Goal: Transaction & Acquisition: Book appointment/travel/reservation

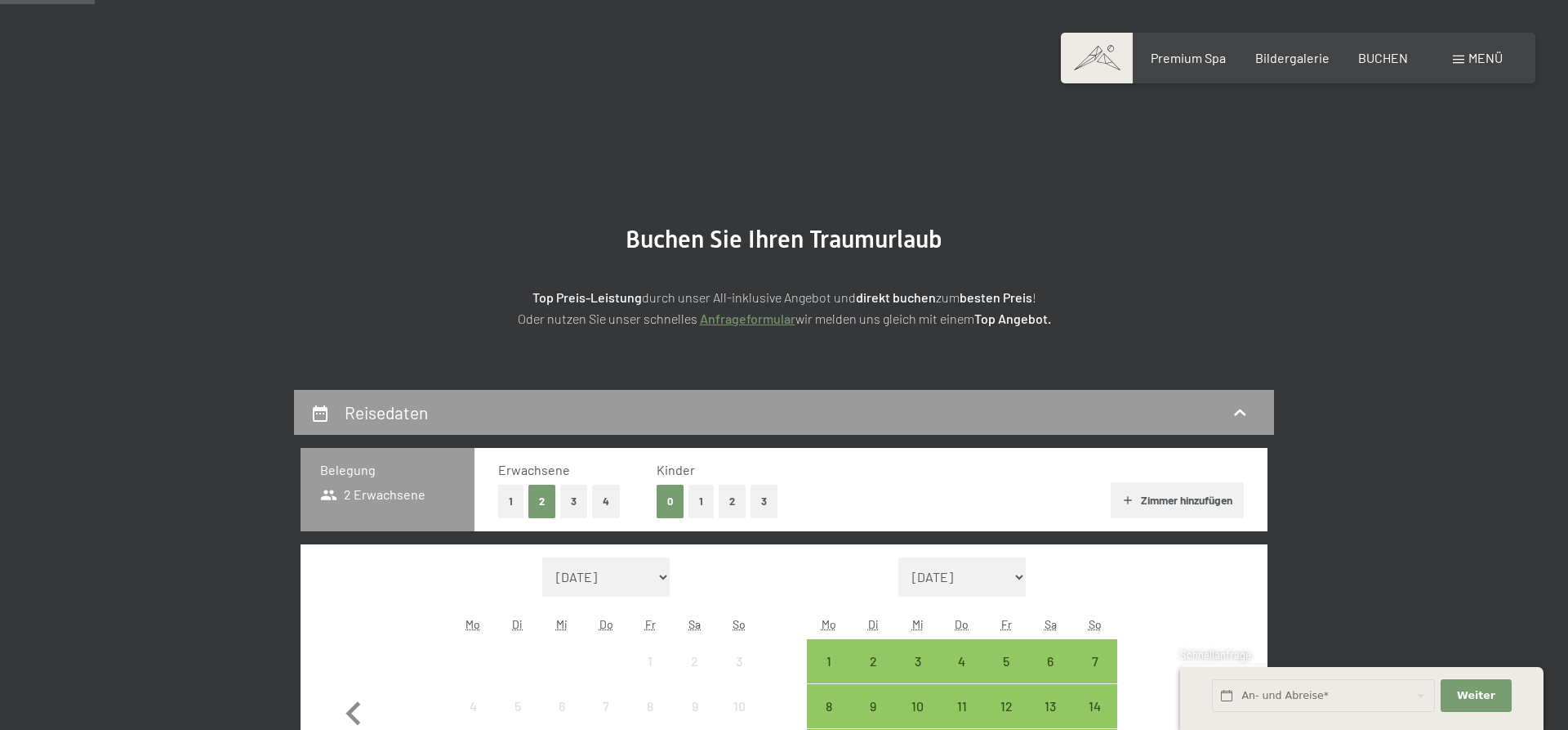
scroll to position [334, 0]
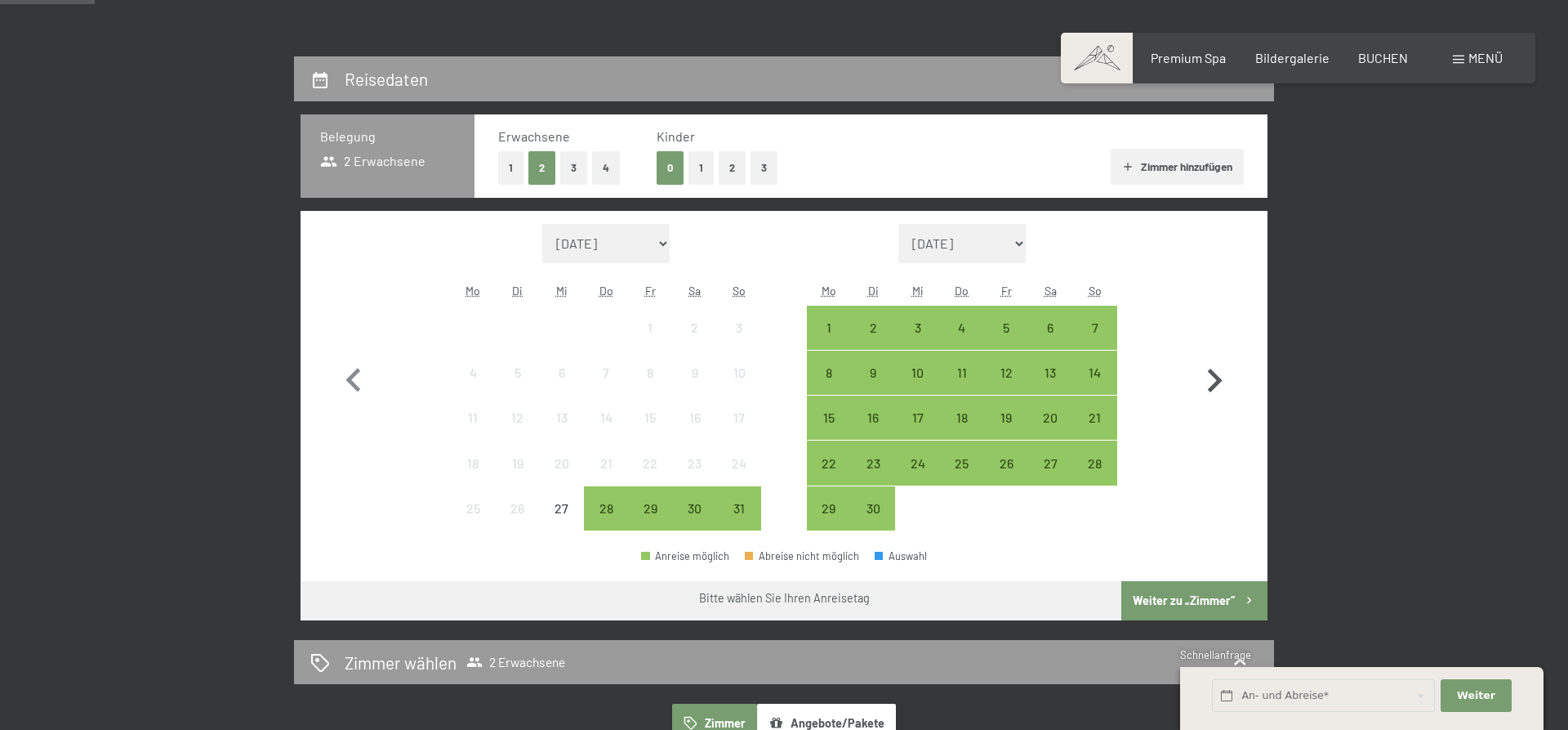
click at [1199, 394] on icon "button" at bounding box center [1215, 380] width 48 height 48
select select "2025-09-01"
select select "2025-10-01"
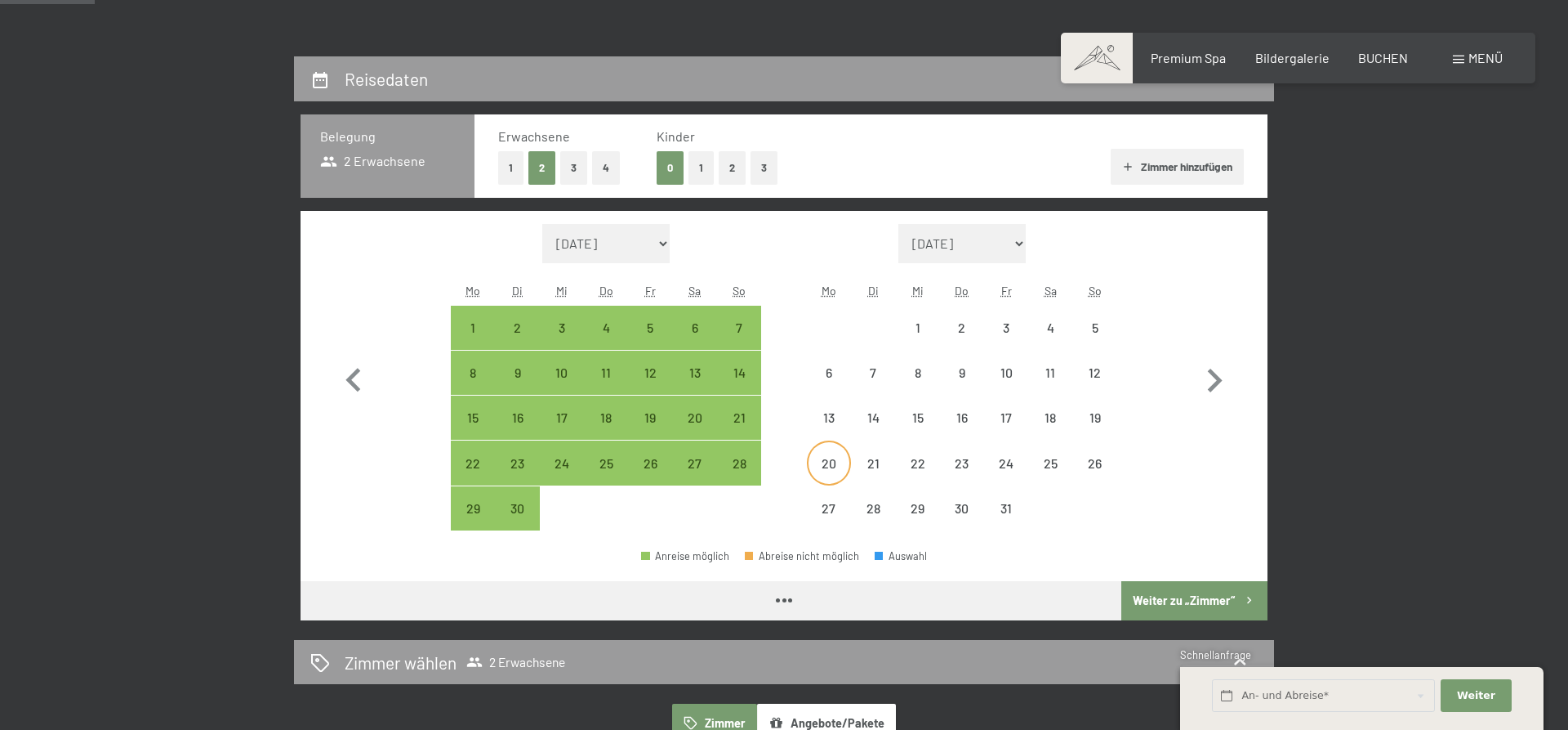
select select "2025-09-01"
select select "2025-10-01"
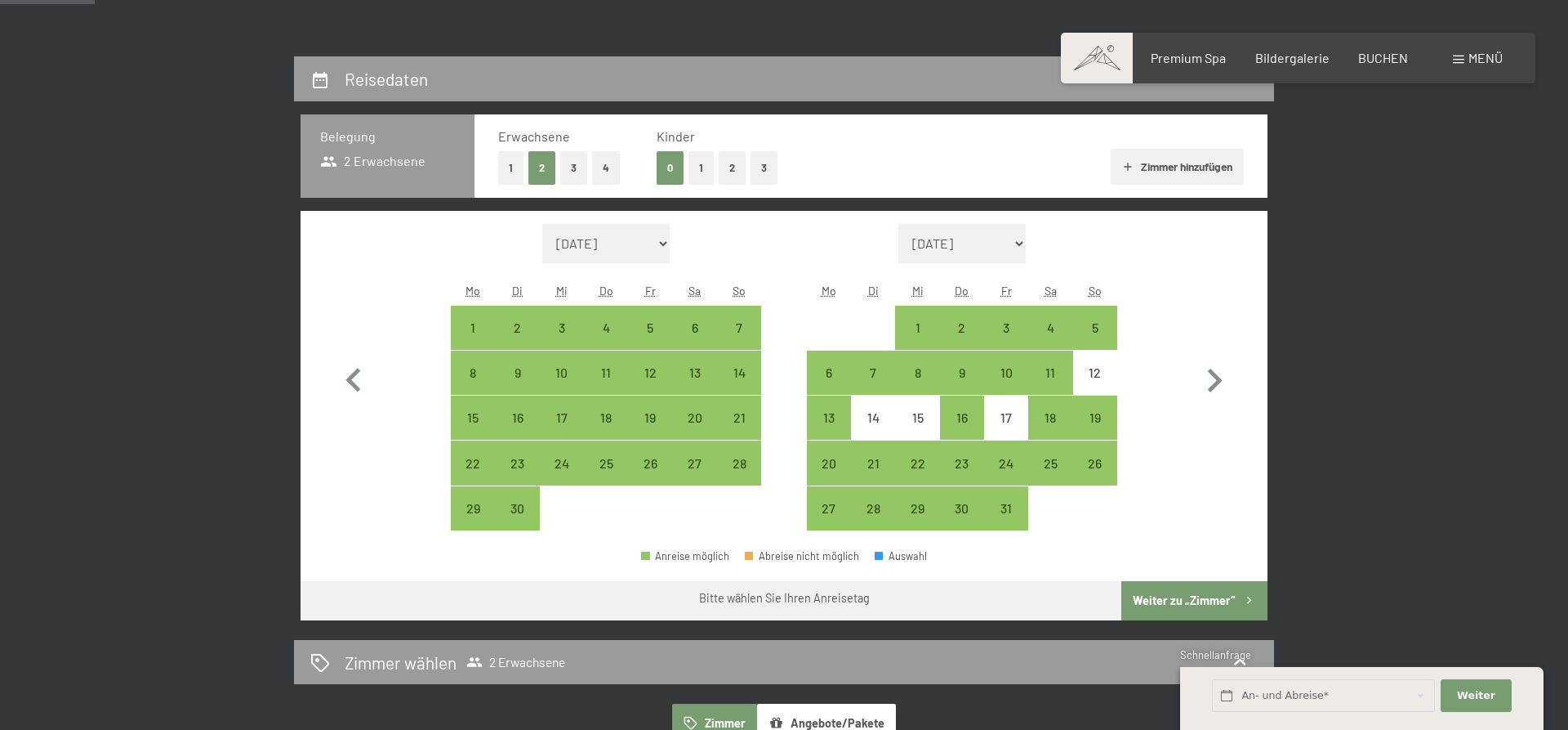
click at [1176, 406] on div "Monat/Jahr August 2025 September 2025 Oktober 2025 November 2025 Dezember 2025 …" at bounding box center [784, 377] width 909 height 307
click at [1050, 342] on div "4" at bounding box center [1049, 341] width 41 height 41
select select "2025-09-01"
select select "2025-10-01"
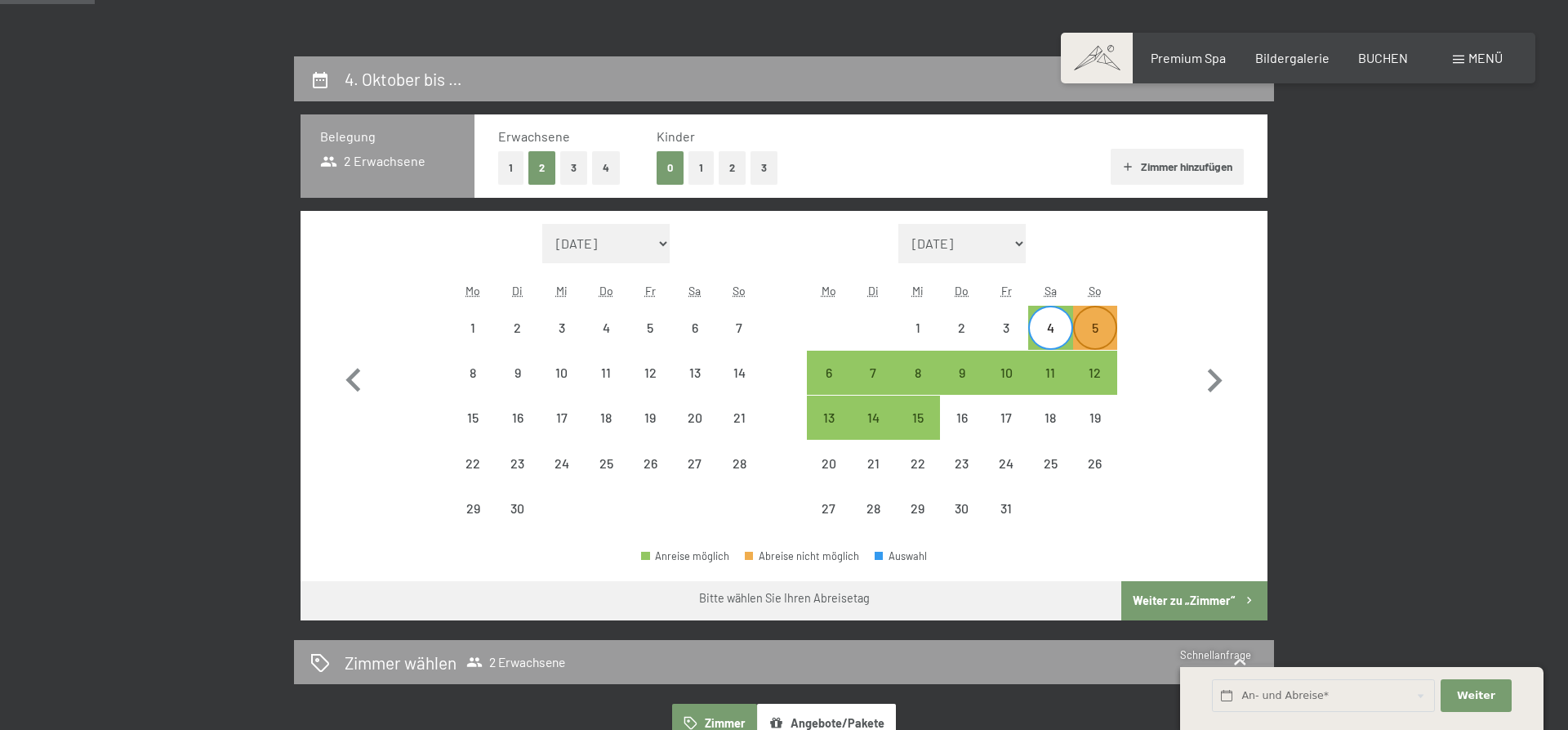
click at [1084, 336] on div "5" at bounding box center [1094, 341] width 41 height 41
select select "2025-09-01"
select select "2025-10-01"
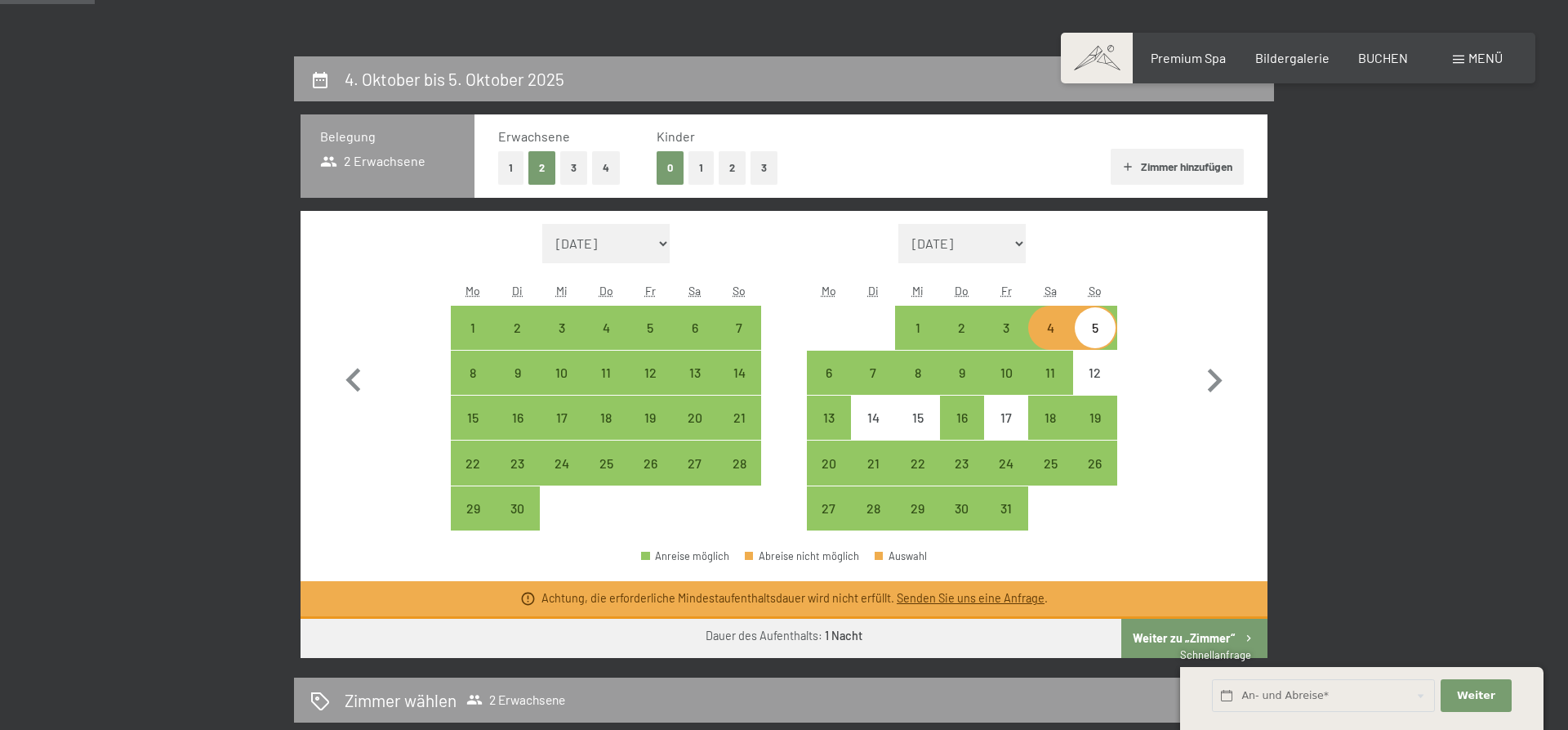
click at [1046, 569] on div "Anreise möglich Abreise nicht möglich Auswahl" at bounding box center [784, 562] width 967 height 37
click at [1036, 317] on div "4" at bounding box center [1049, 327] width 41 height 41
select select "2025-09-01"
select select "2025-10-01"
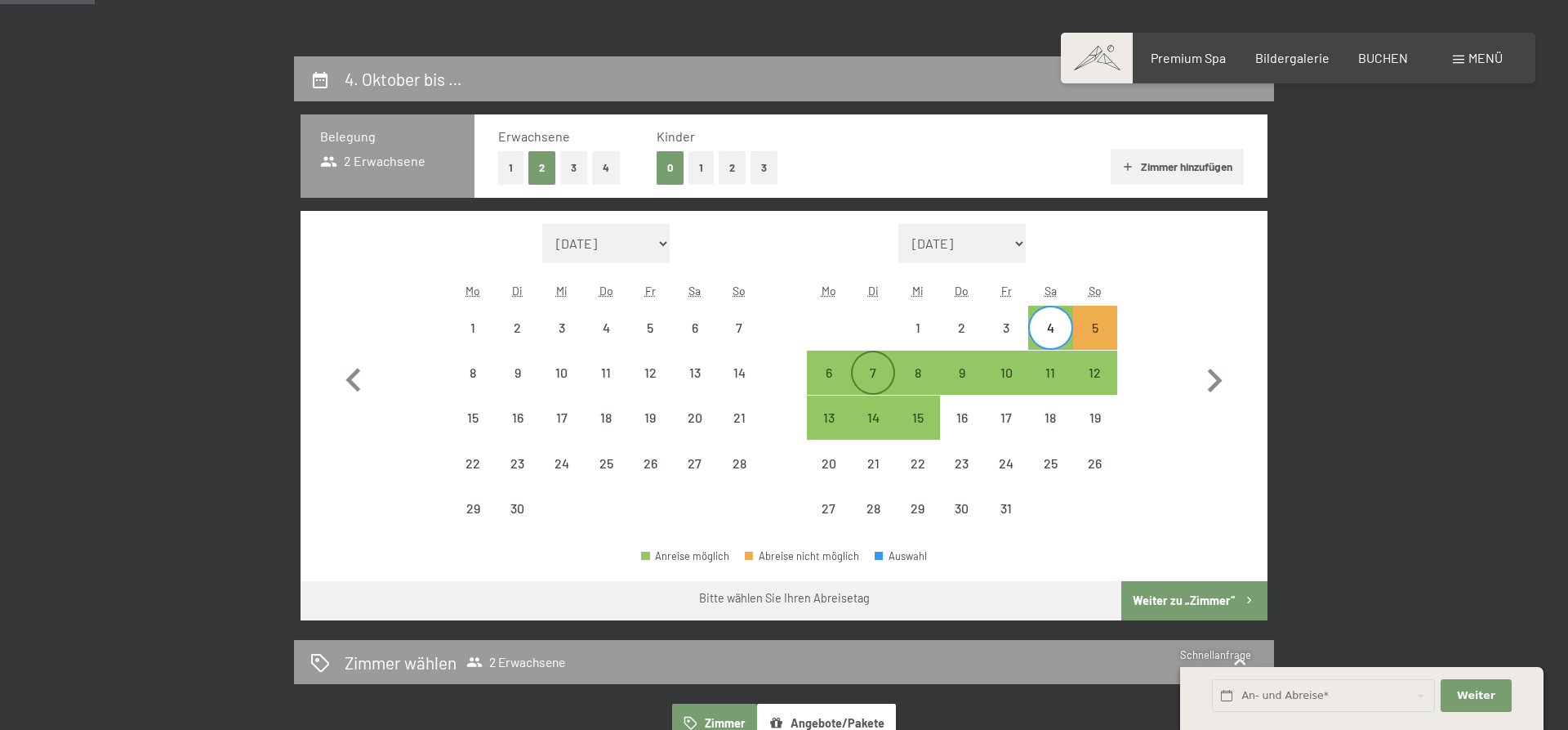
click at [862, 371] on div "7" at bounding box center [872, 386] width 41 height 41
select select "2025-09-01"
select select "2025-10-01"
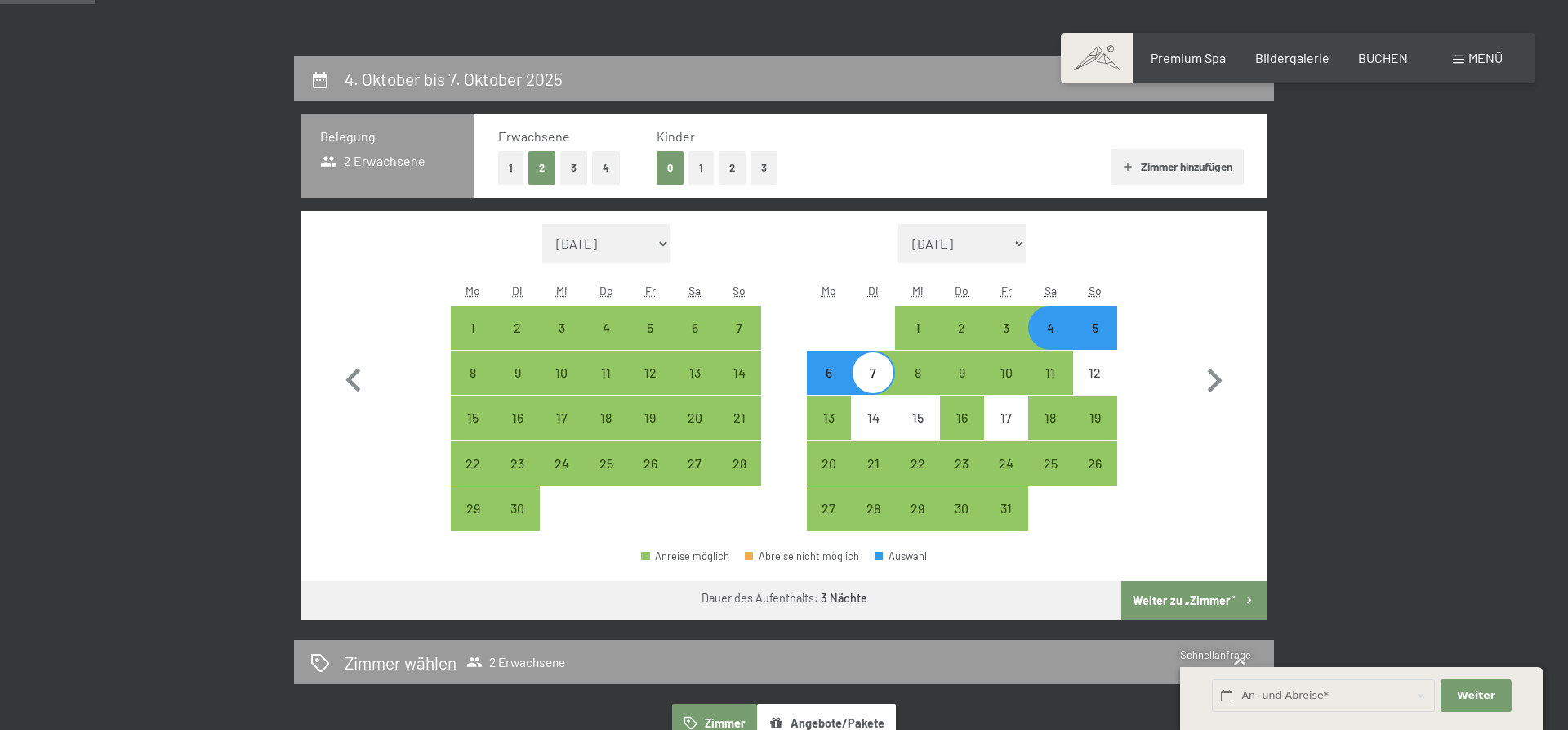
click at [1045, 332] on div "4" at bounding box center [1049, 341] width 41 height 41
select select "2025-09-01"
select select "2025-10-01"
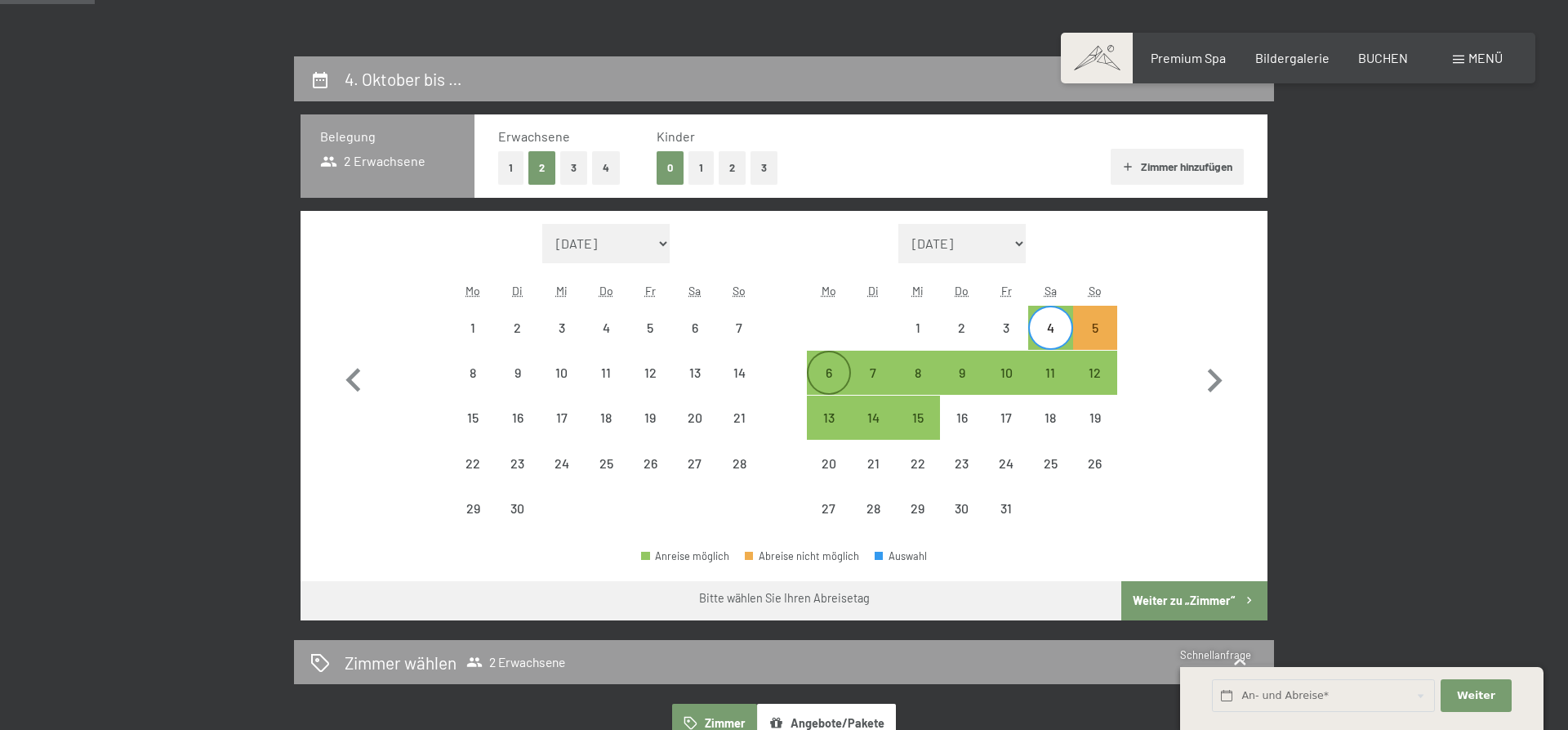
click at [831, 374] on div "6" at bounding box center [829, 386] width 41 height 41
select select "2025-09-01"
select select "2025-10-01"
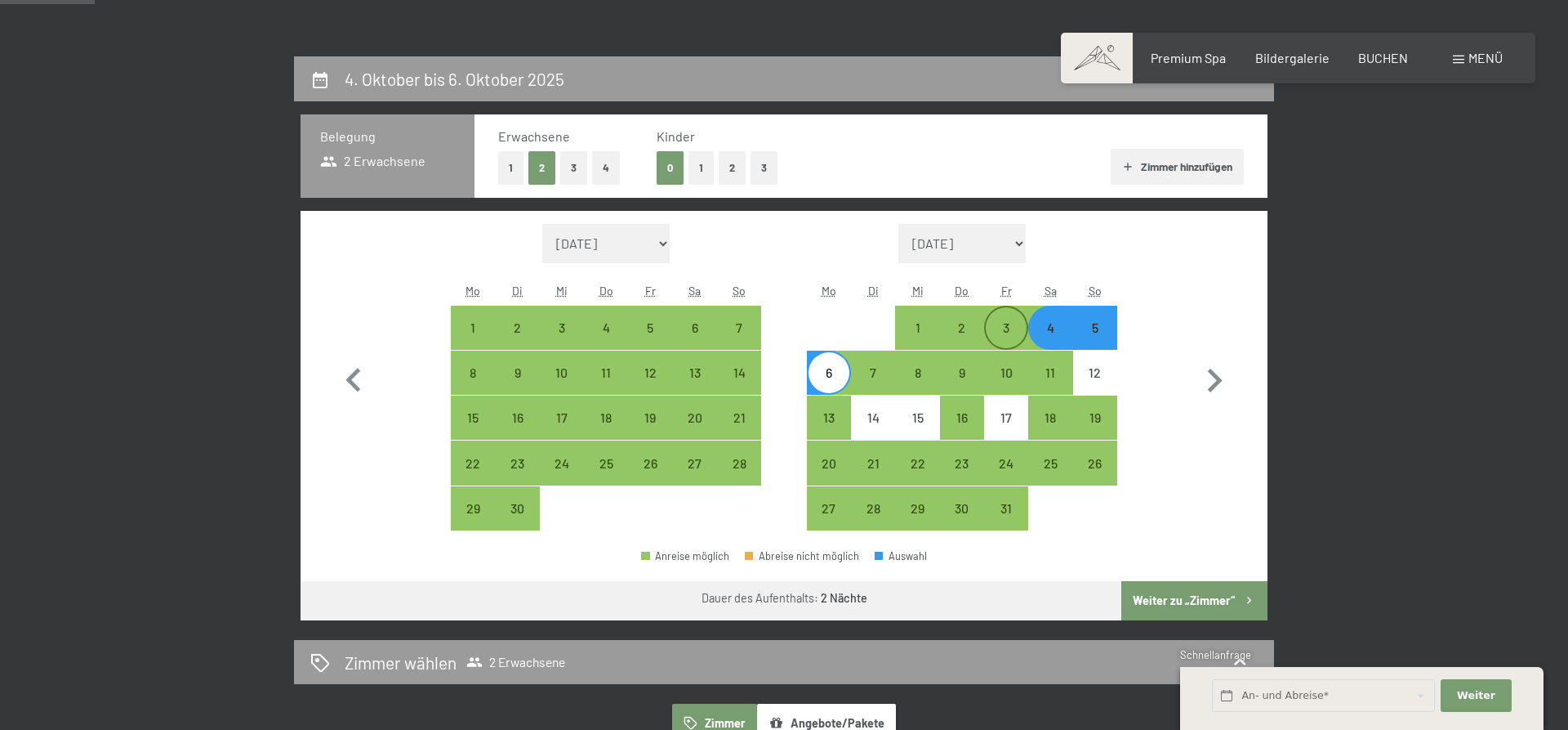
click at [1009, 333] on div "3" at bounding box center [1006, 341] width 41 height 41
select select "2025-09-01"
select select "2025-10-01"
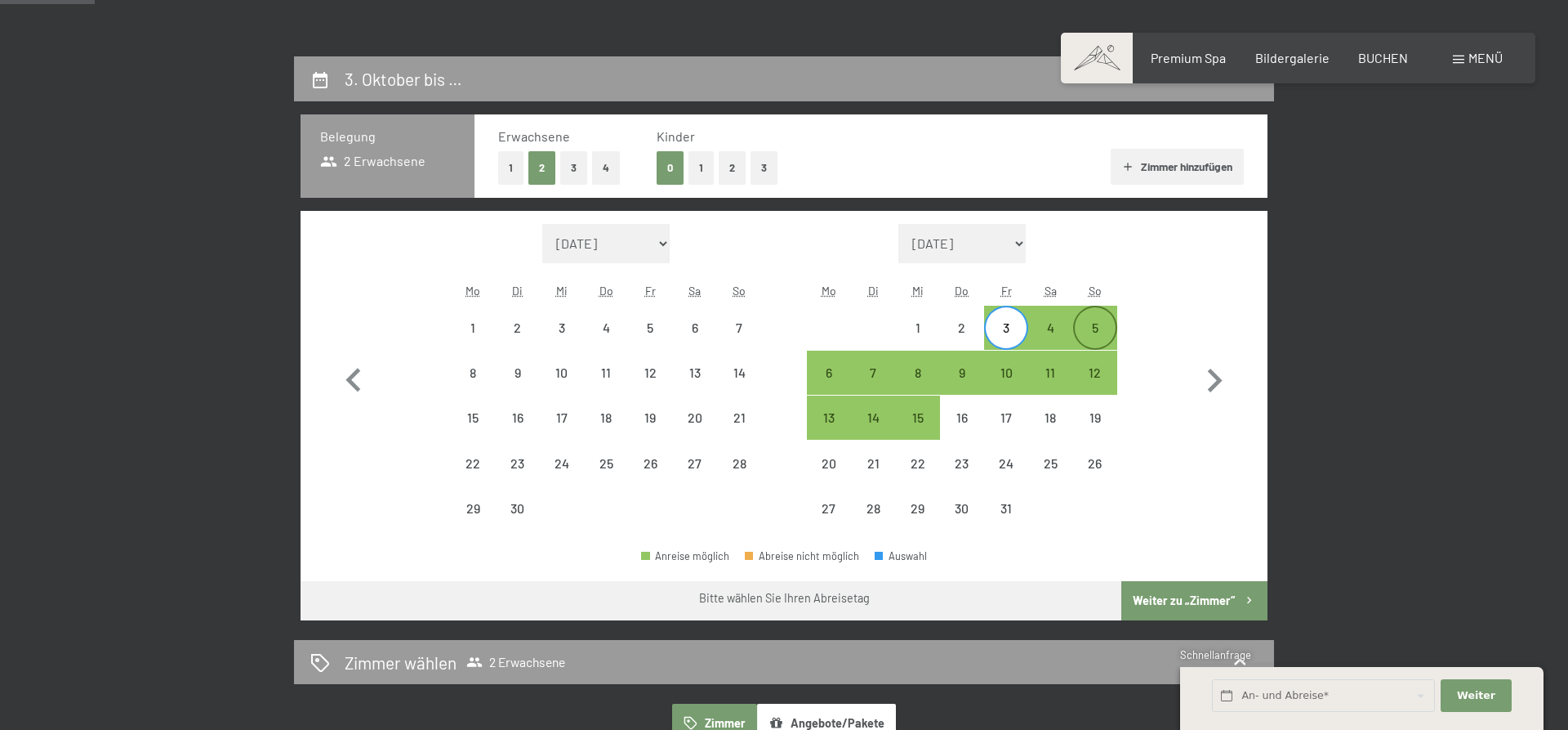
click at [1092, 336] on div "5" at bounding box center [1094, 341] width 41 height 41
select select "2025-09-01"
select select "2025-10-01"
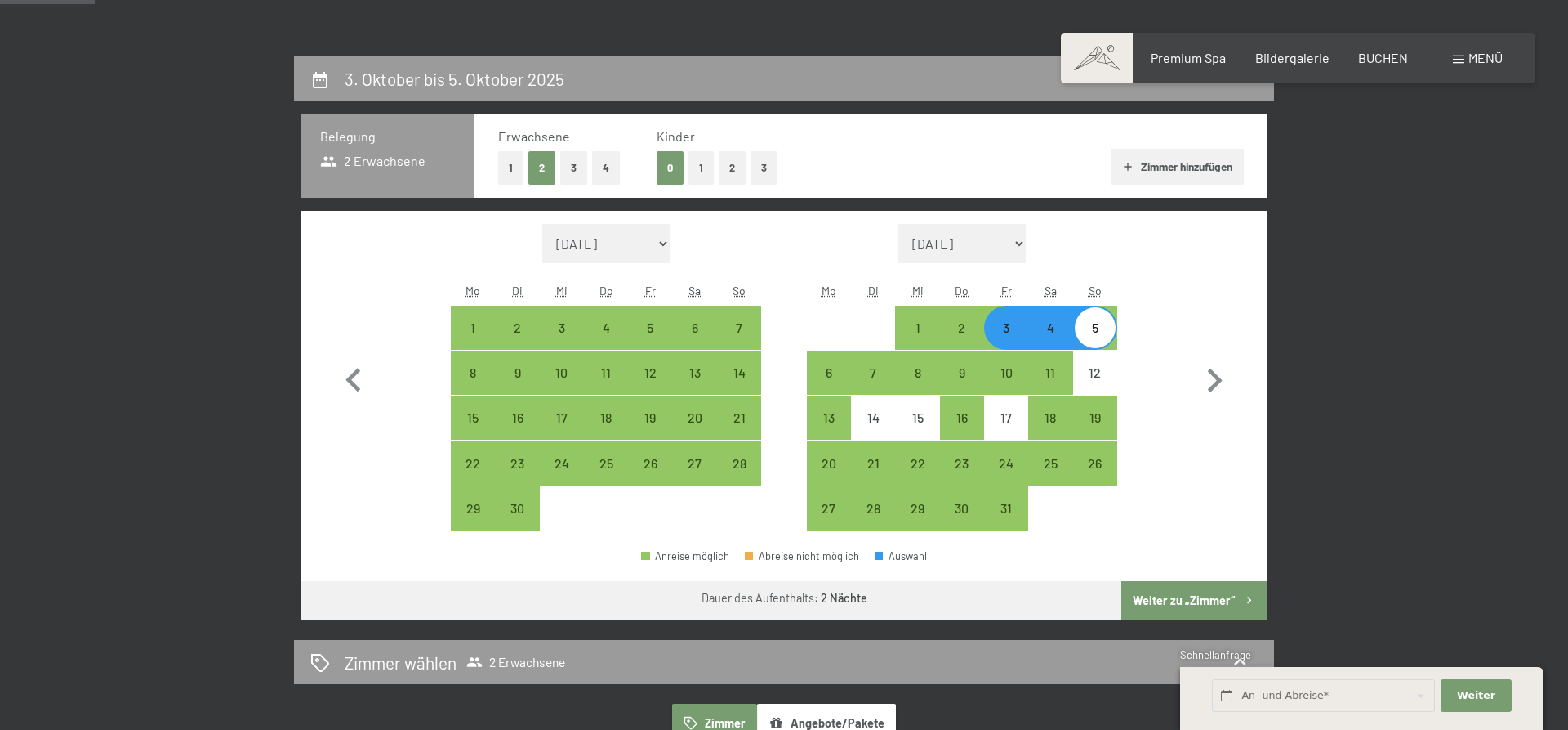
click at [1153, 591] on button "Weiter zu „Zimmer“" at bounding box center [1194, 600] width 147 height 40
select select "2025-09-01"
select select "2025-10-01"
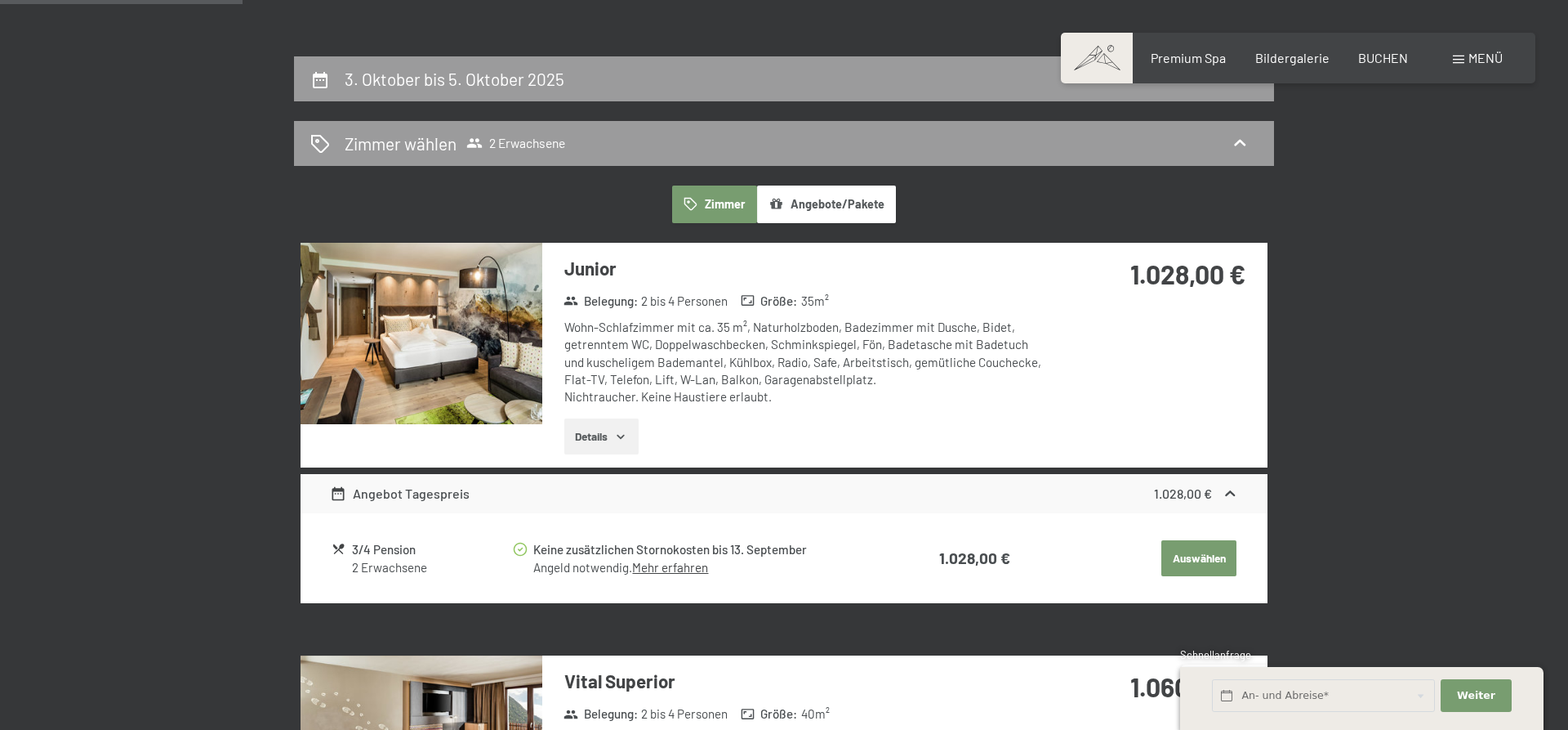
scroll to position [389, 0]
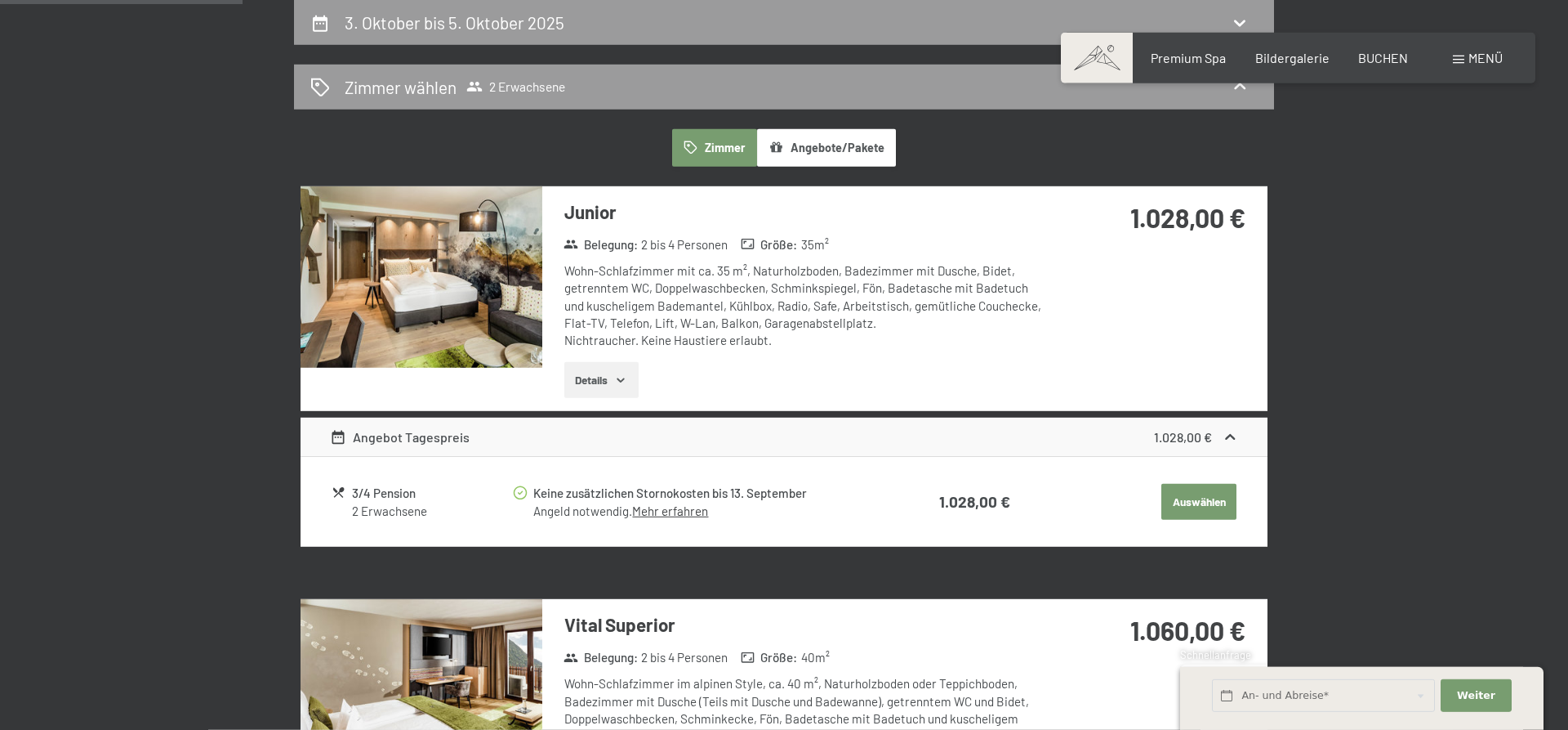
click at [3, 403] on div "3. Oktober bis 5. Oktober 2025 Zimmer wählen 2 Erwachsene Zimmer Angebote/Paket…" at bounding box center [784, 620] width 1568 height 1241
click at [1444, 597] on div "3. Oktober bis 5. Oktober 2025 Zimmer wählen 2 Erwachsene Zimmer Angebote/Paket…" at bounding box center [784, 620] width 1568 height 1241
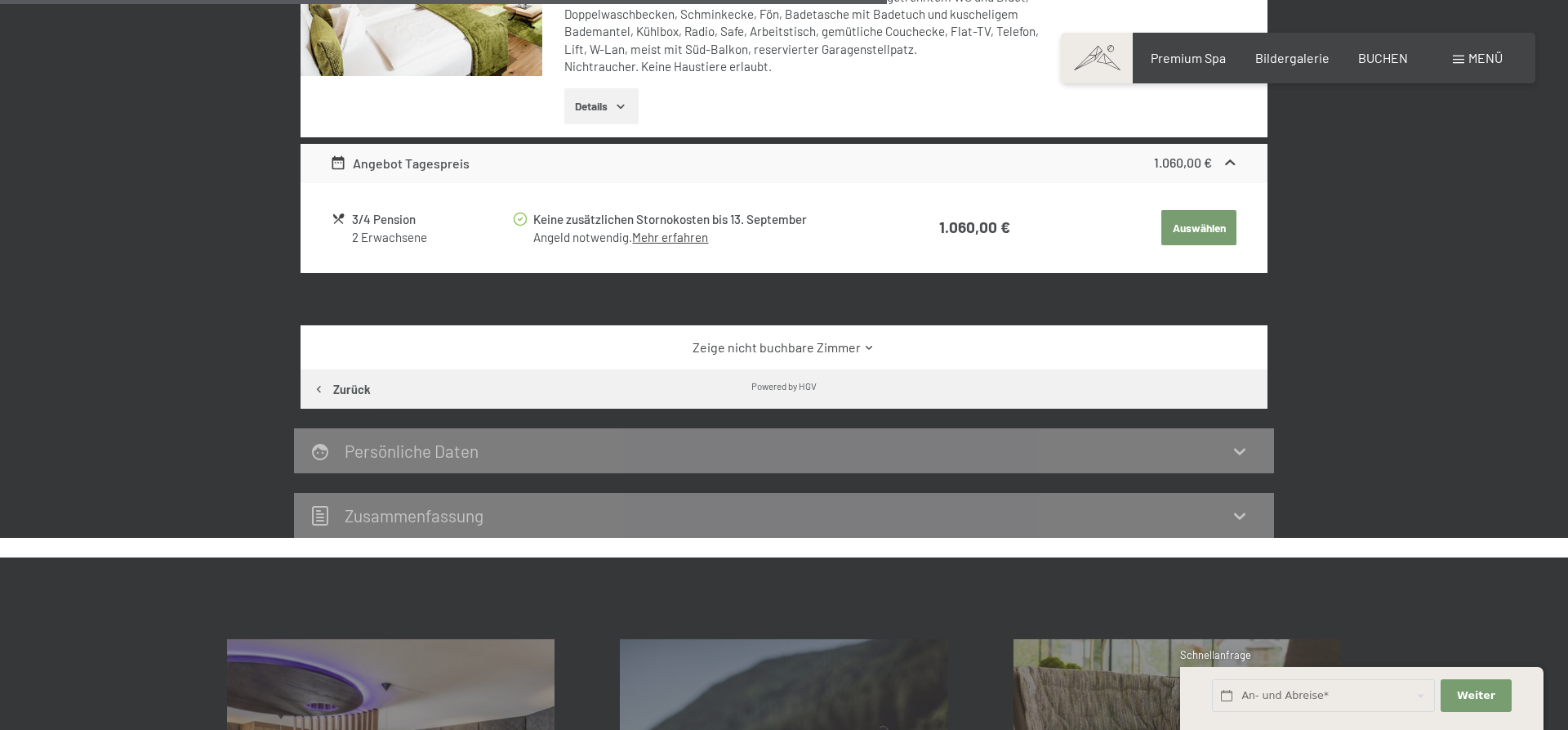
scroll to position [1140, 0]
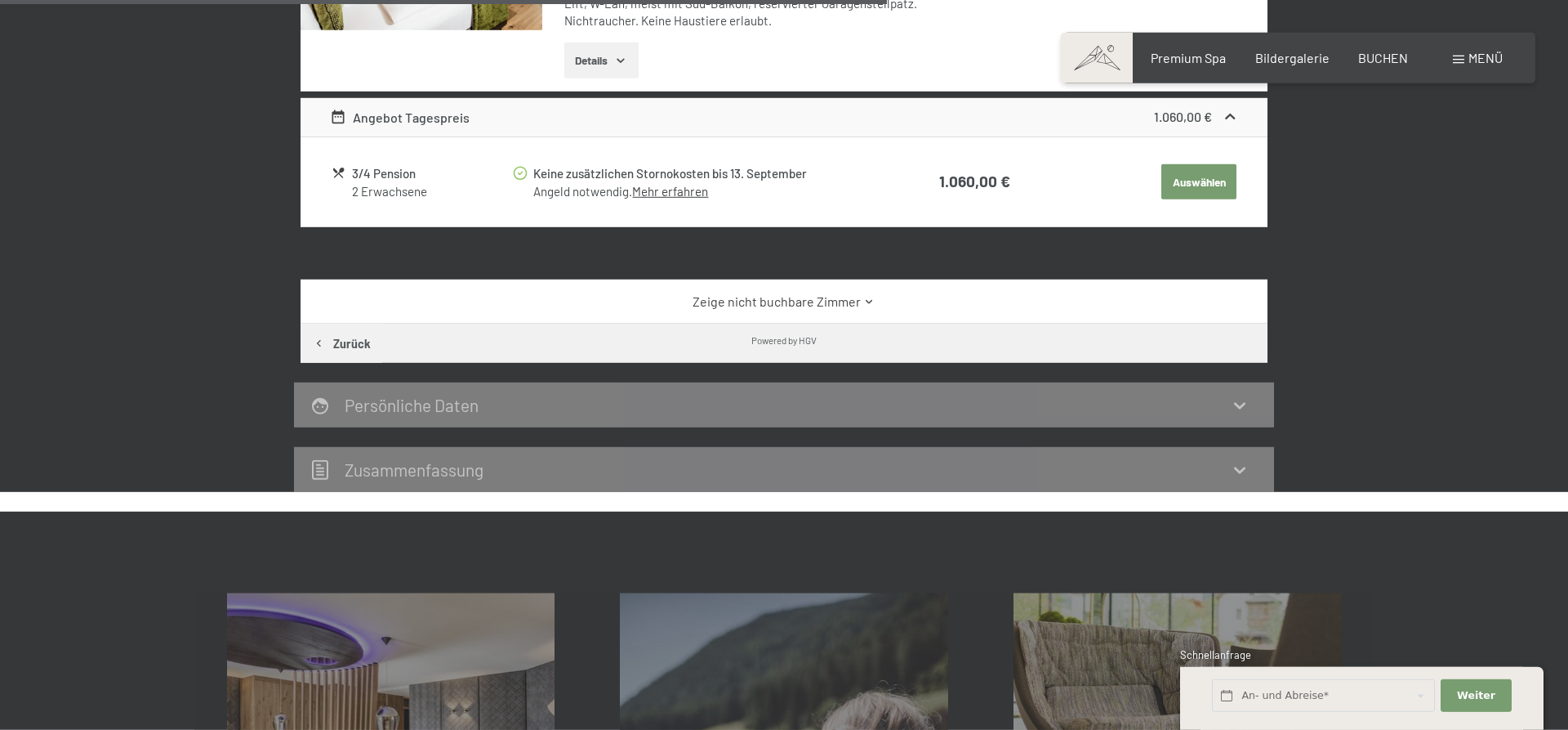
click at [799, 307] on link "Zeige nicht buchbare Zimmer" at bounding box center [784, 301] width 909 height 18
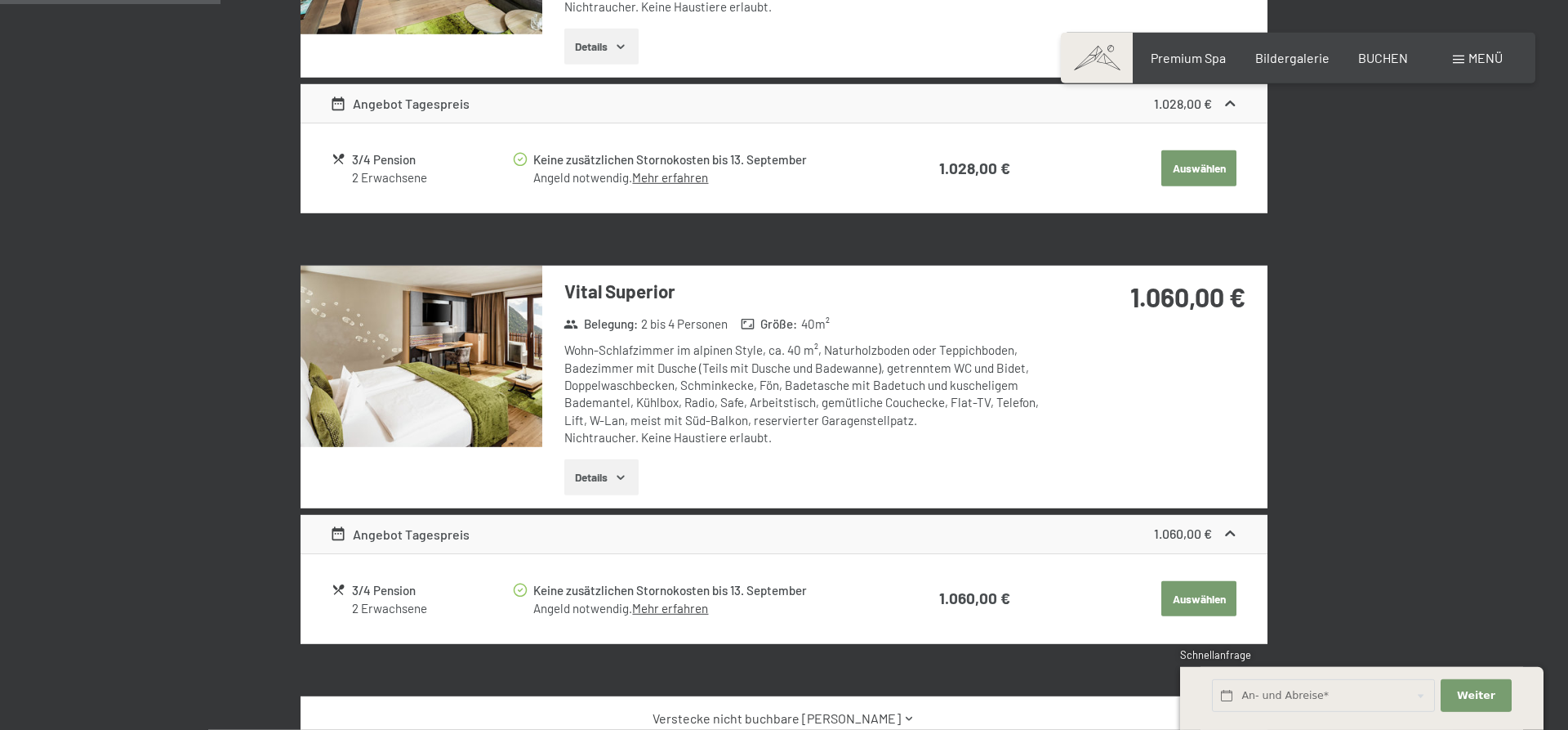
scroll to position [806, 0]
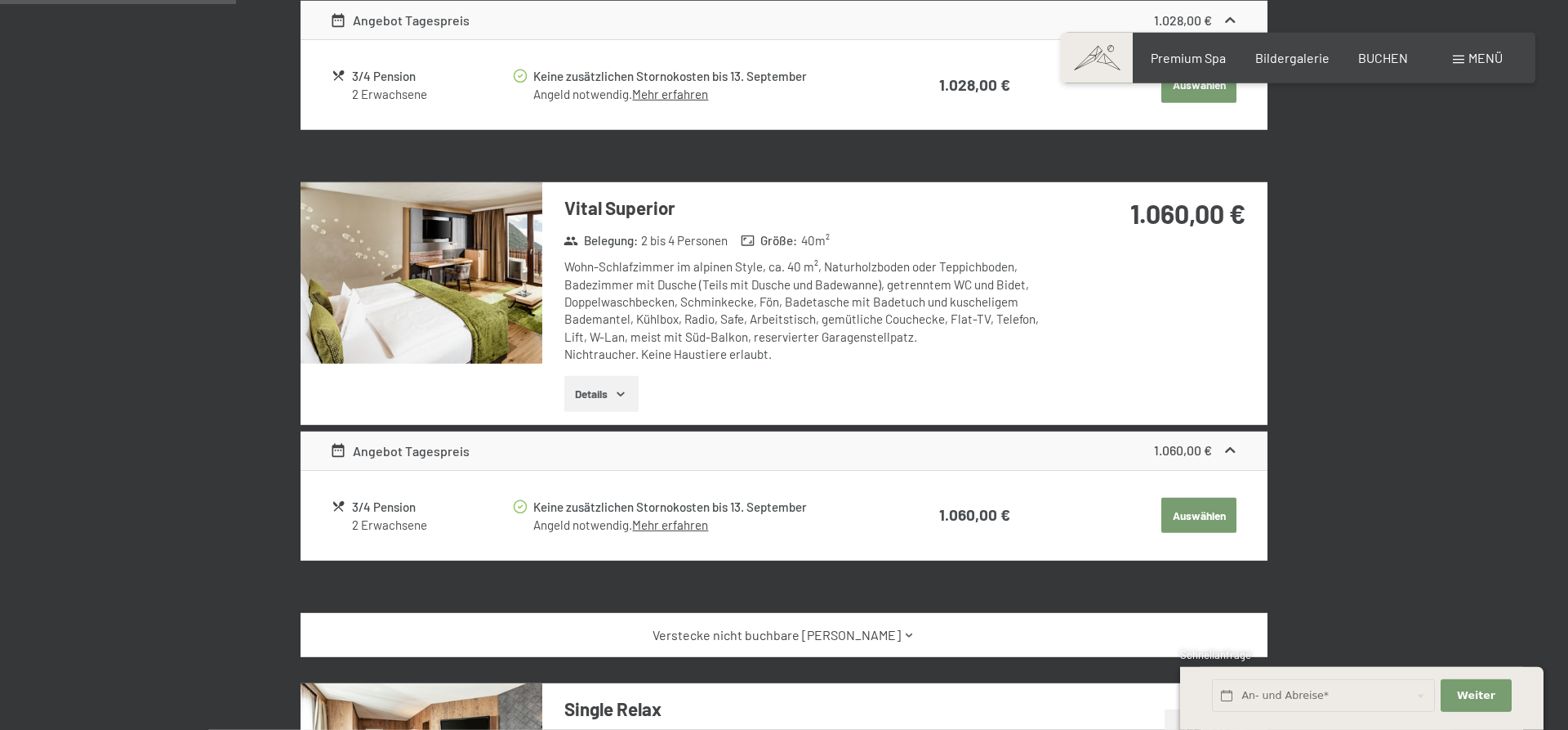
click at [1177, 103] on button "Auswählen" at bounding box center [1199, 85] width 75 height 36
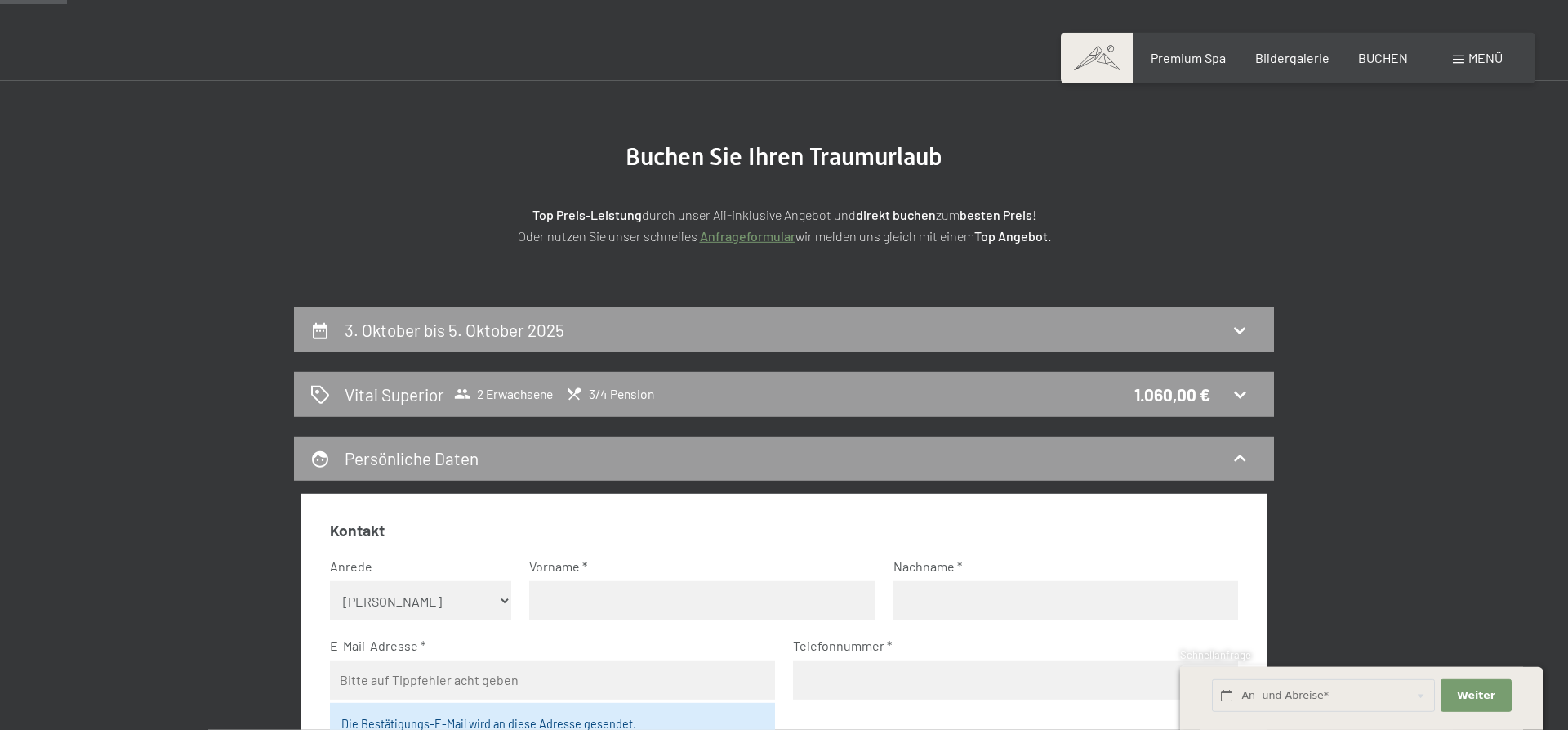
scroll to position [0, 0]
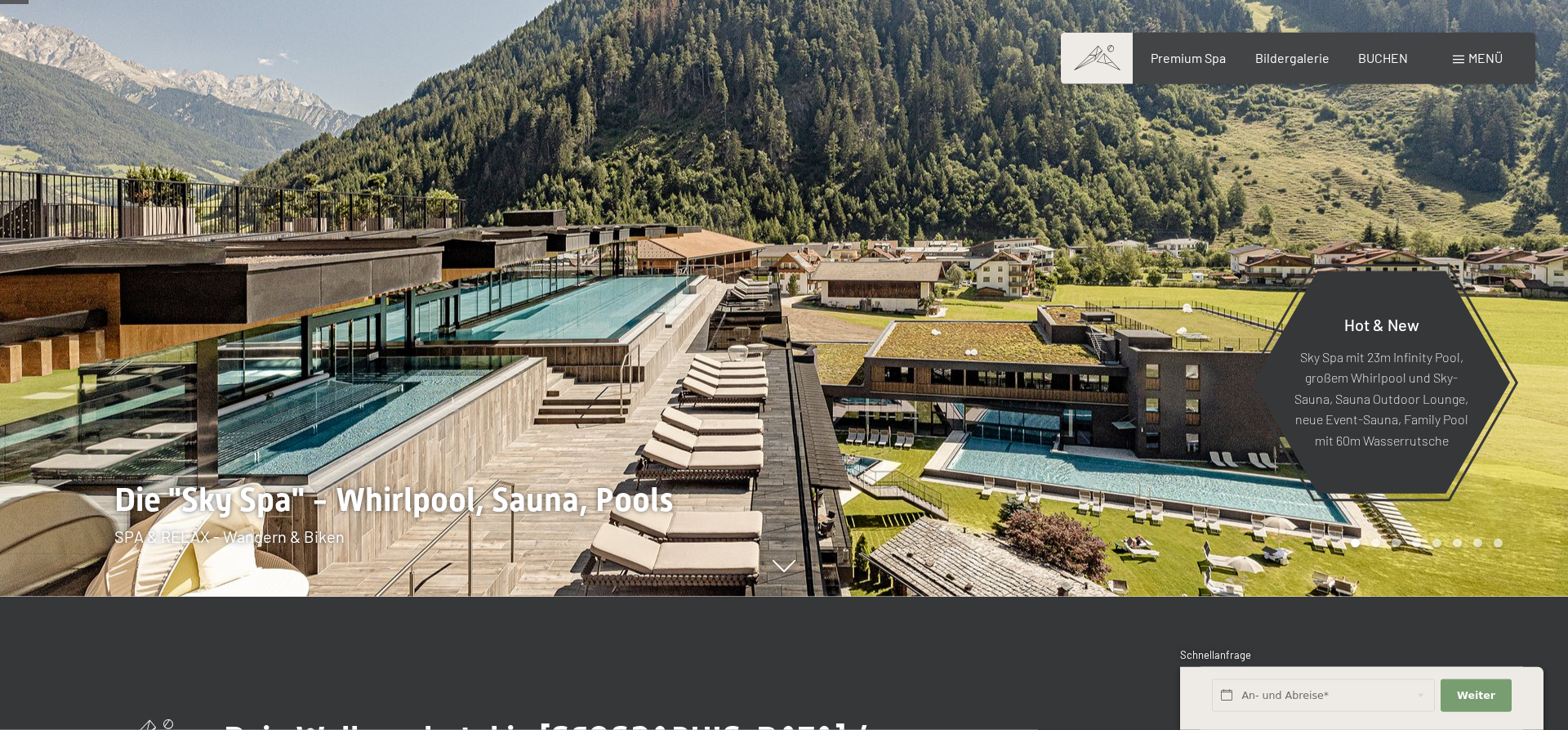
scroll to position [166, 0]
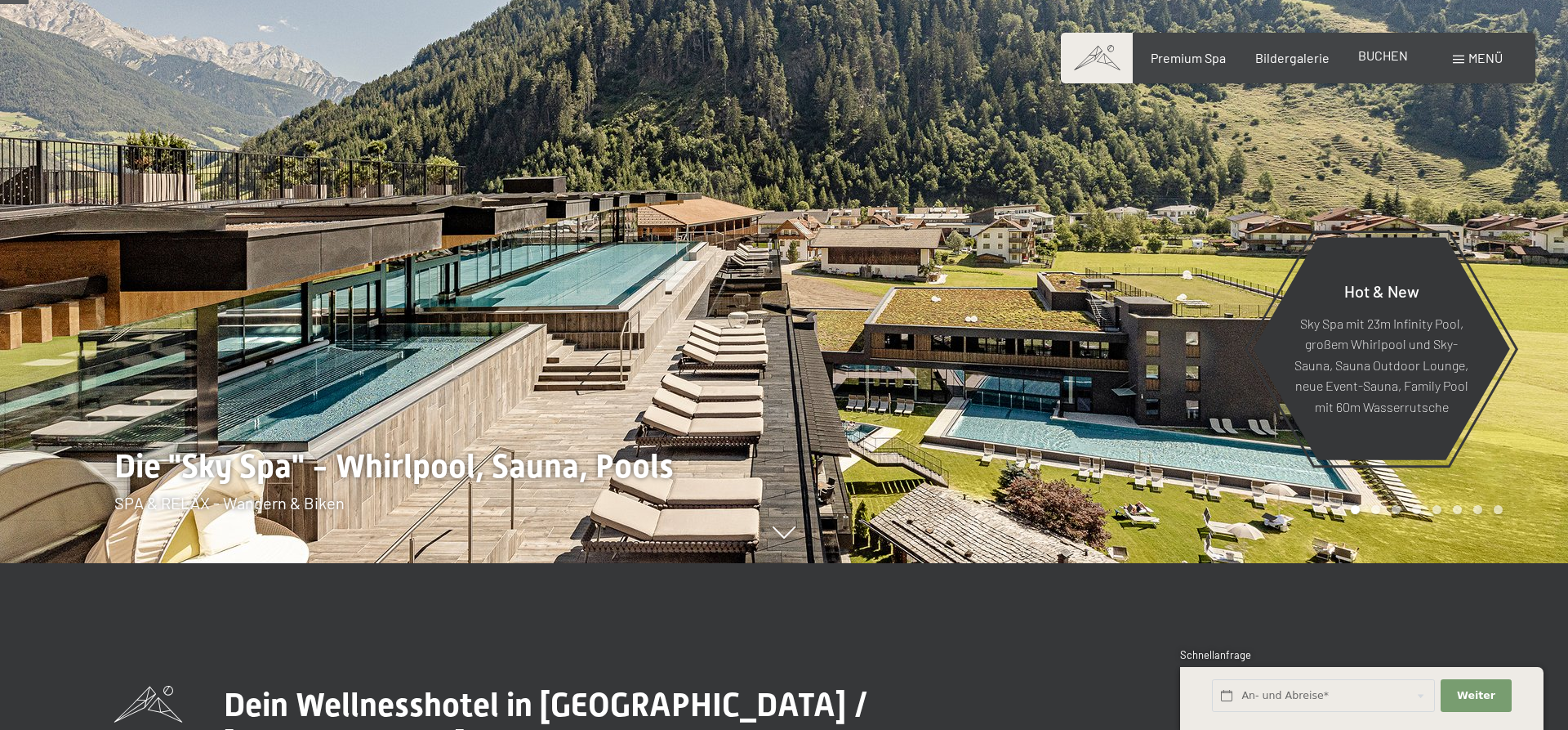
click at [1367, 56] on span "BUCHEN" at bounding box center [1383, 55] width 49 height 16
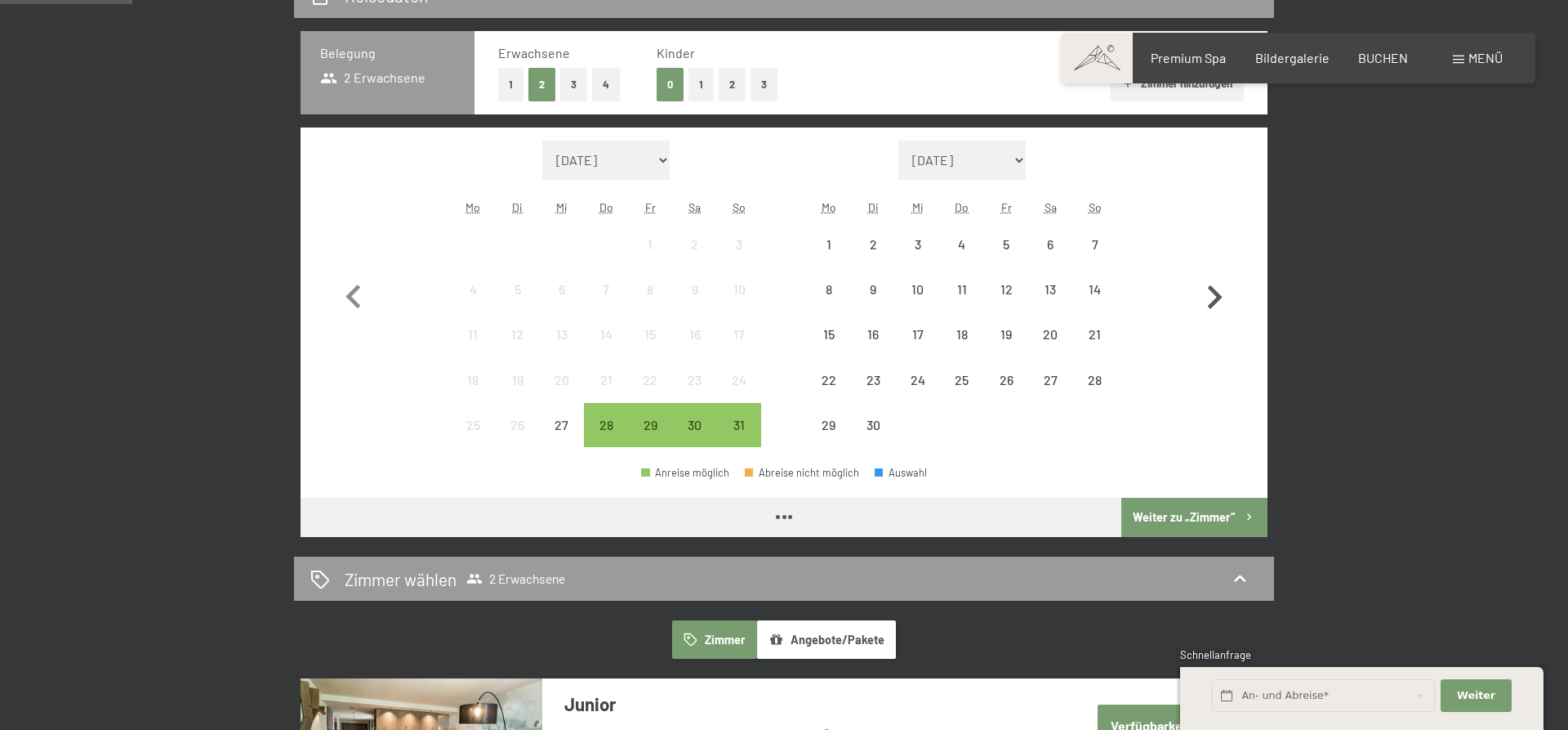
scroll to position [417, 0]
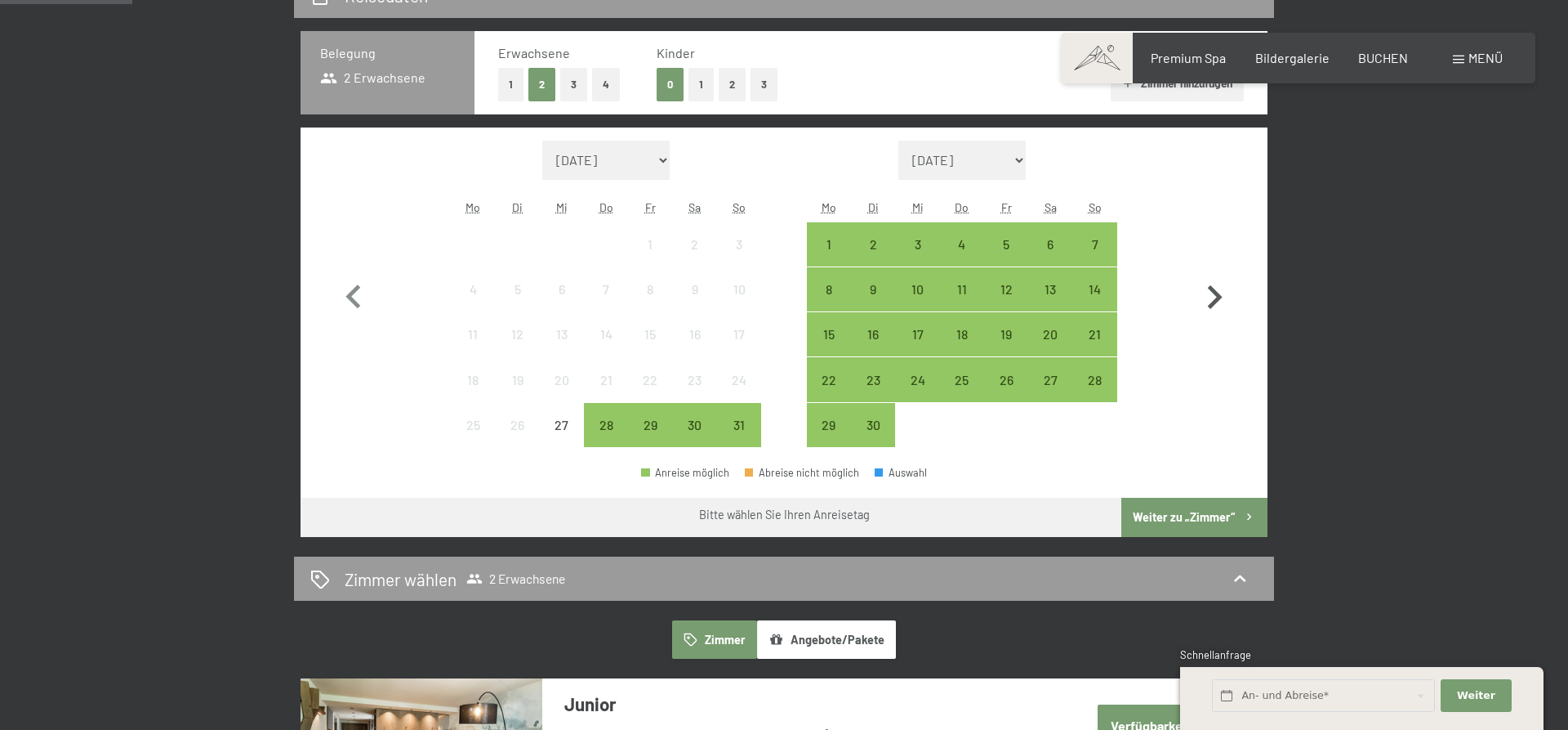
click at [1210, 296] on icon "button" at bounding box center [1215, 297] width 48 height 48
select select "2025-09-01"
select select "2025-10-01"
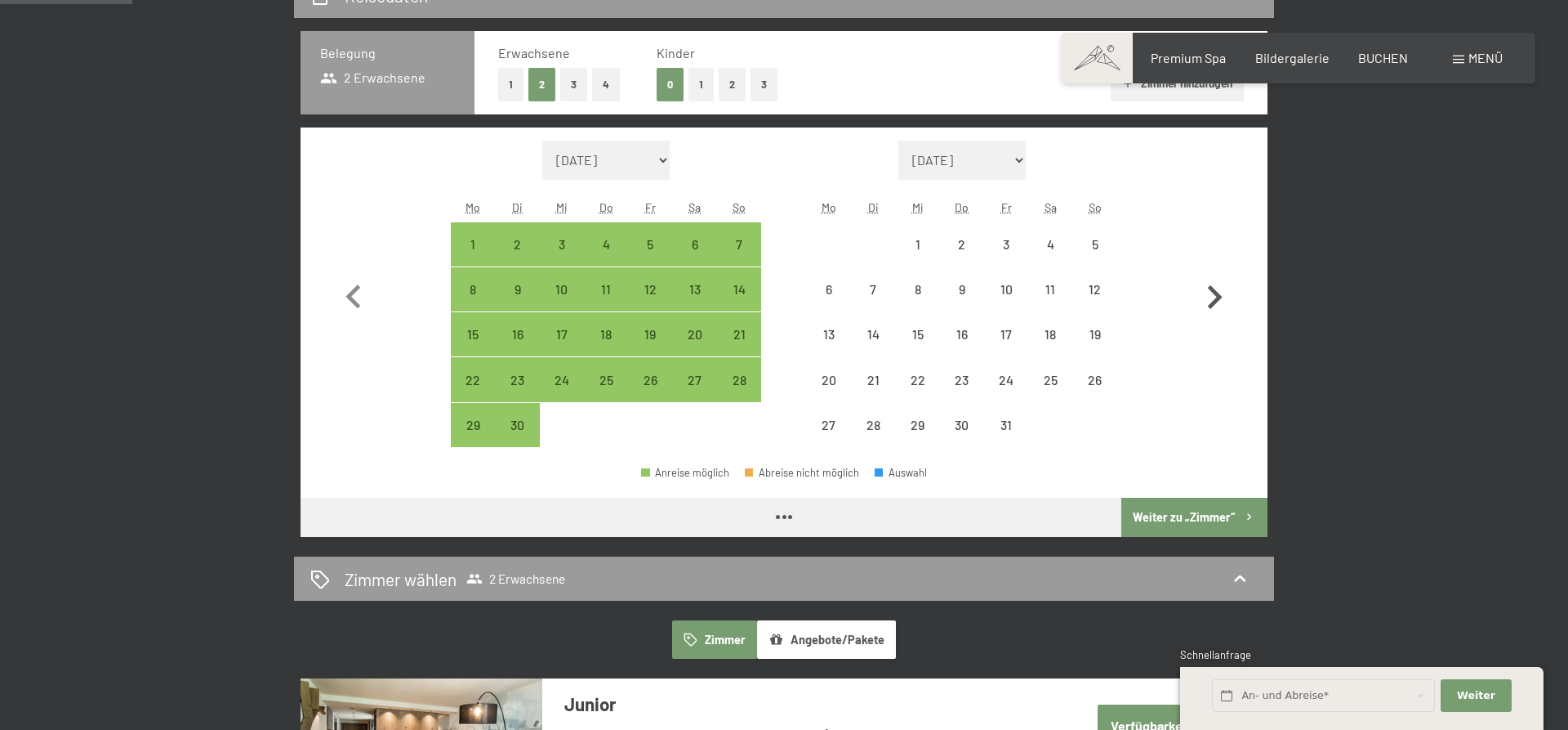
select select "2025-09-01"
select select "2025-10-01"
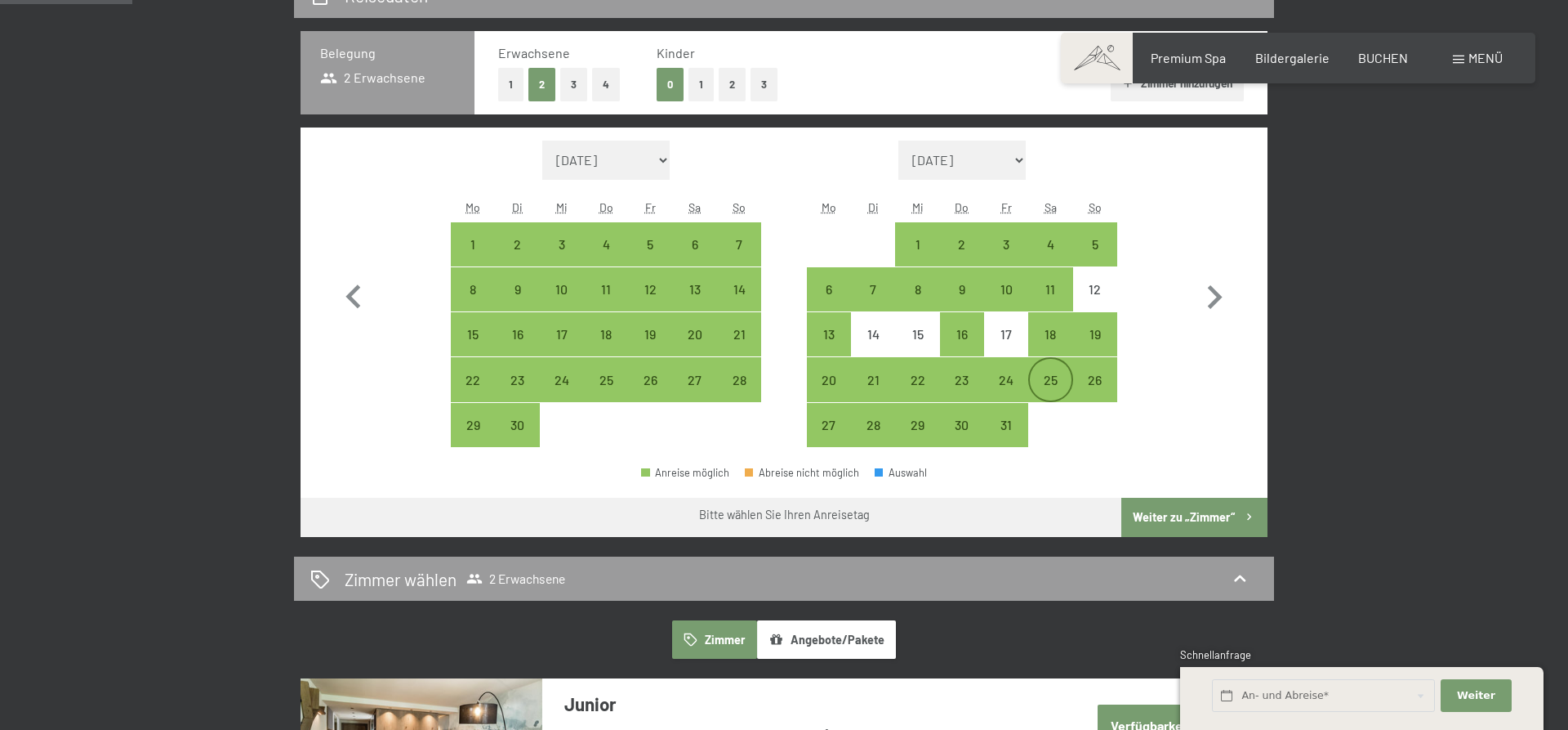
click at [1061, 375] on div "25" at bounding box center [1049, 393] width 41 height 41
select select "2025-09-01"
select select "2025-10-01"
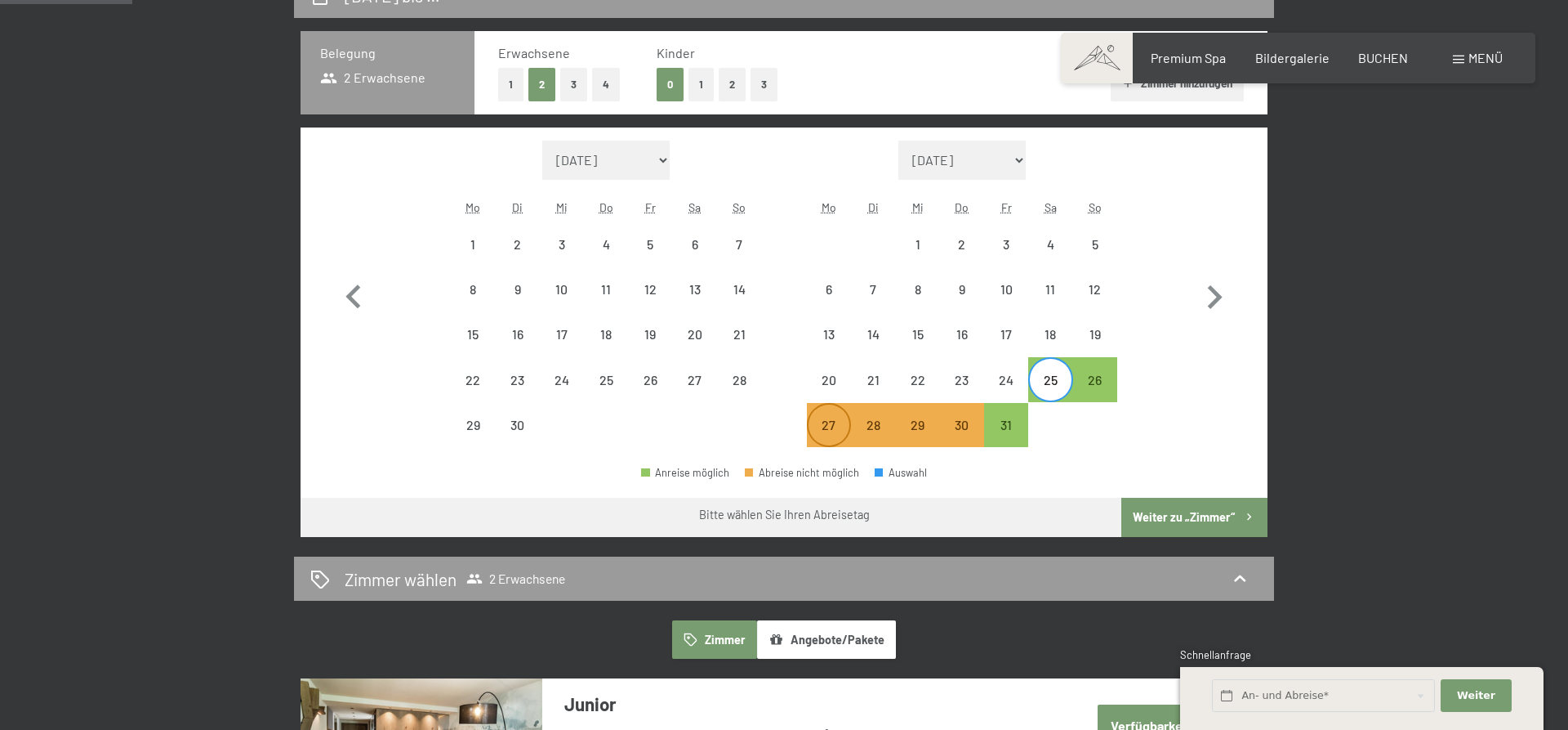
click at [833, 424] on div "27" at bounding box center [829, 438] width 41 height 41
select select "2025-09-01"
select select "2025-10-01"
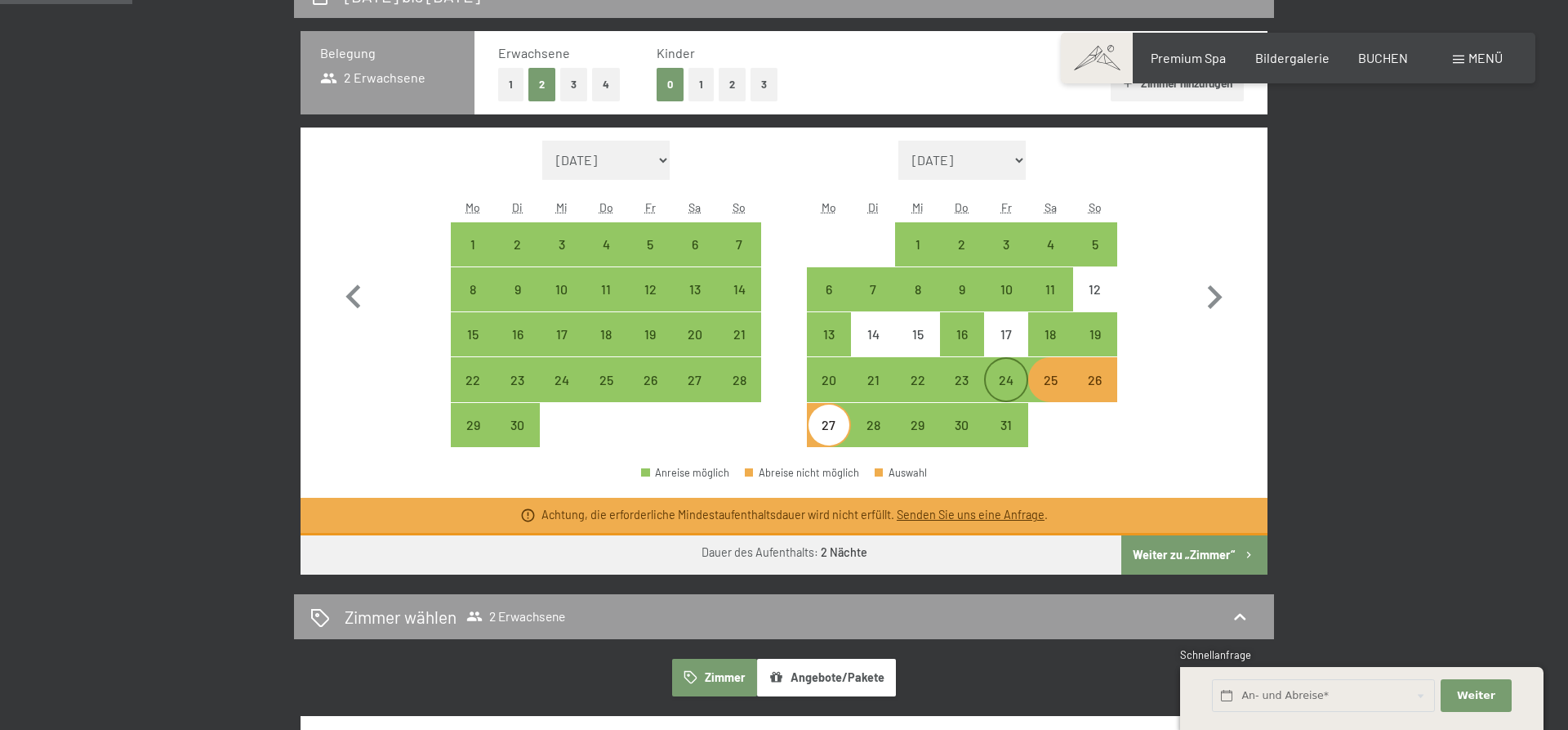
click at [1001, 389] on div "24" at bounding box center [1006, 393] width 41 height 41
select select "2025-09-01"
select select "2025-10-01"
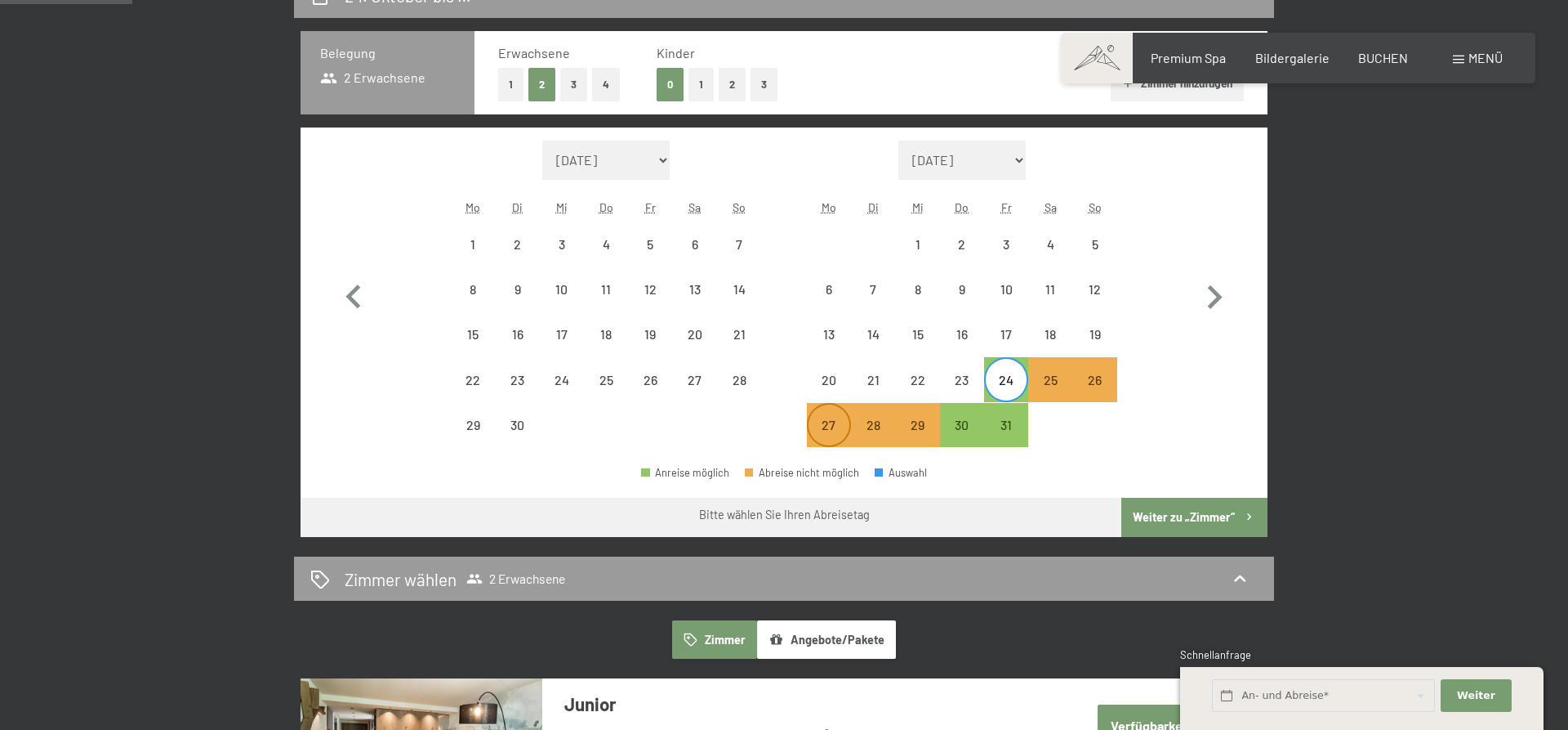
click at [844, 423] on div "27" at bounding box center [829, 438] width 41 height 41
select select "2025-09-01"
select select "2025-10-01"
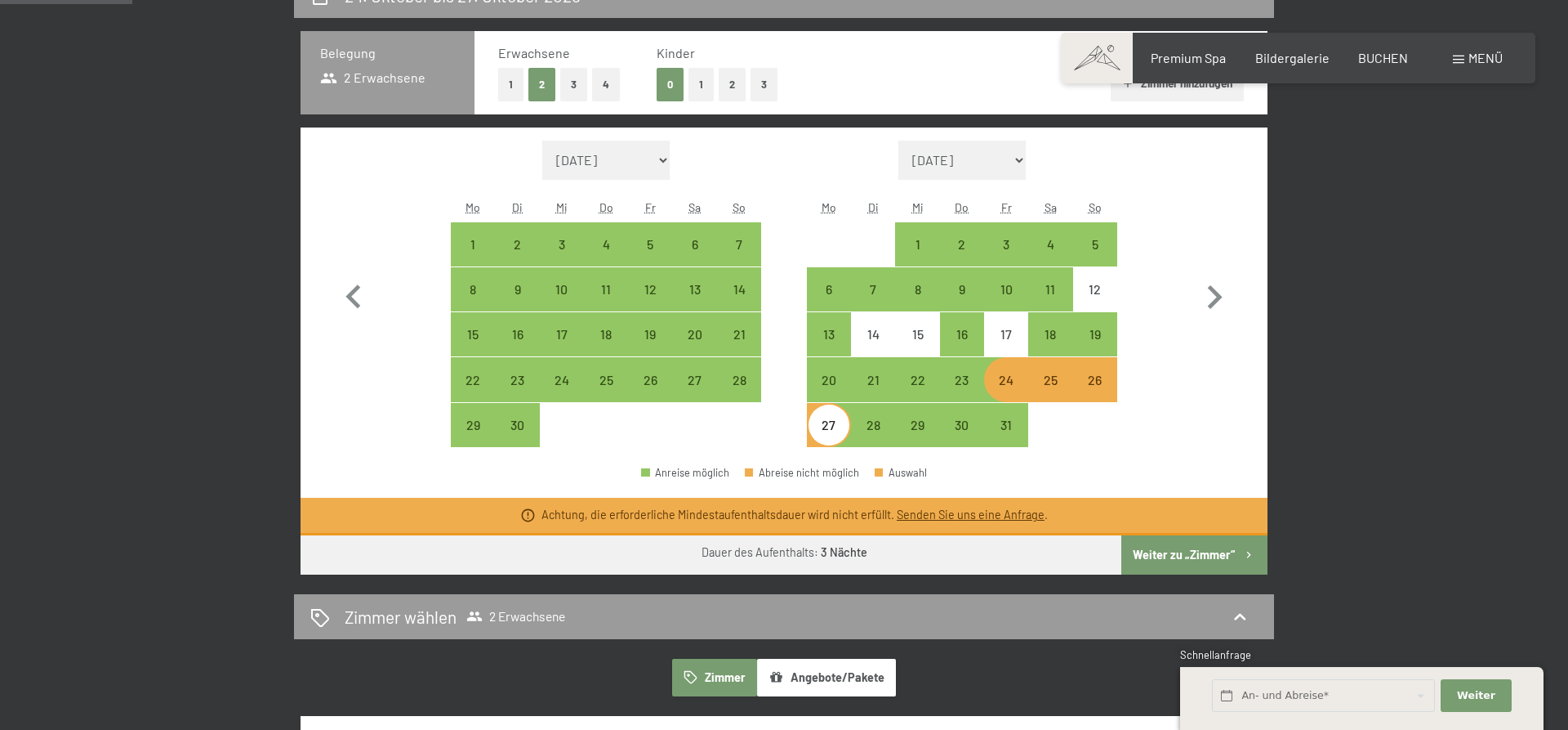
click at [1005, 383] on div "24" at bounding box center [1006, 393] width 41 height 41
select select "2025-09-01"
select select "2025-10-01"
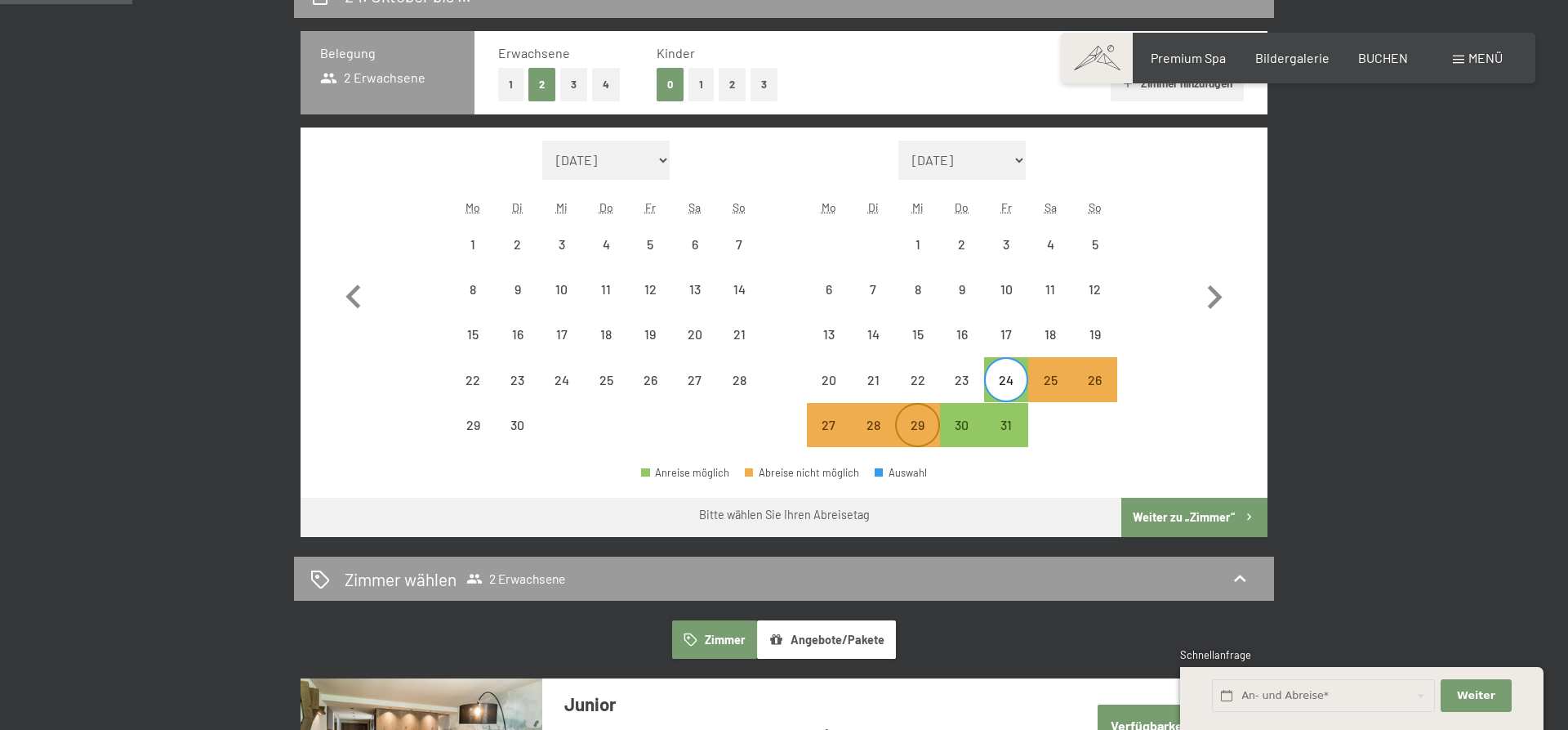
click at [920, 442] on div "29" at bounding box center [917, 438] width 41 height 41
select select "2025-09-01"
select select "2025-10-01"
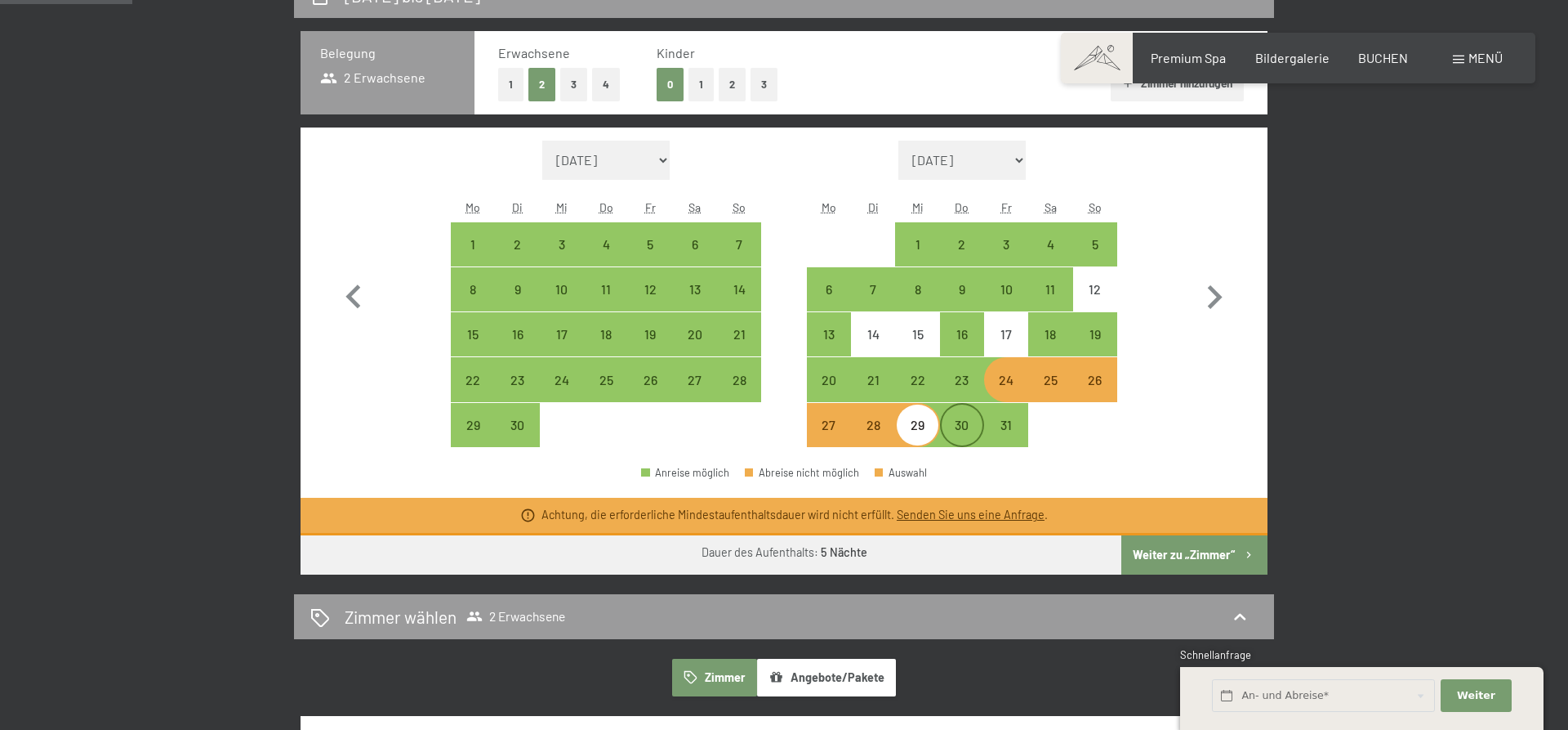
click at [962, 418] on div "30" at bounding box center [961, 438] width 41 height 41
select select "2025-09-01"
select select "2025-10-01"
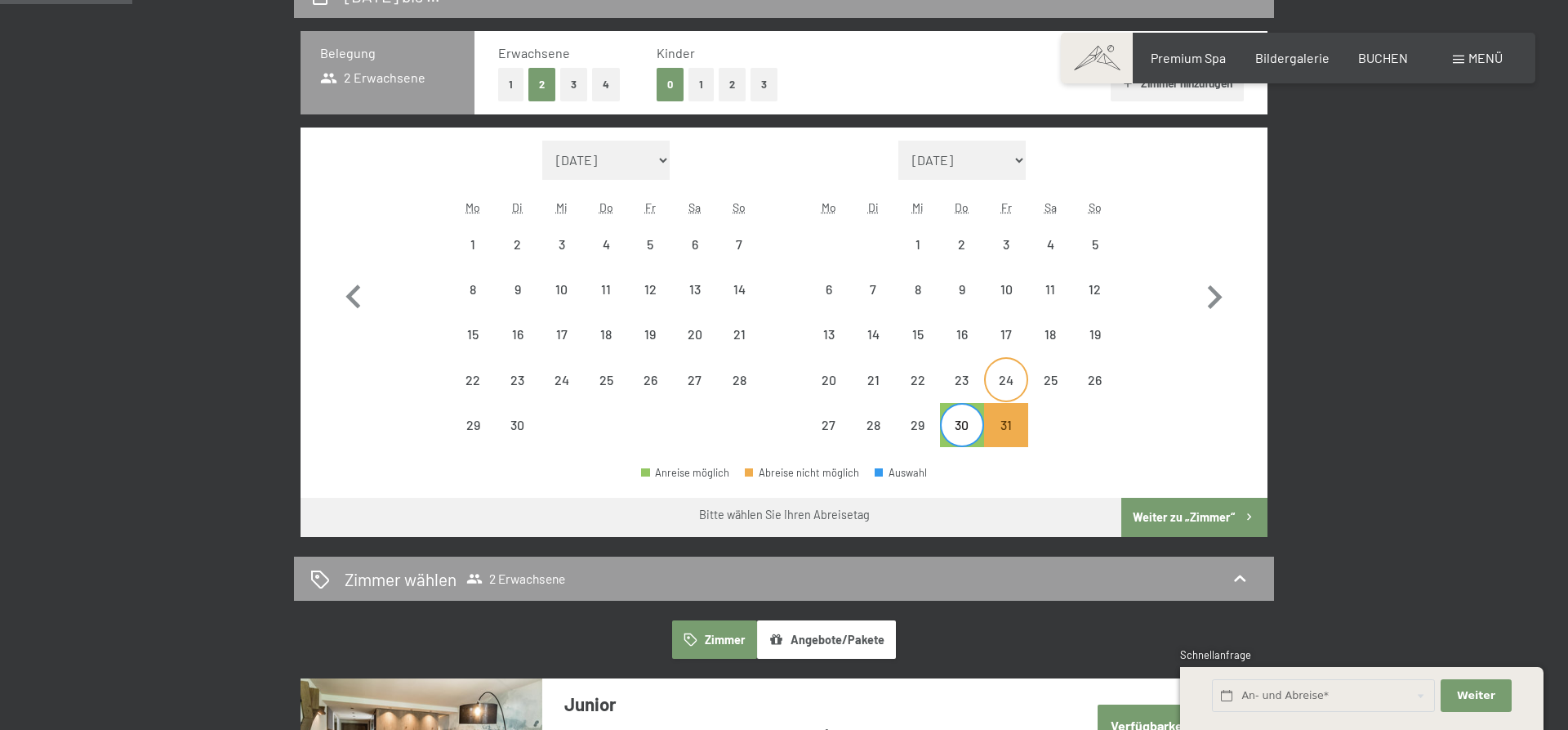
click at [1020, 367] on div "24" at bounding box center [1006, 378] width 41 height 41
select select "2025-09-01"
select select "2025-10-01"
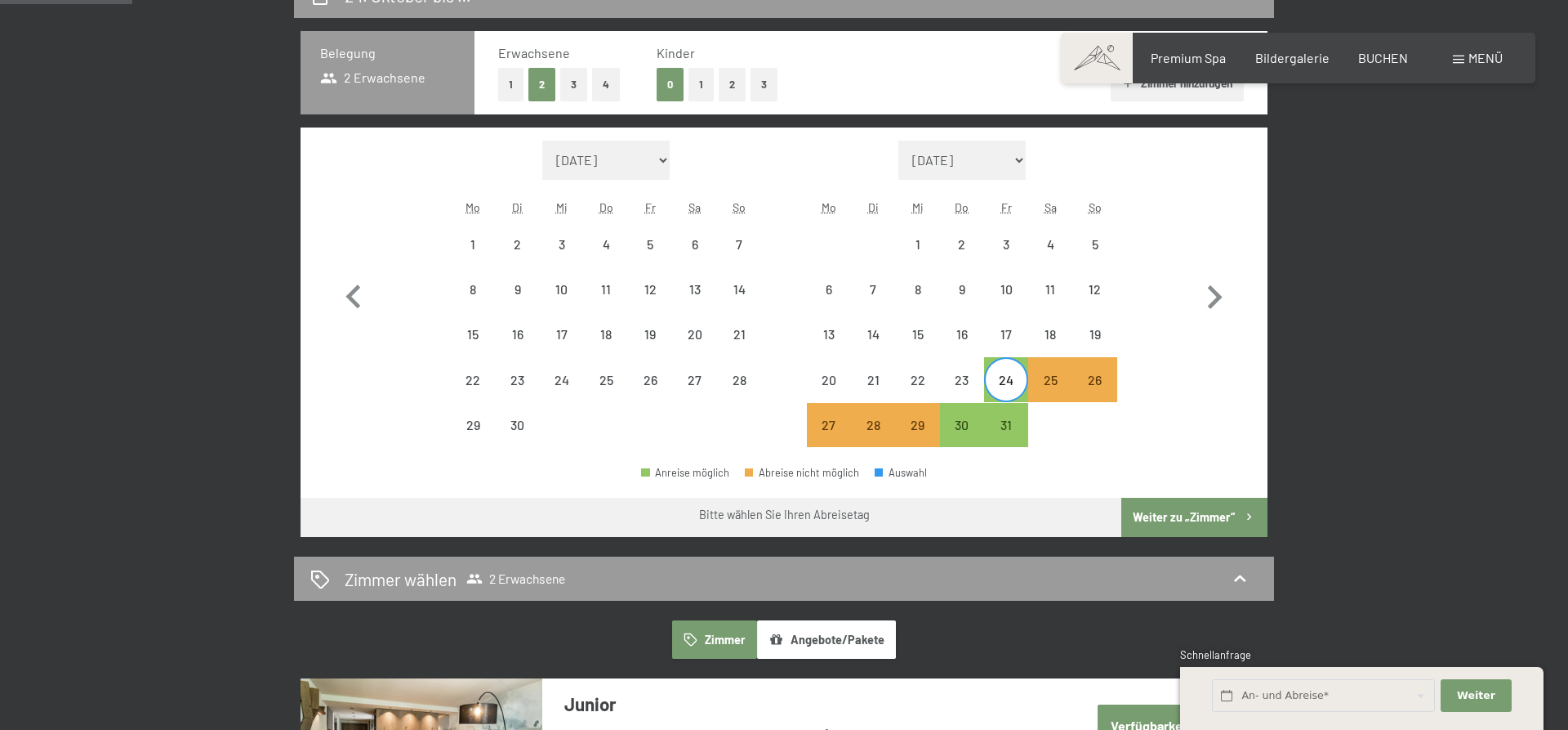
click at [1009, 371] on div "24" at bounding box center [1006, 378] width 41 height 41
select select "2025-09-01"
select select "2025-10-01"
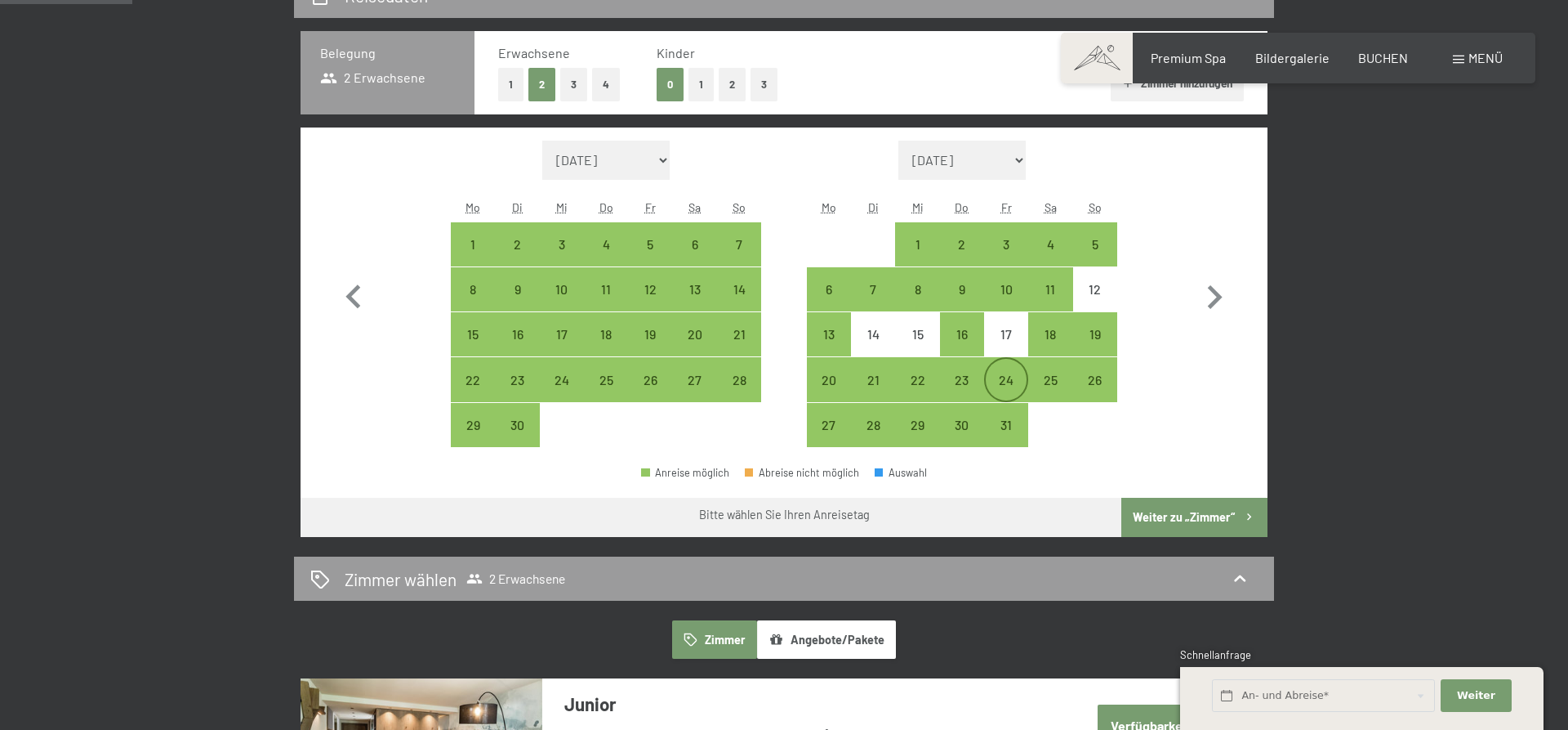
click at [1014, 375] on div "24" at bounding box center [1006, 393] width 41 height 41
select select "2025-09-01"
select select "2025-10-01"
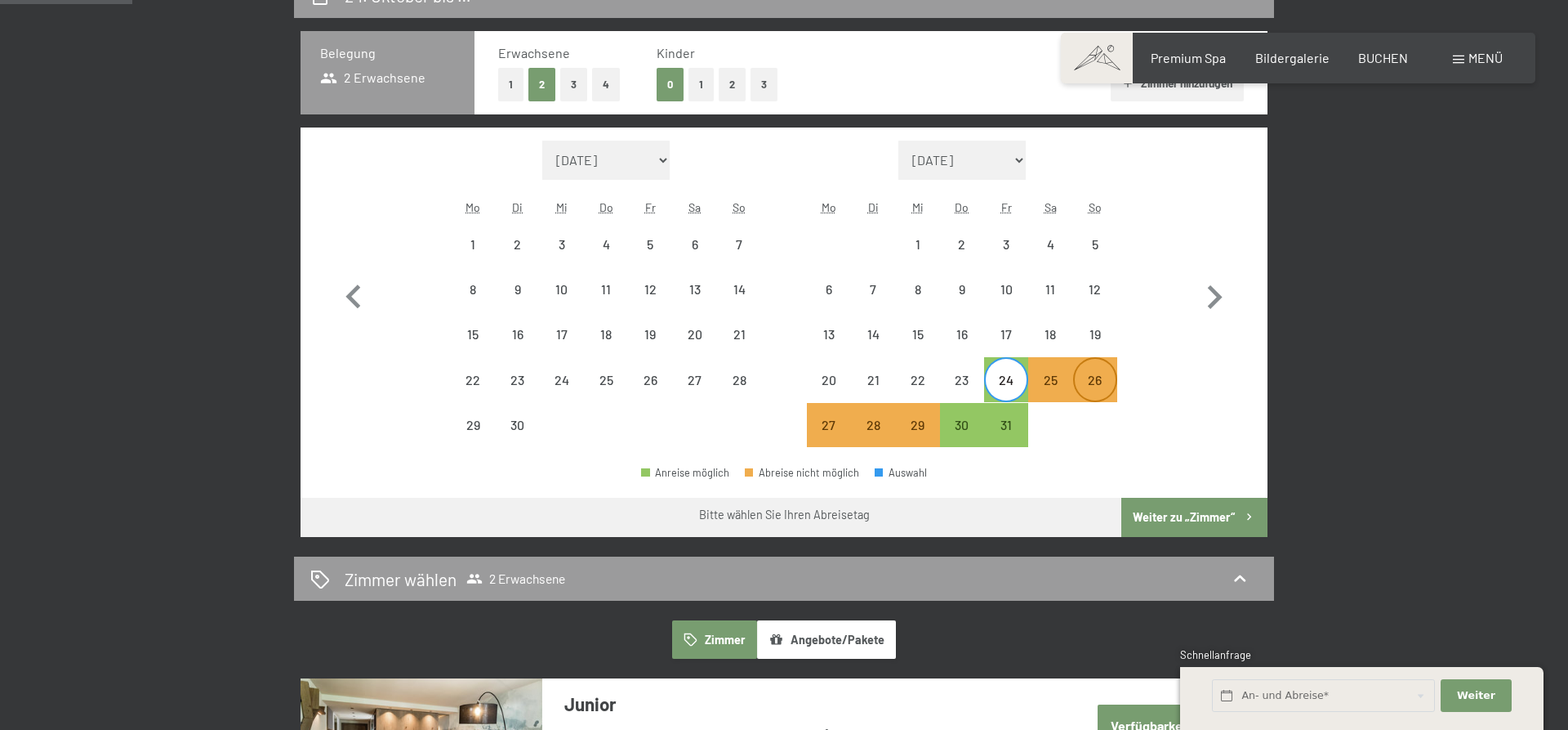
click at [1107, 380] on div "26" at bounding box center [1094, 393] width 41 height 41
select select "2025-09-01"
select select "2025-10-01"
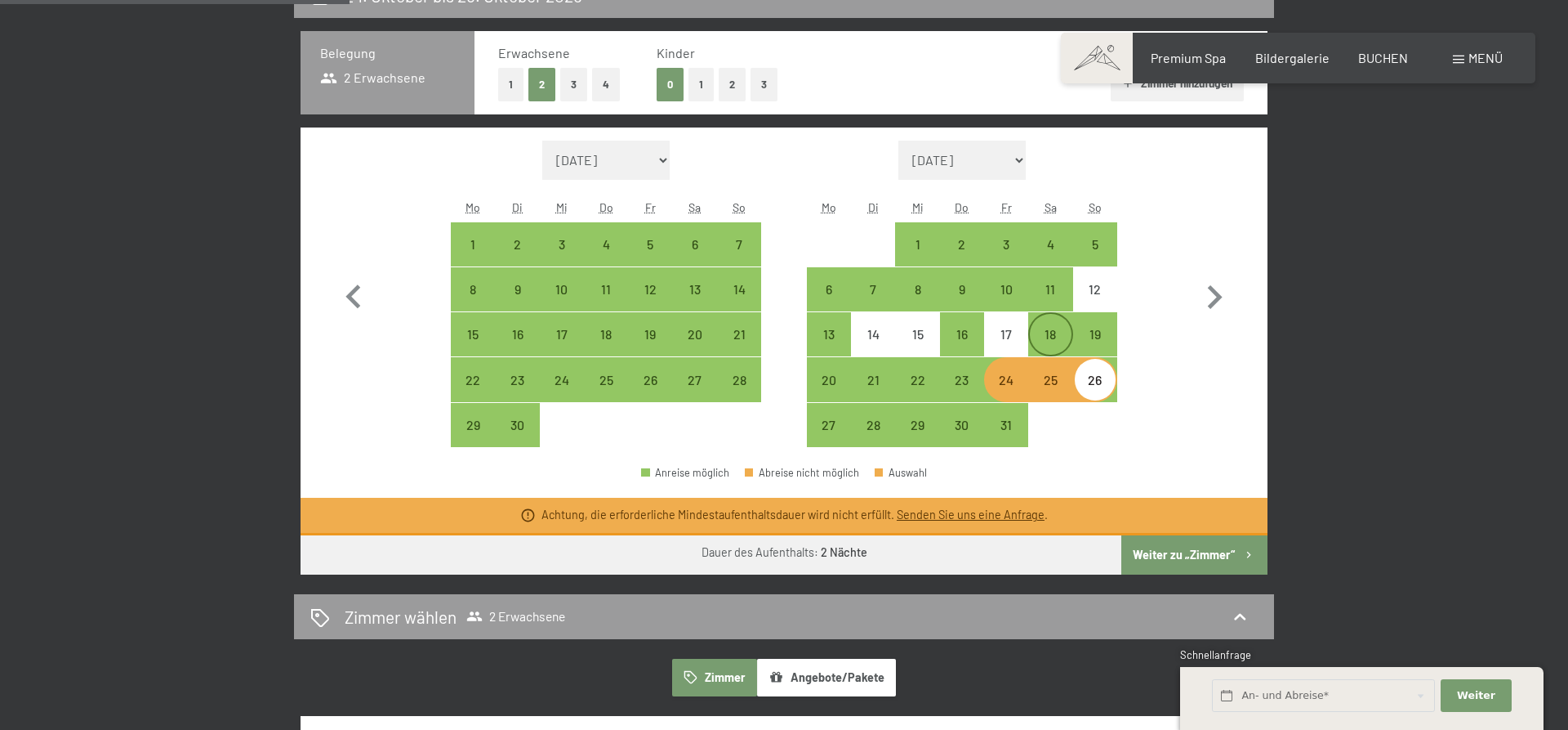
click at [1049, 353] on div "18" at bounding box center [1049, 348] width 41 height 41
select select "2025-09-01"
select select "2025-10-01"
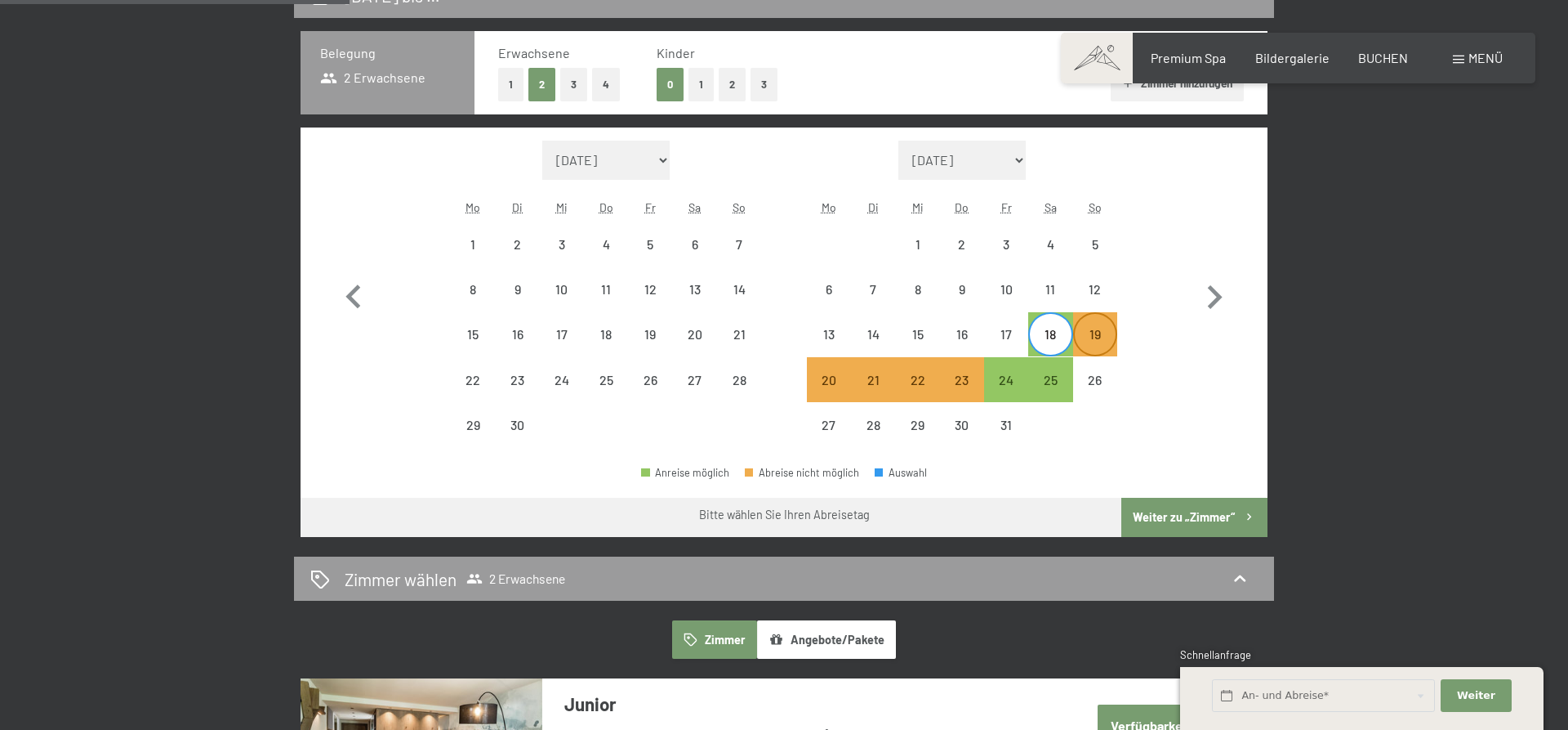
click at [1088, 343] on div "19" at bounding box center [1094, 348] width 41 height 41
select select "2025-09-01"
select select "2025-10-01"
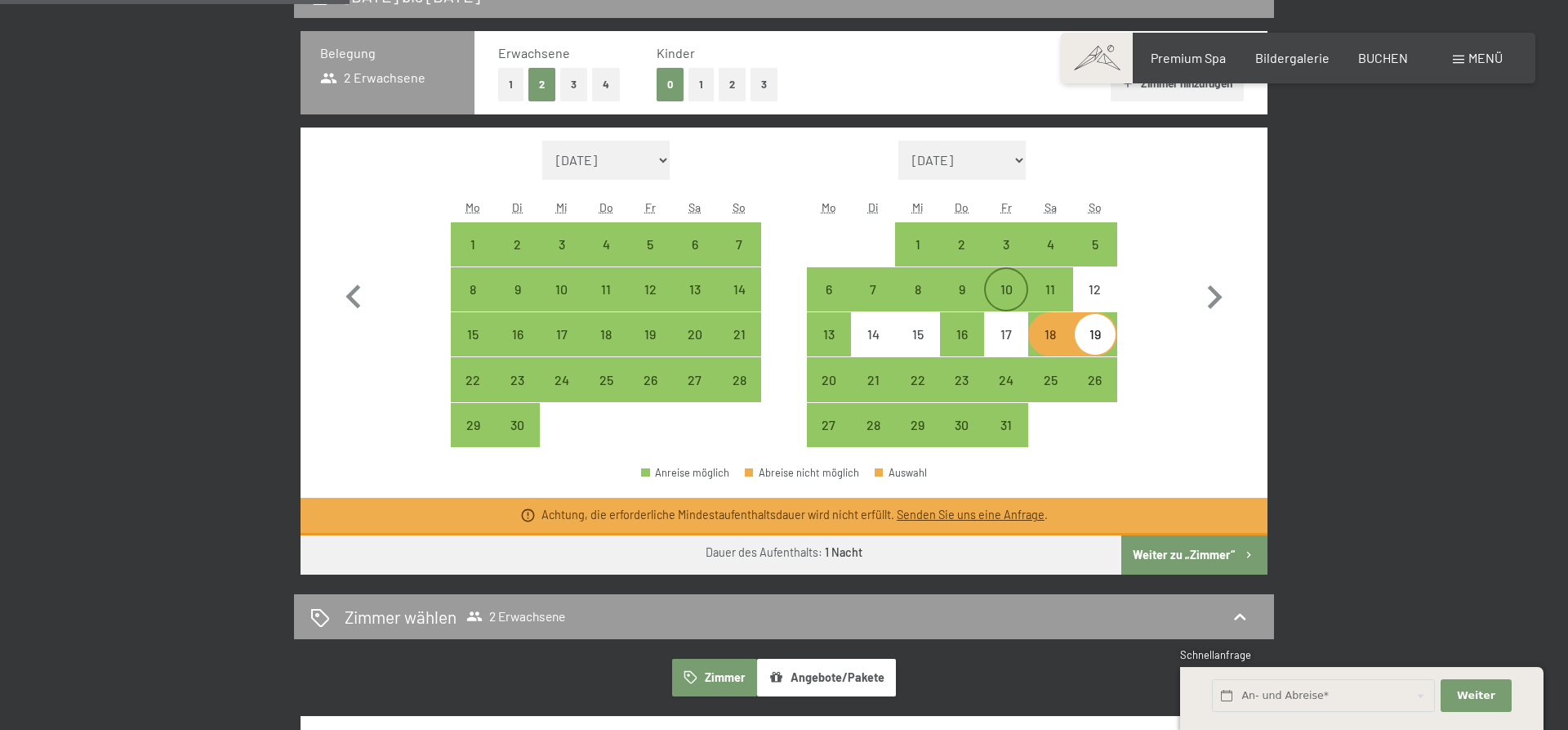
click at [1021, 287] on div "10" at bounding box center [1006, 302] width 41 height 41
select select "2025-09-01"
select select "2025-10-01"
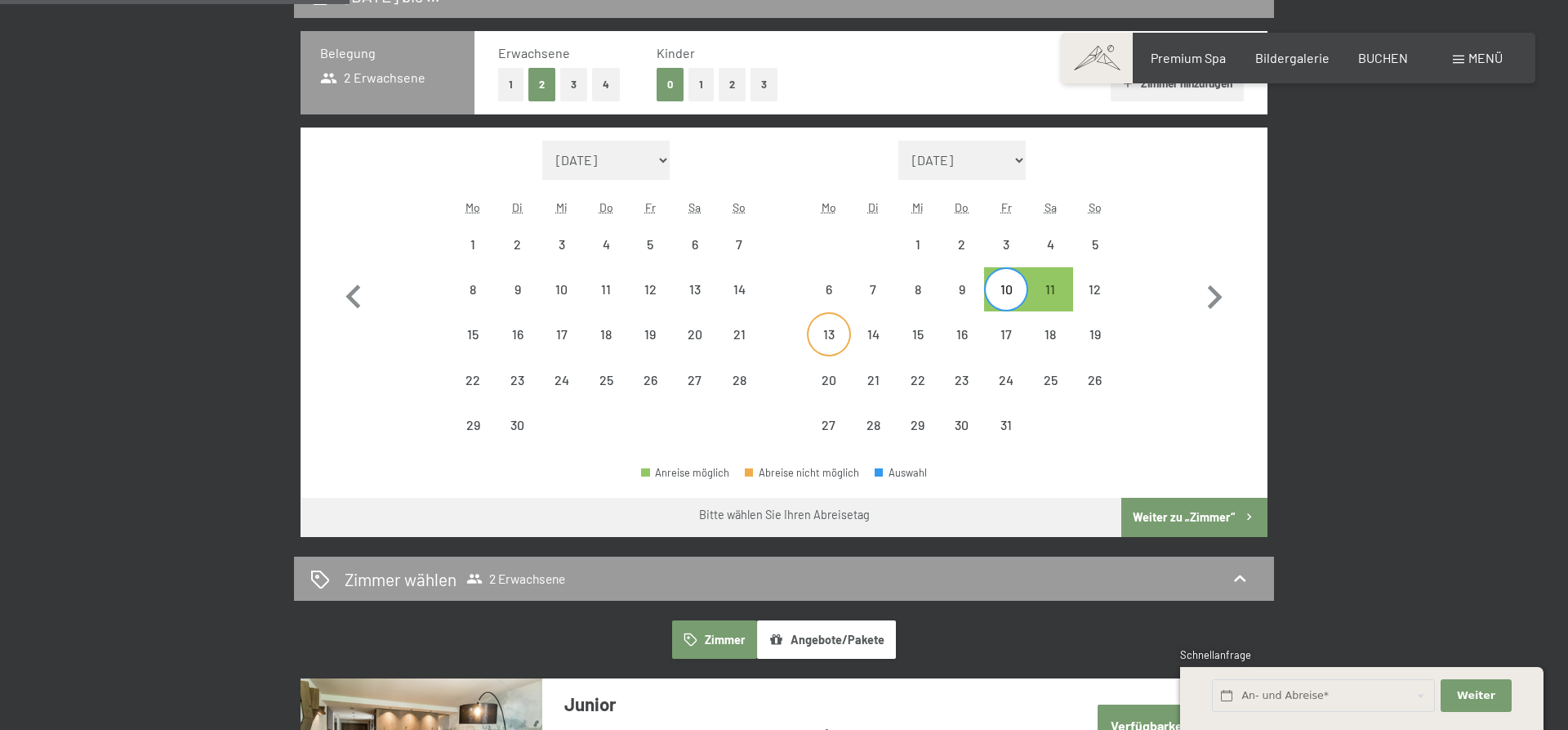
click at [825, 331] on div "13" at bounding box center [829, 348] width 41 height 41
select select "2025-09-01"
select select "2025-10-01"
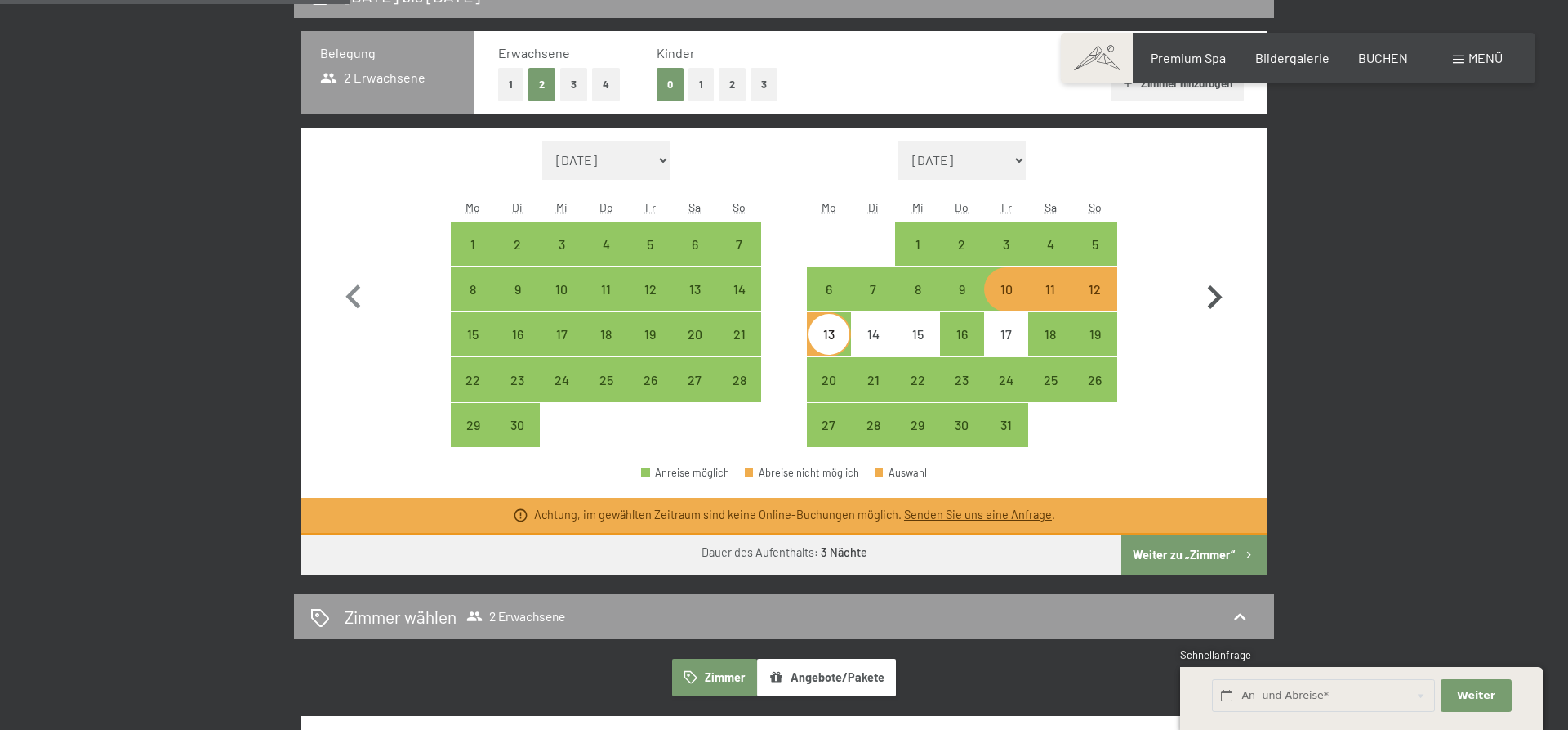
click at [1213, 297] on icon "button" at bounding box center [1215, 297] width 48 height 48
select select "2025-10-01"
select select "2025-11-01"
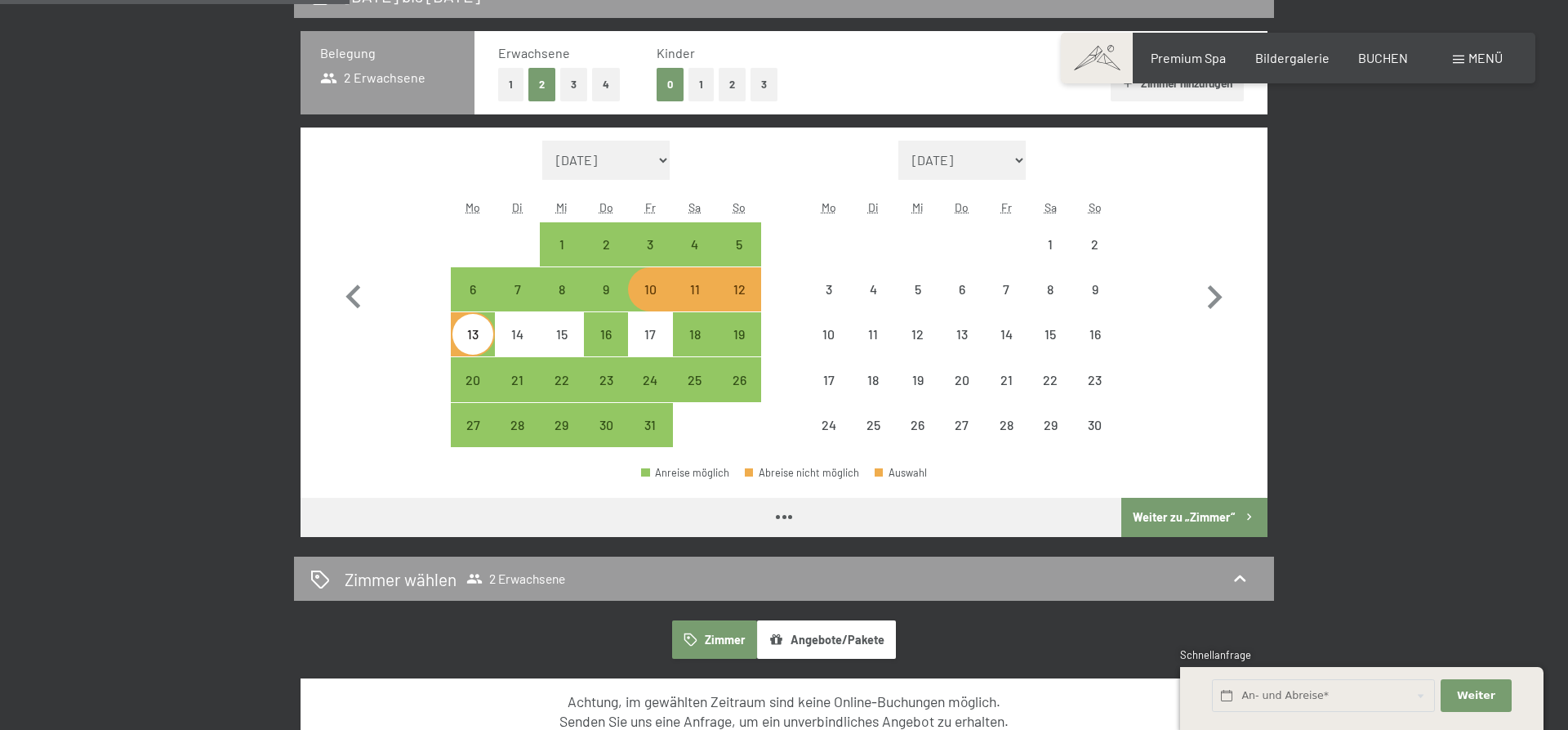
select select "2025-10-01"
select select "2025-11-01"
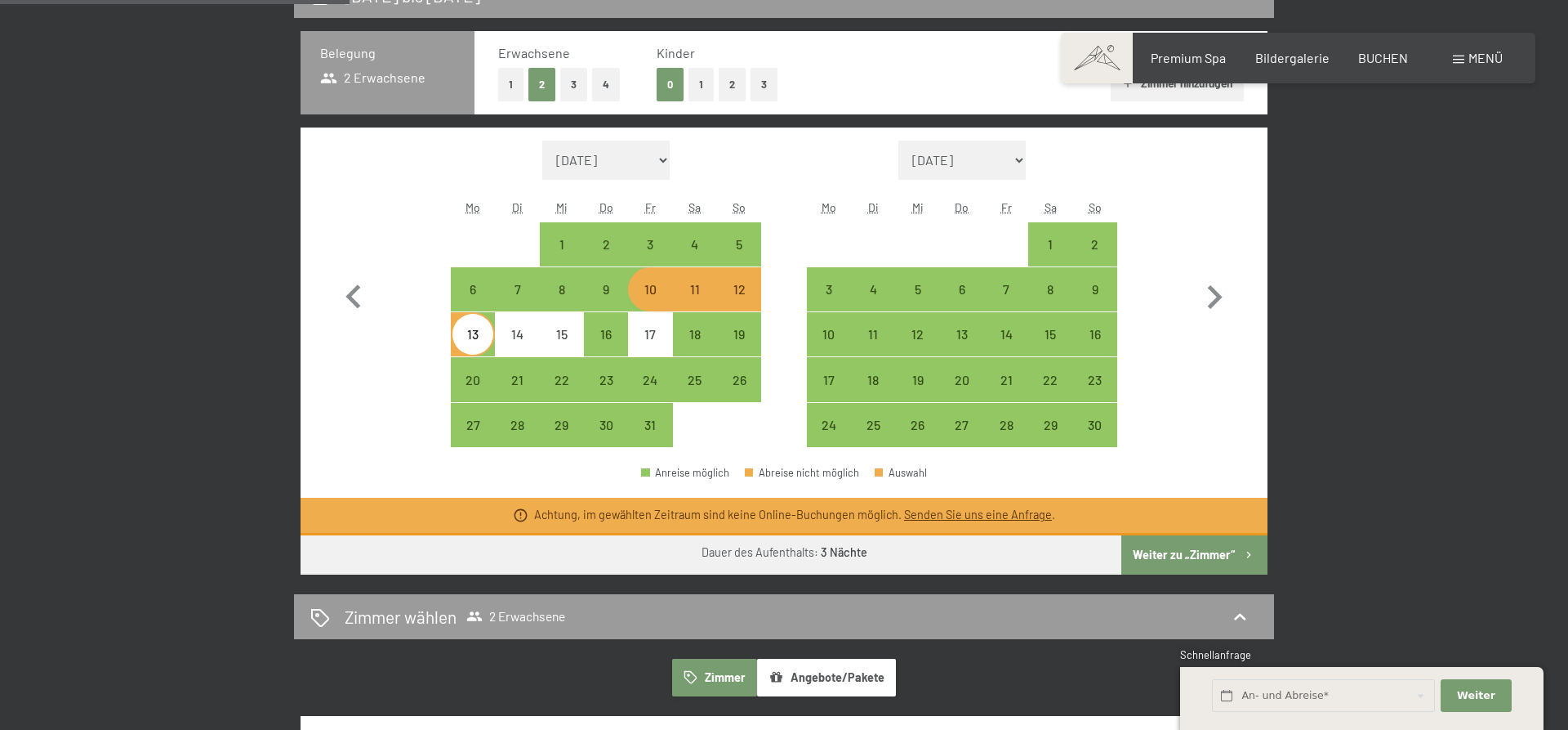
click at [1155, 425] on div "Monat/Jahr August 2025 September 2025 Oktober 2025 November 2025 Dezember 2025 …" at bounding box center [784, 294] width 909 height 307
click at [1012, 309] on div "7" at bounding box center [1006, 302] width 41 height 41
select select "2025-10-01"
select select "2025-11-01"
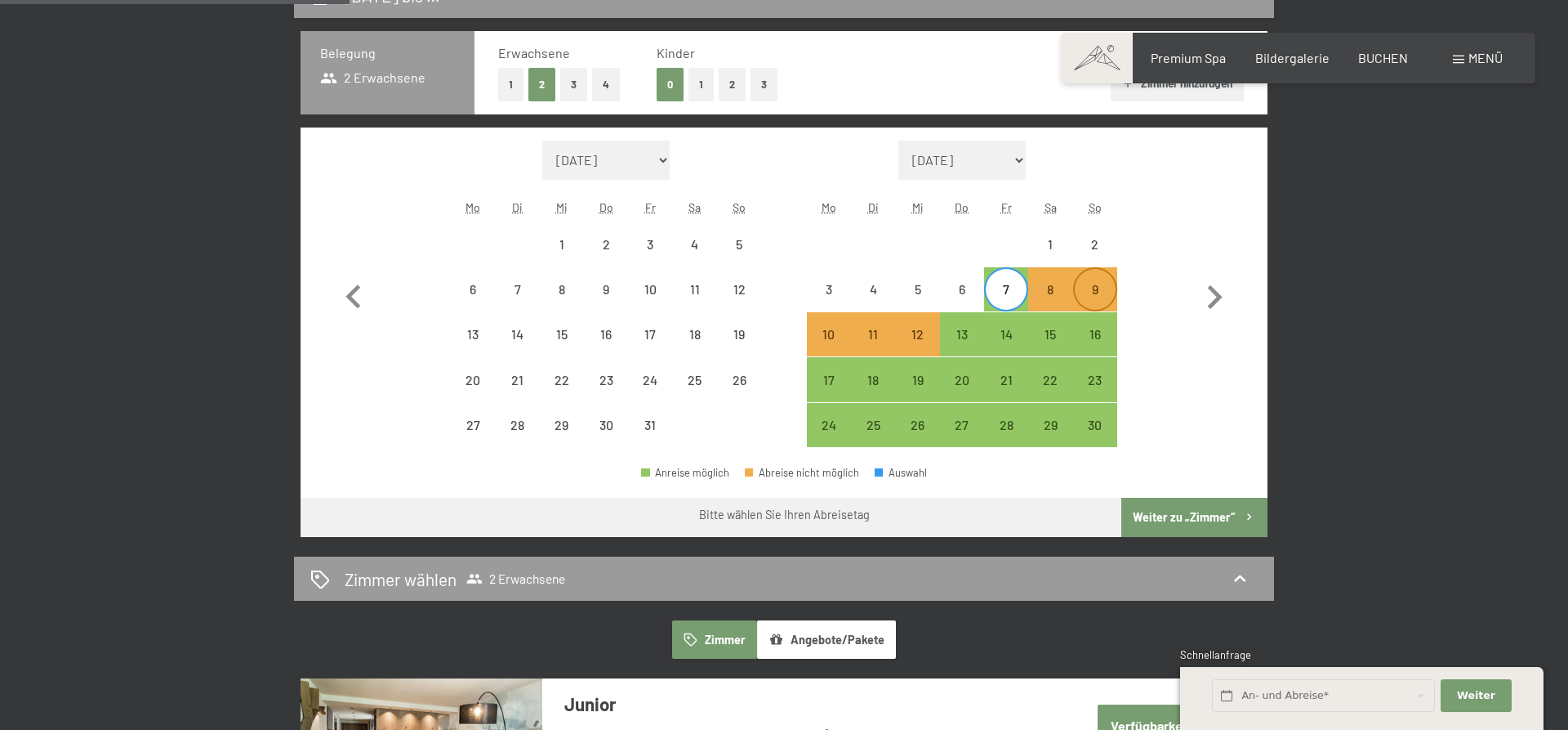
click at [1088, 295] on div "9" at bounding box center [1094, 302] width 41 height 41
select select "2025-10-01"
select select "2025-11-01"
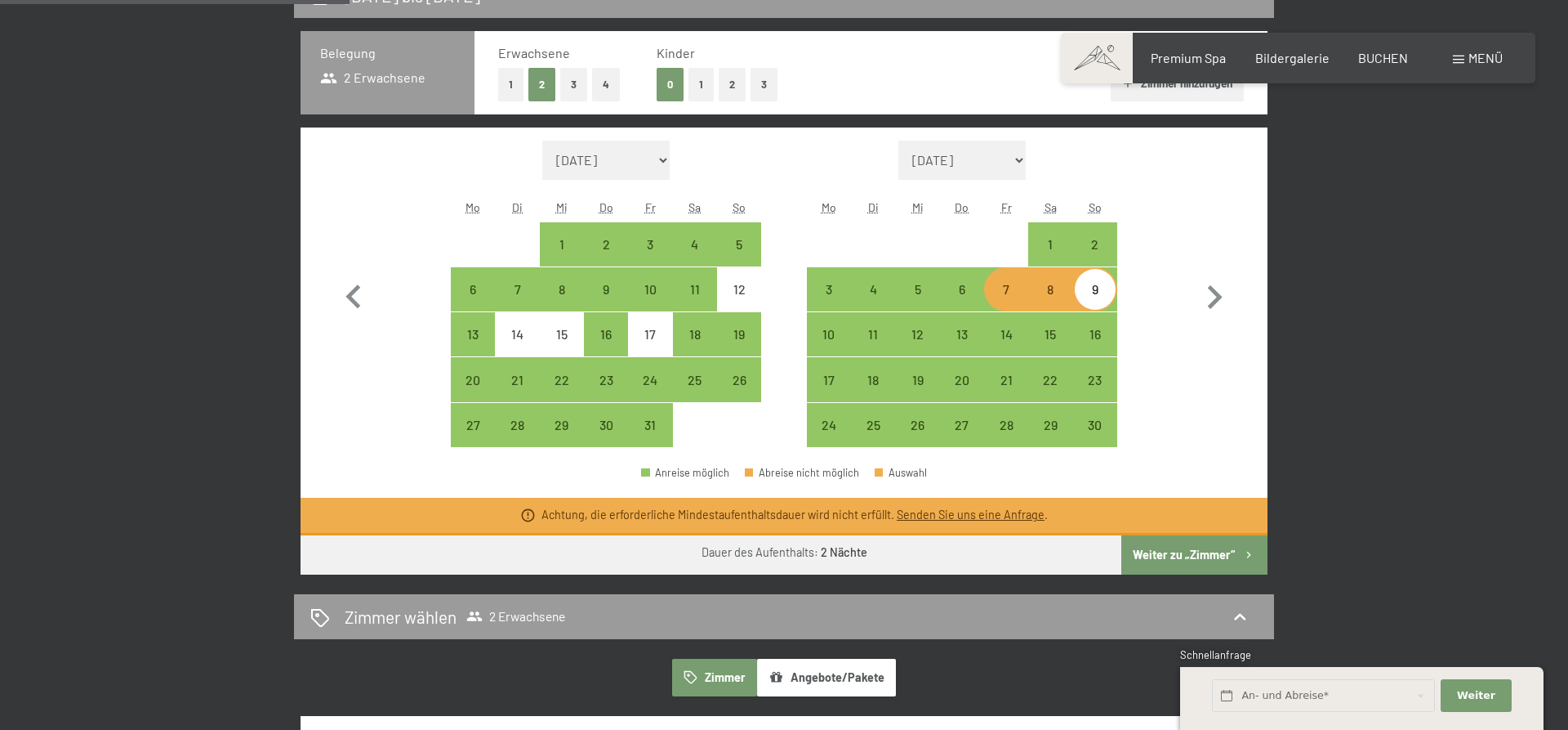
click at [529, 516] on icon at bounding box center [528, 515] width 16 height 16
click at [845, 527] on div "Achtung, die erforderliche Mindestaufenthaltsdauer wird nicht erfüllt. Senden S…" at bounding box center [784, 516] width 967 height 38
click at [846, 522] on div "Achtung, die erforderliche Mindestaufenthaltsdauer wird nicht erfüllt. Senden S…" at bounding box center [794, 514] width 506 height 16
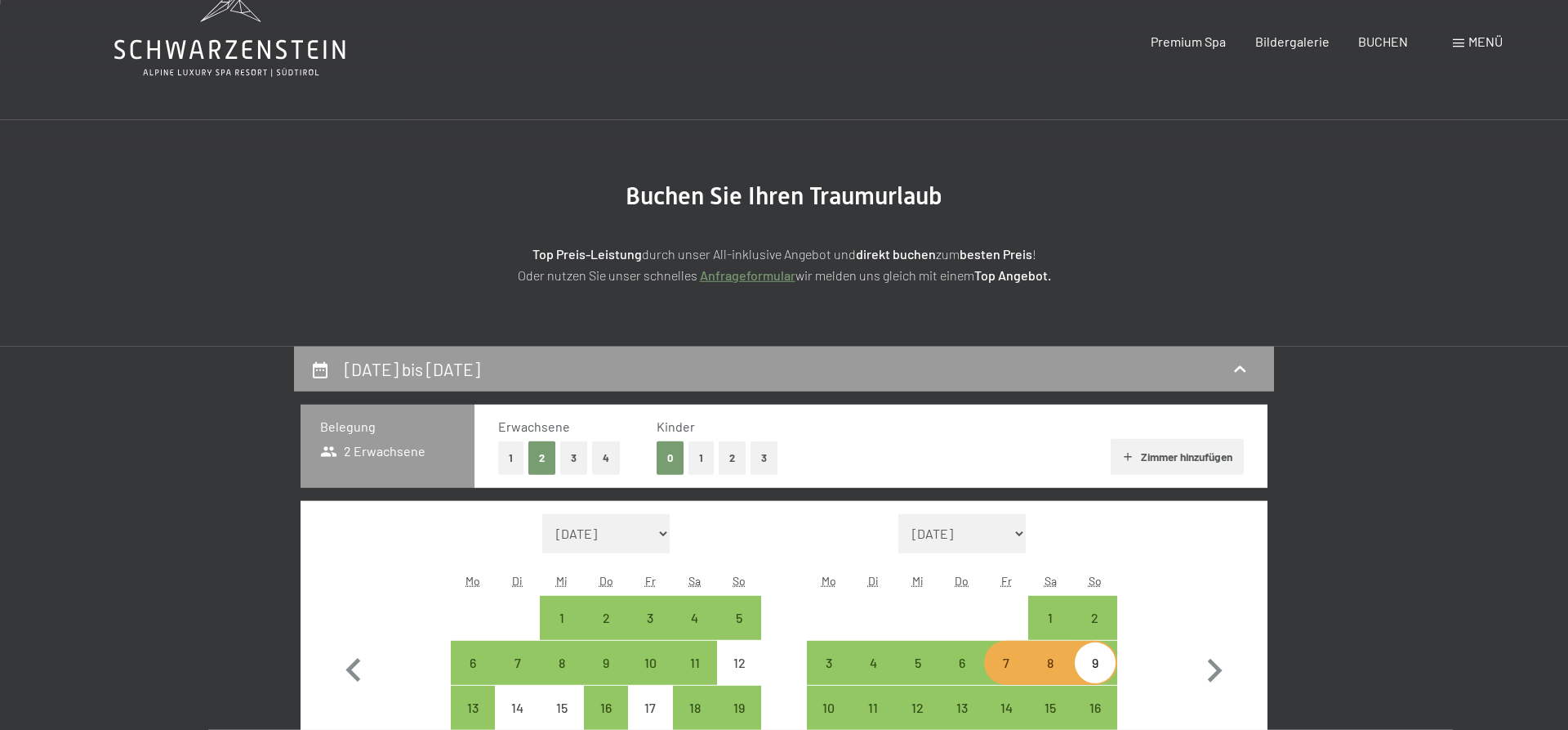
scroll to position [0, 0]
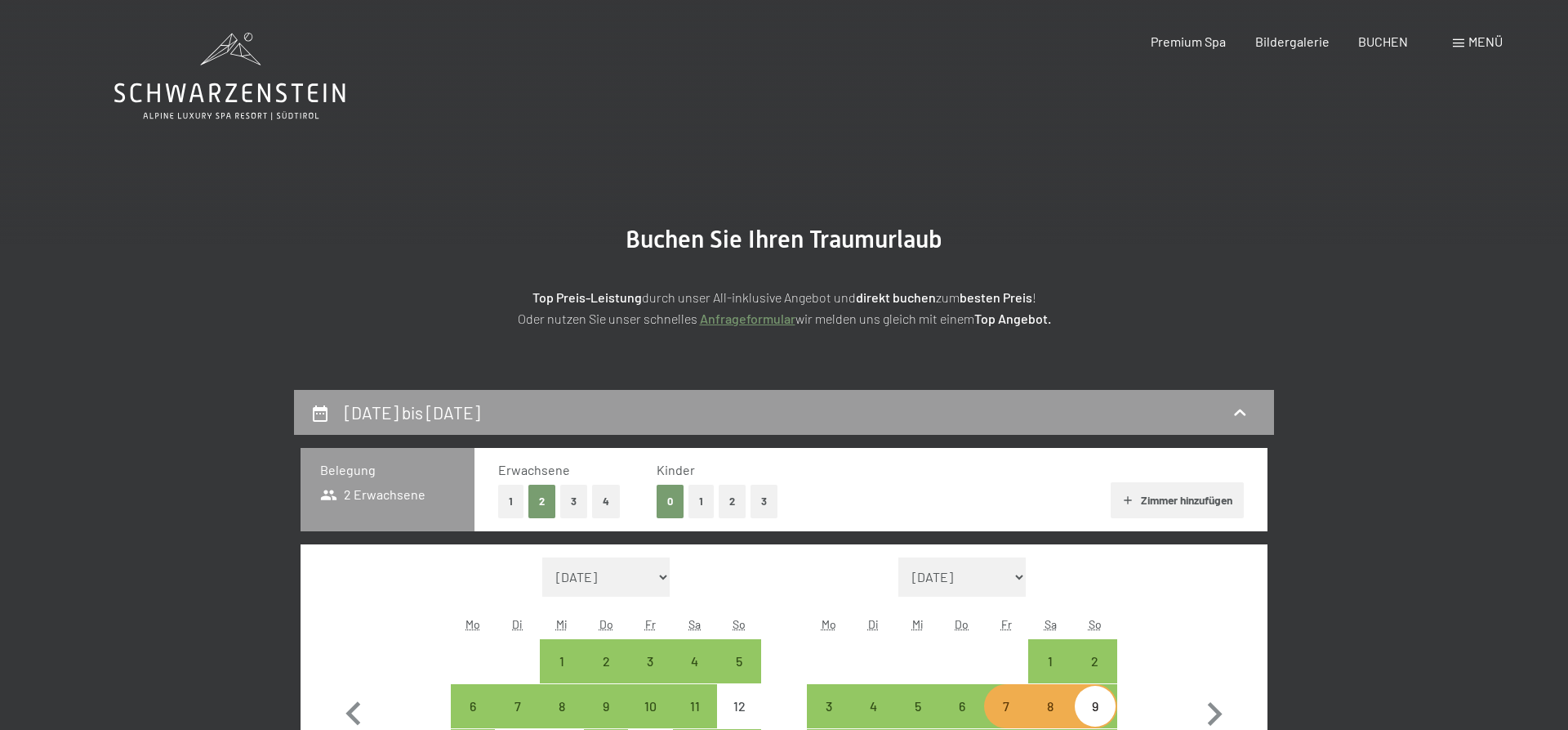
click at [272, 100] on icon at bounding box center [229, 76] width 231 height 87
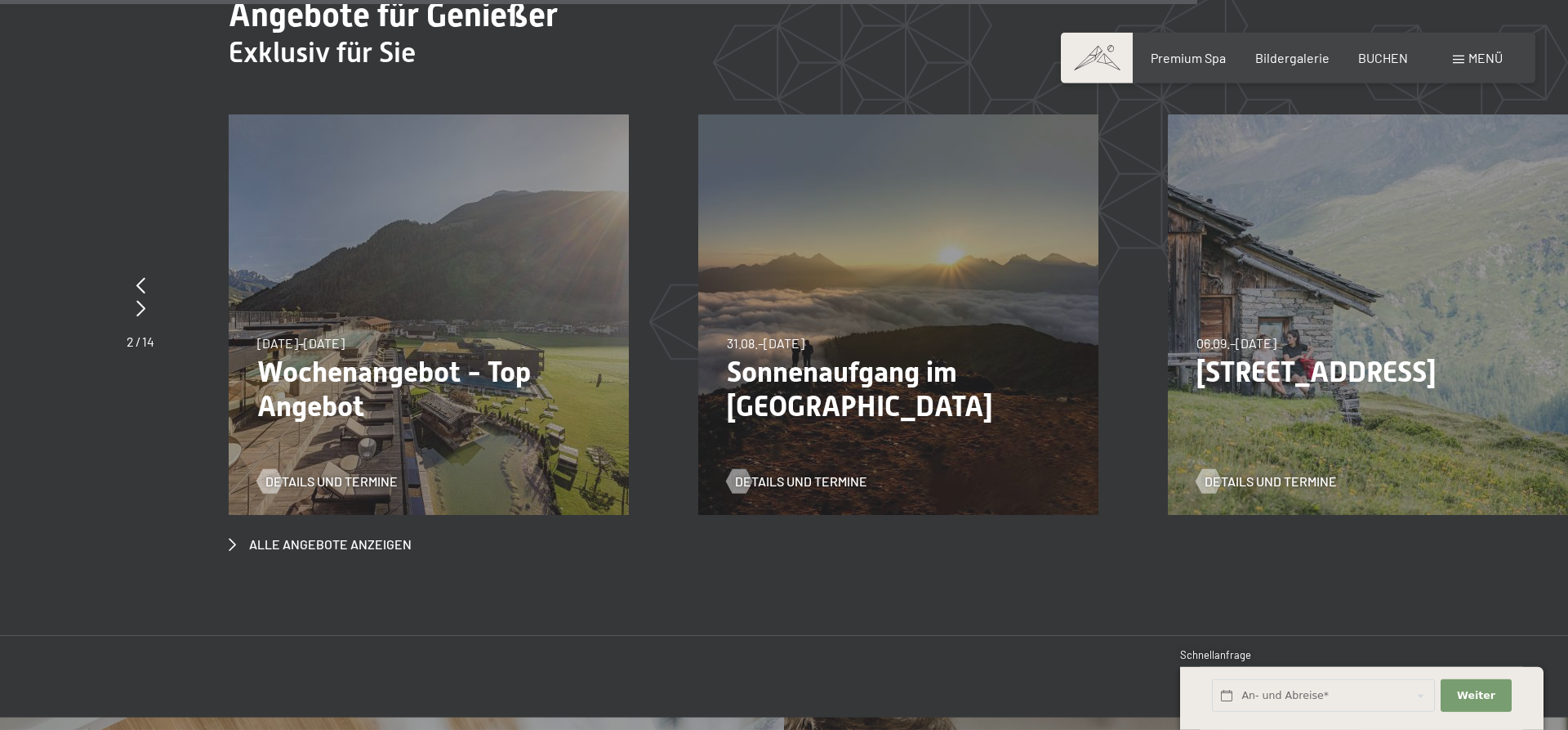
scroll to position [6498, 0]
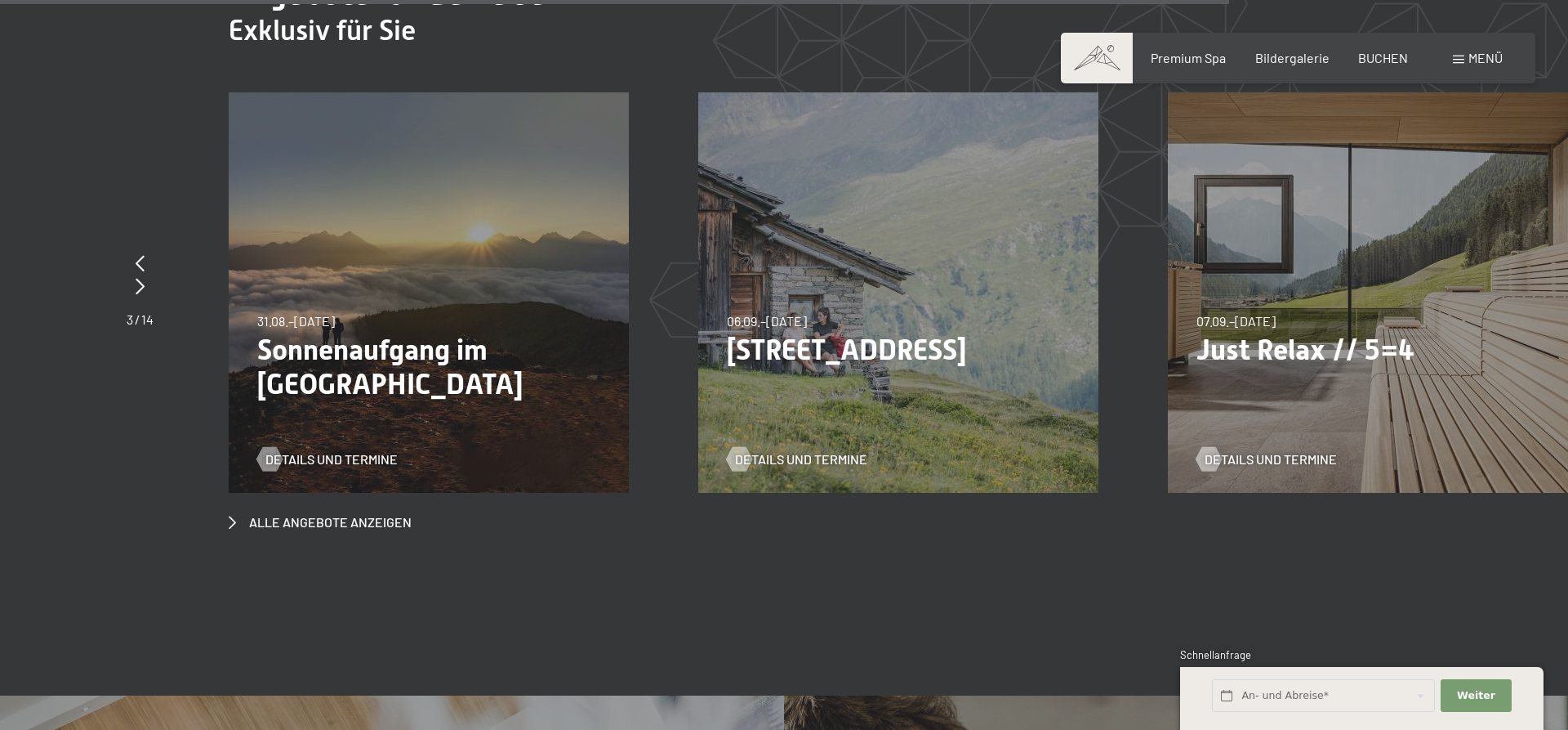
click at [358, 381] on div "31.08.–14.09.2025 31.08.–14.09.2025 Sonnenaufgang im Ahrntal Details und Termine" at bounding box center [429, 292] width 400 height 400
click at [358, 450] on span "Details und Termine" at bounding box center [332, 459] width 133 height 18
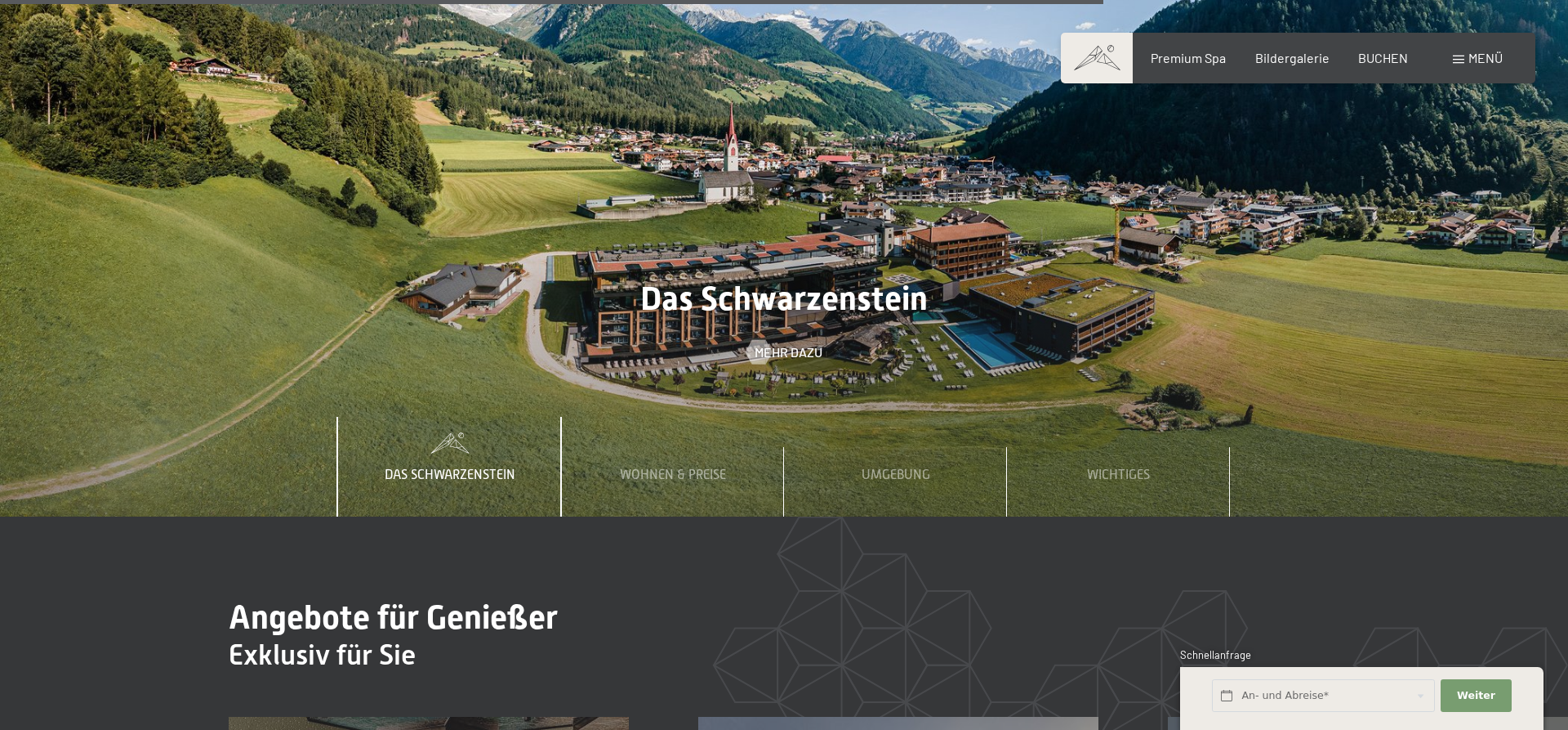
scroll to position [5916, 0]
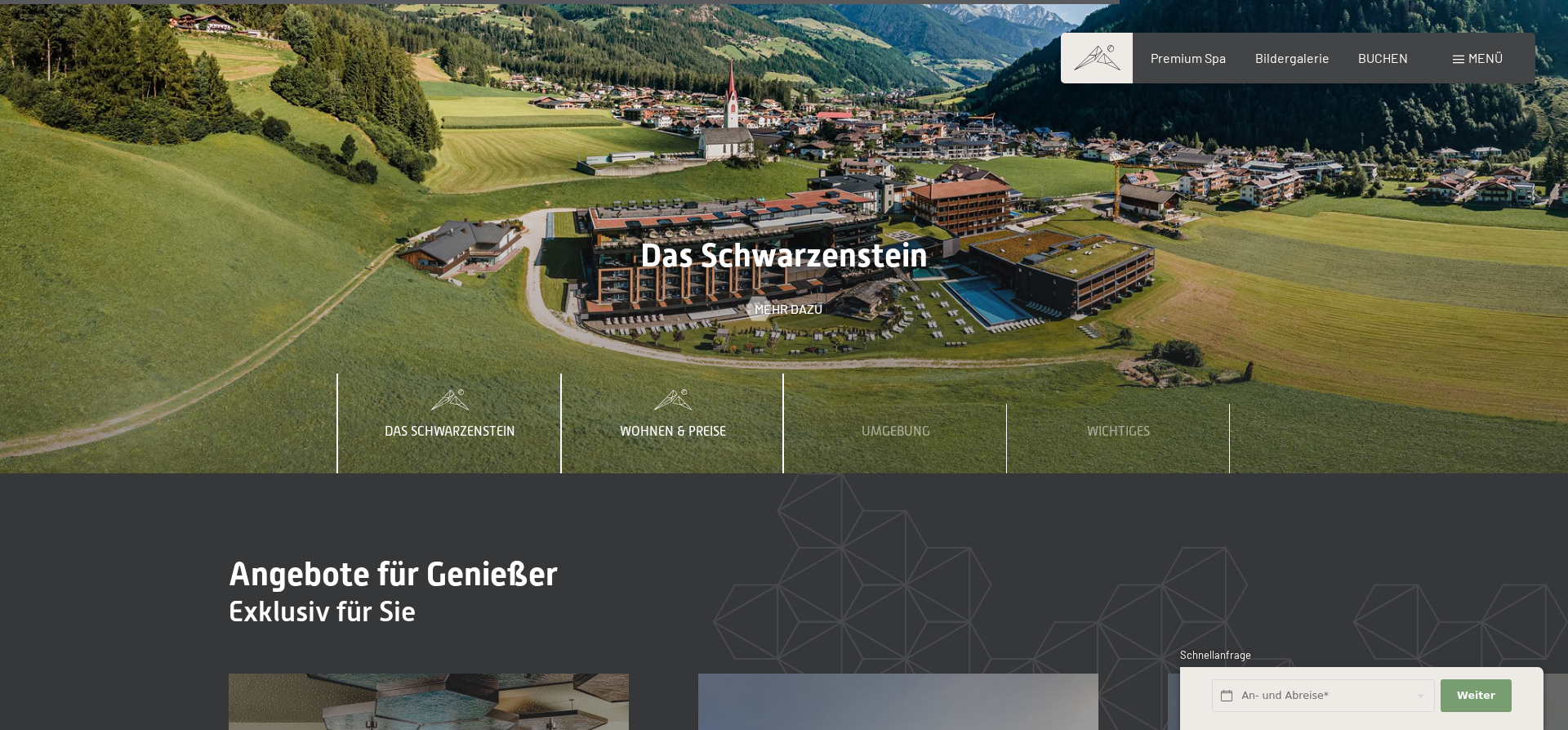
click at [680, 424] on span "Wohnen & Preise" at bounding box center [672, 431] width 106 height 15
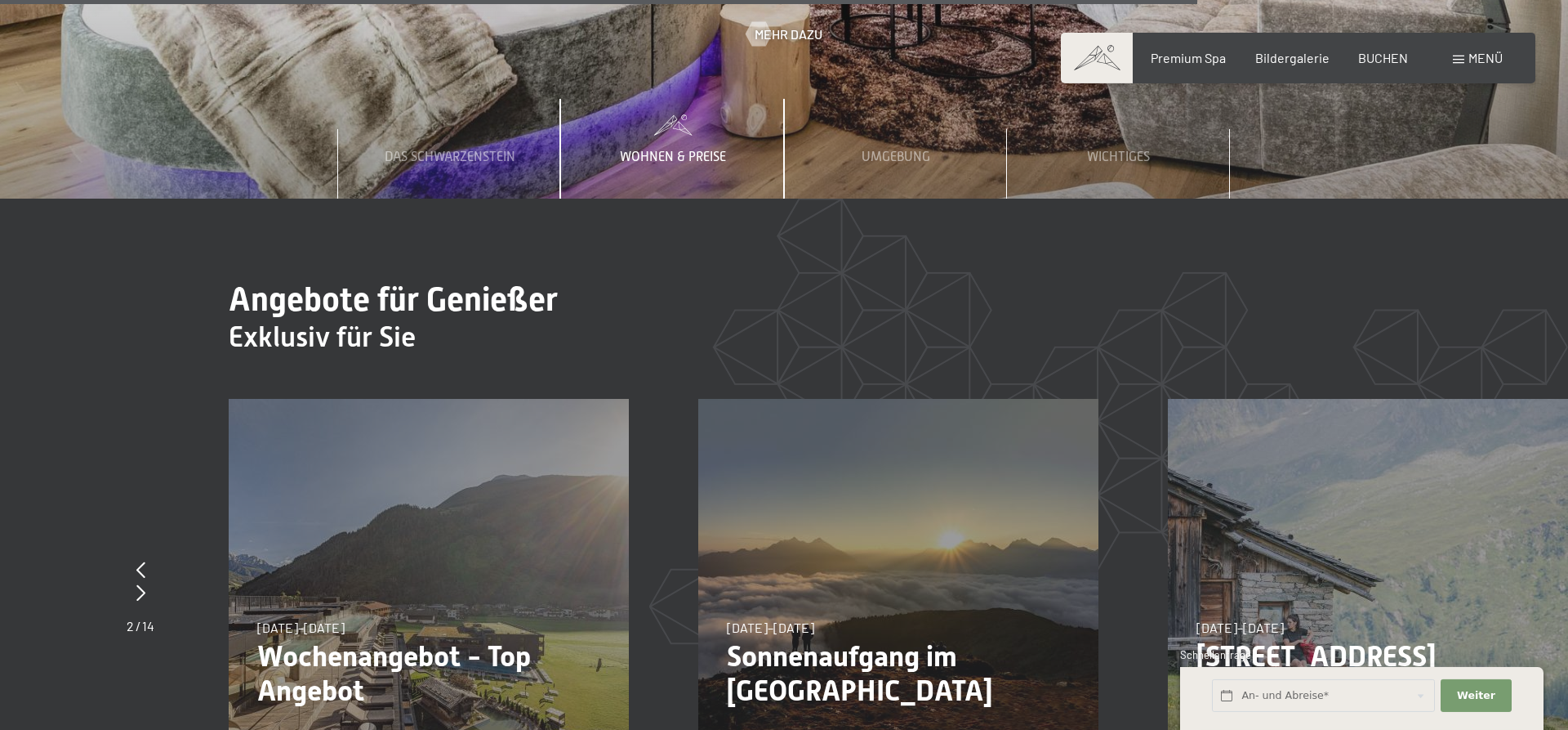
scroll to position [6333, 0]
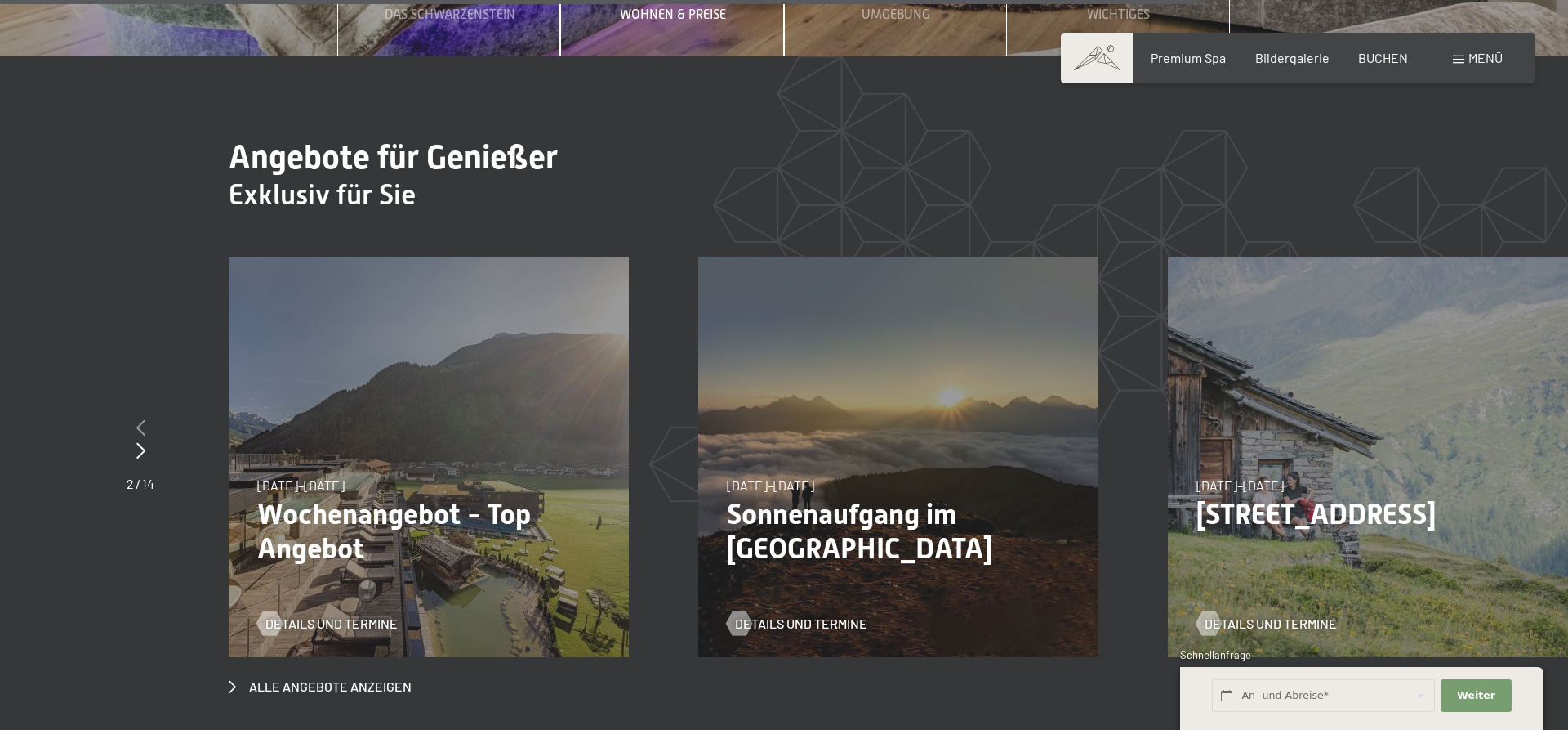
click at [147, 417] on div at bounding box center [141, 428] width 28 height 23
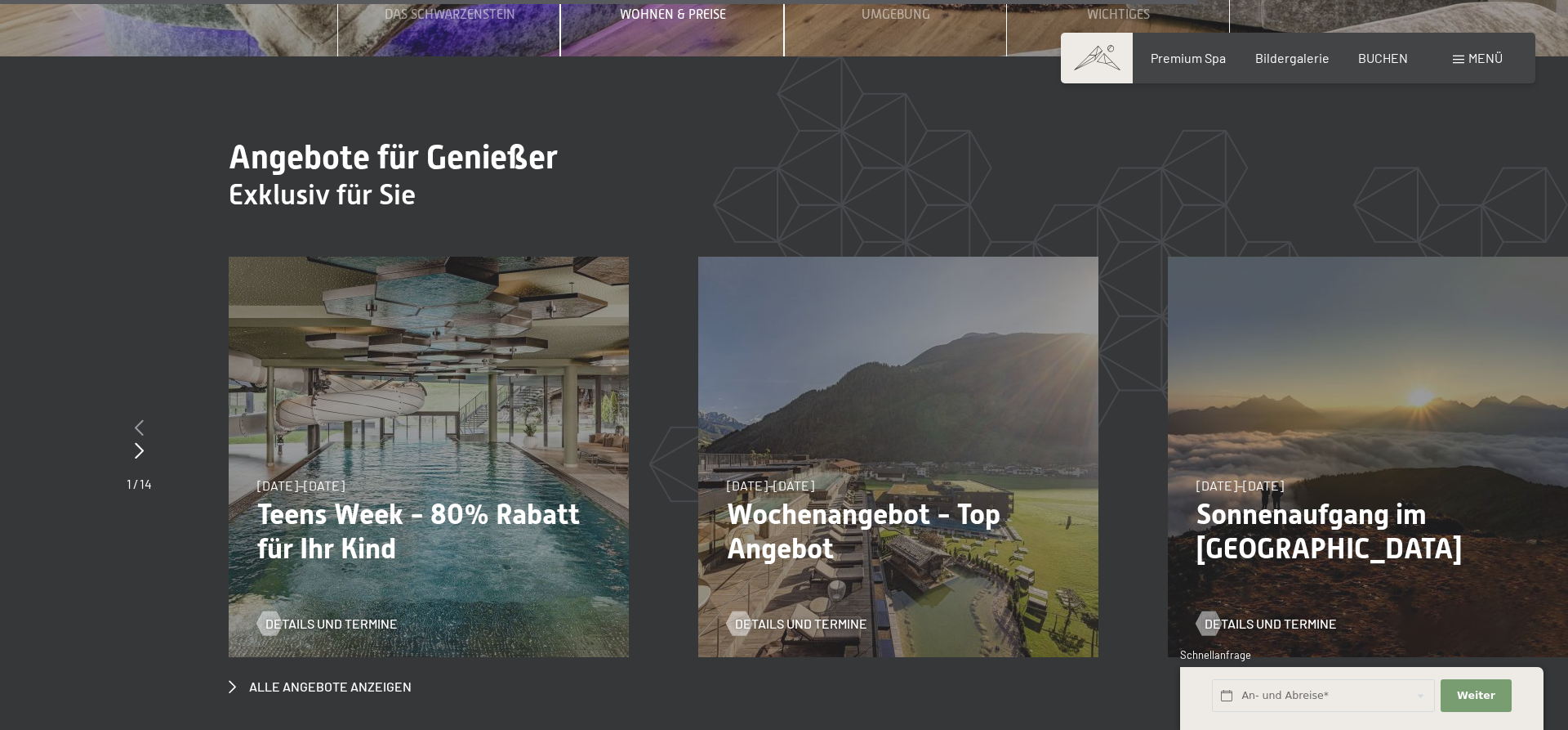
click at [147, 417] on div at bounding box center [140, 428] width 26 height 23
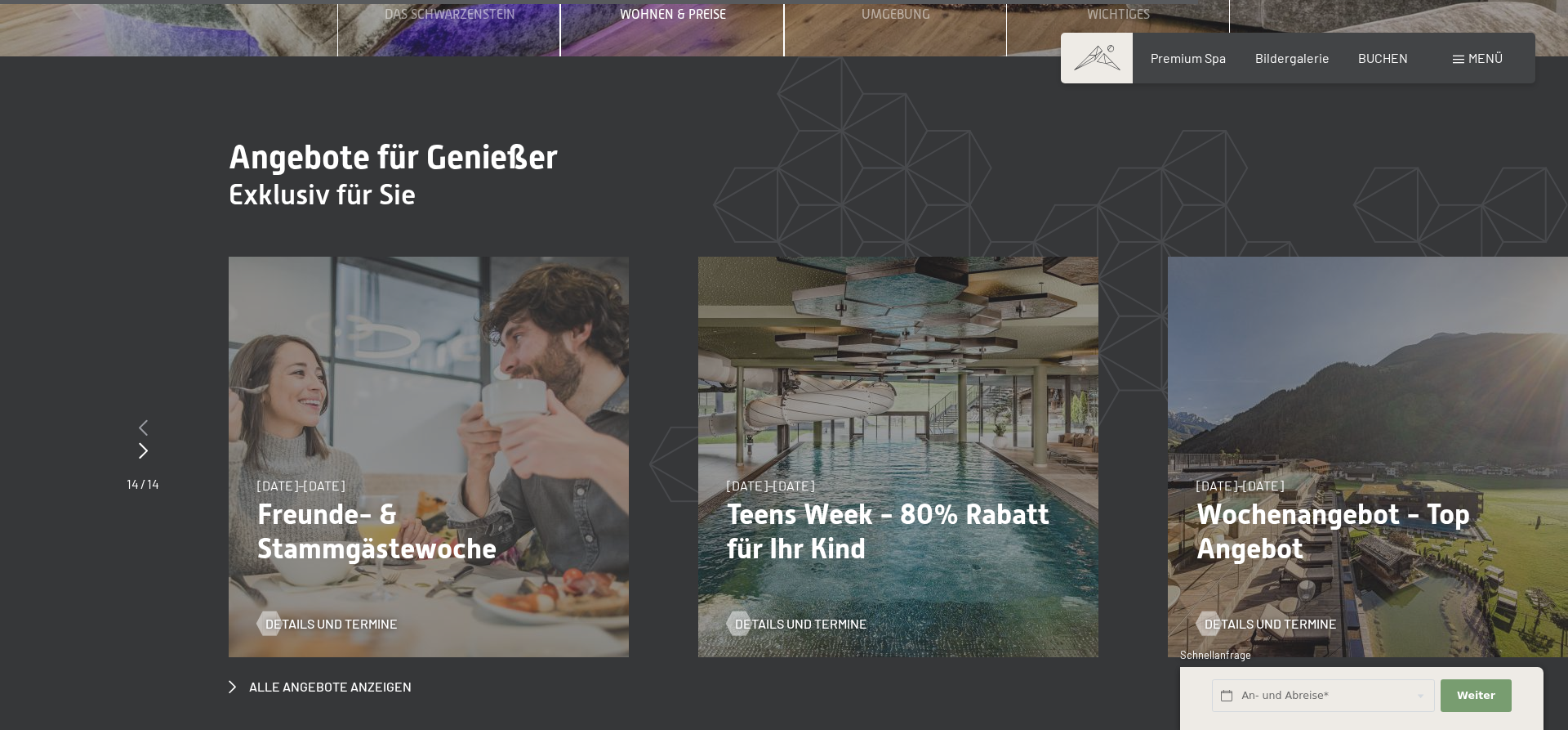
click at [147, 419] on icon at bounding box center [143, 427] width 9 height 16
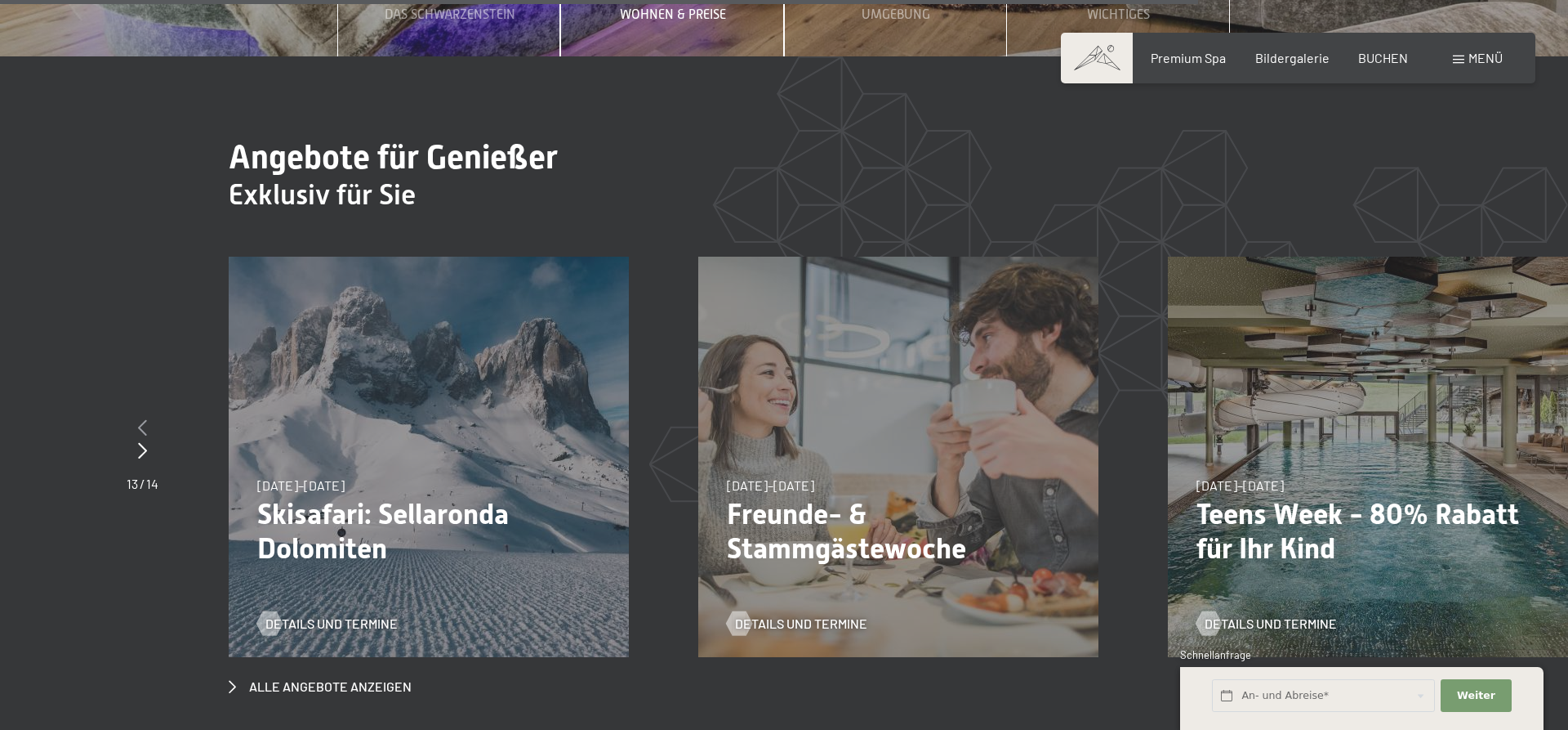
click at [147, 417] on div at bounding box center [143, 428] width 32 height 23
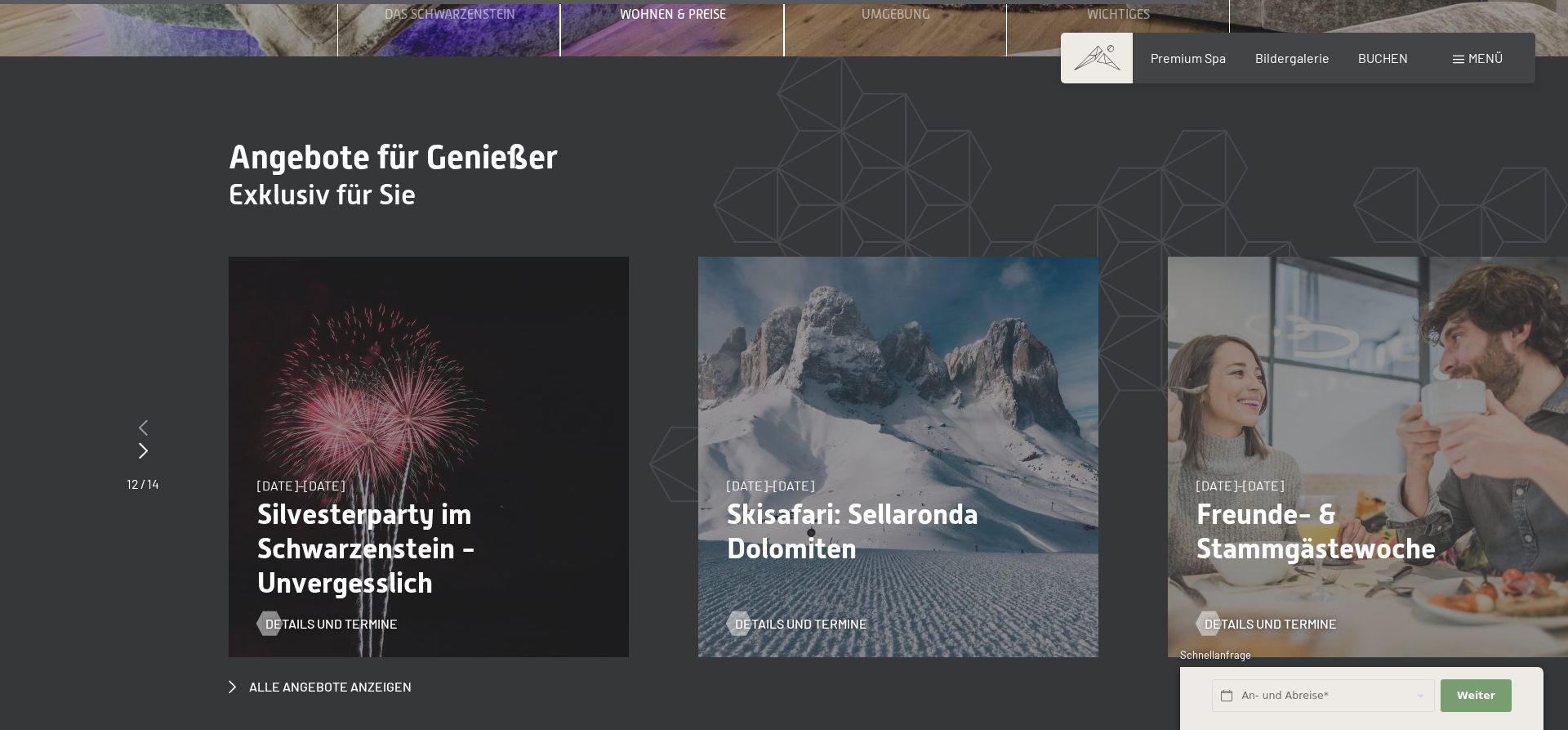
click at [147, 417] on div at bounding box center [143, 428] width 33 height 23
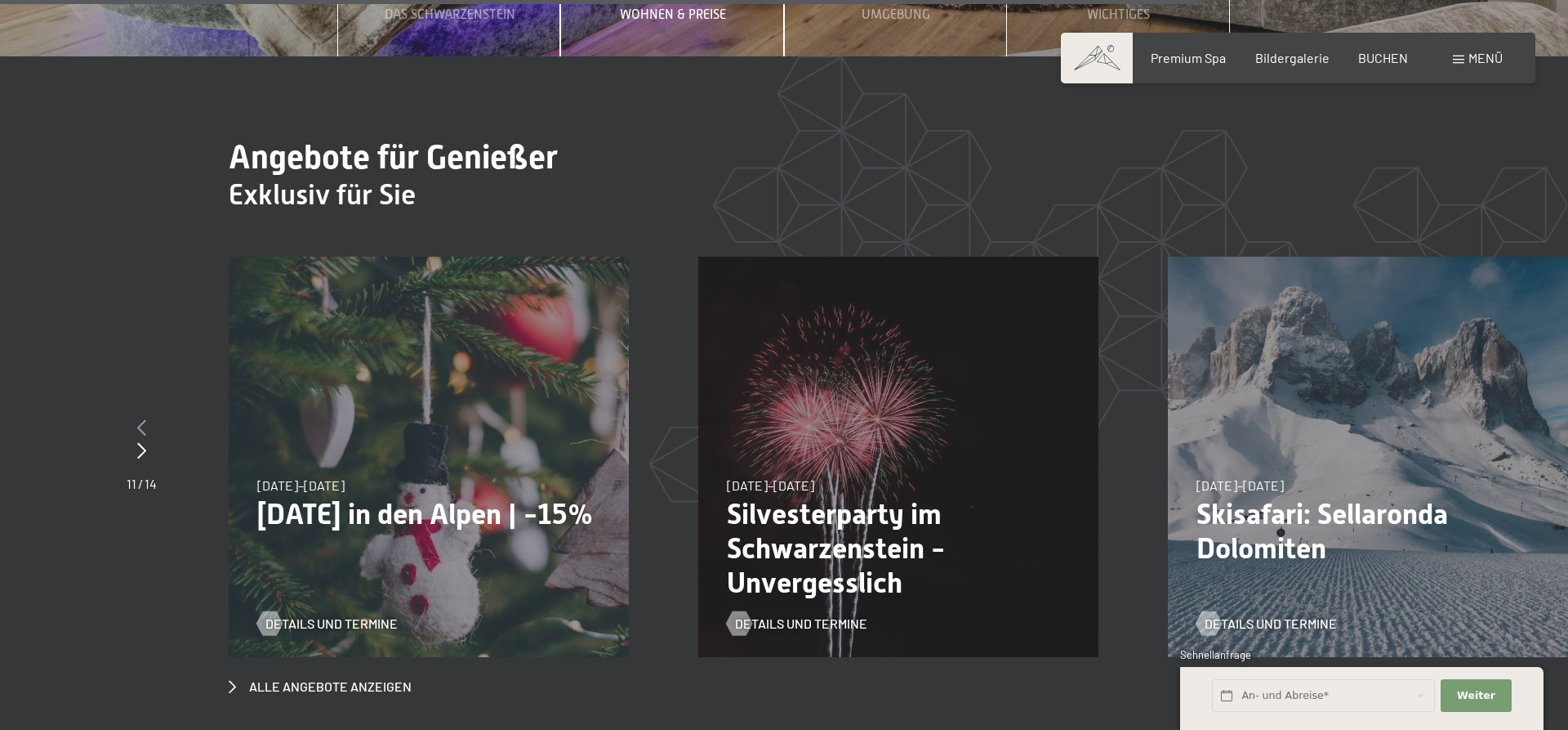
click at [147, 417] on div at bounding box center [142, 428] width 31 height 23
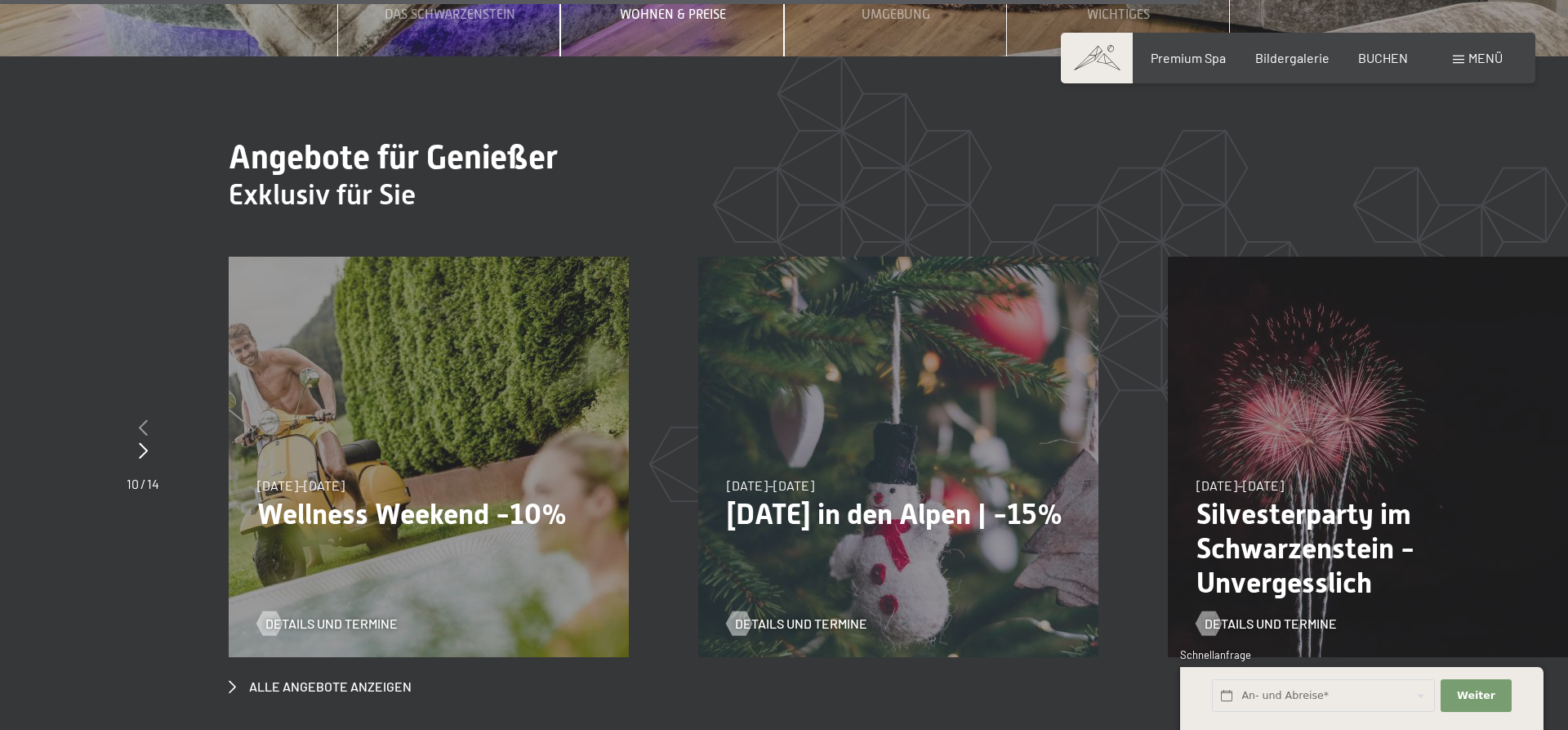
click at [147, 419] on icon at bounding box center [143, 427] width 9 height 16
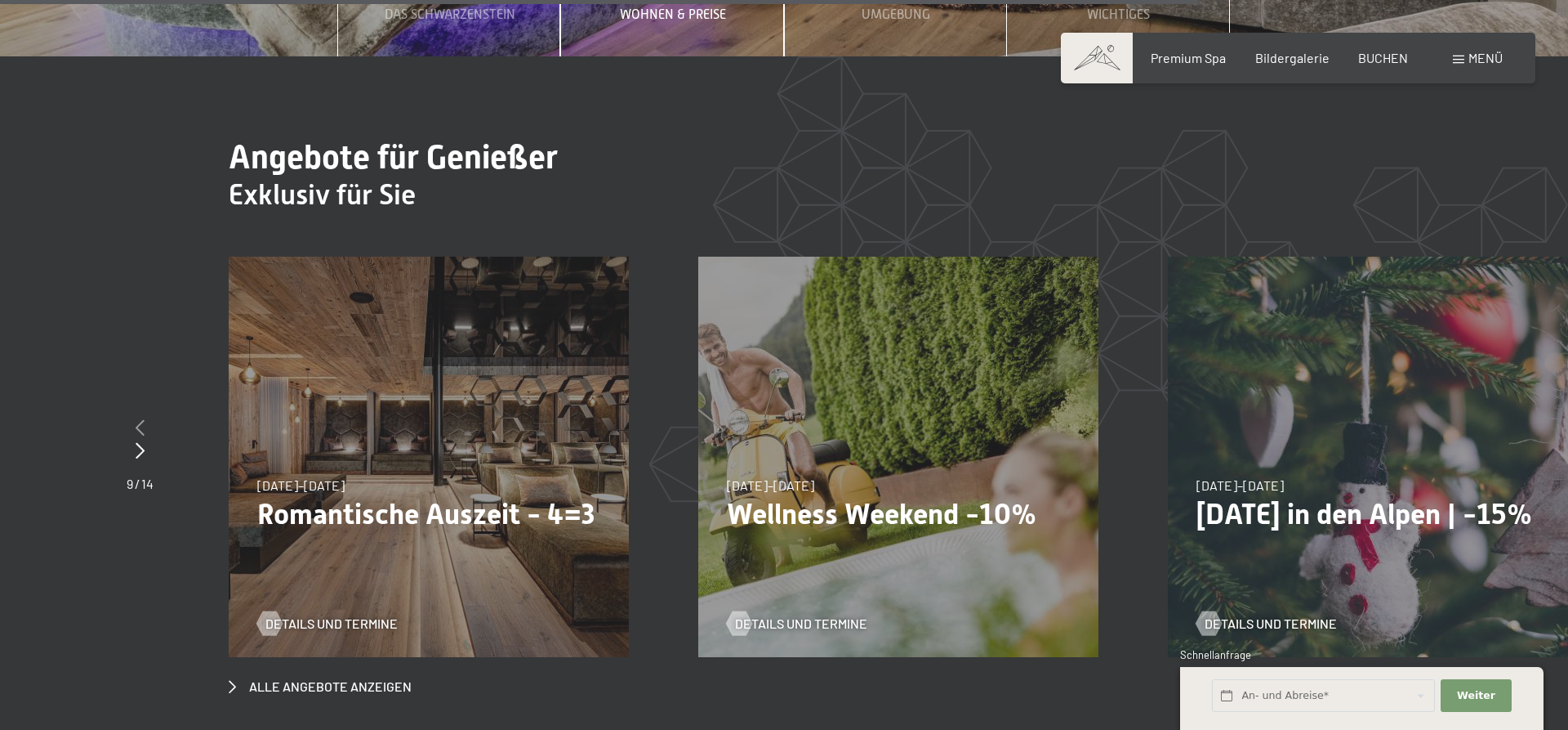
click at [147, 417] on div at bounding box center [140, 428] width 27 height 23
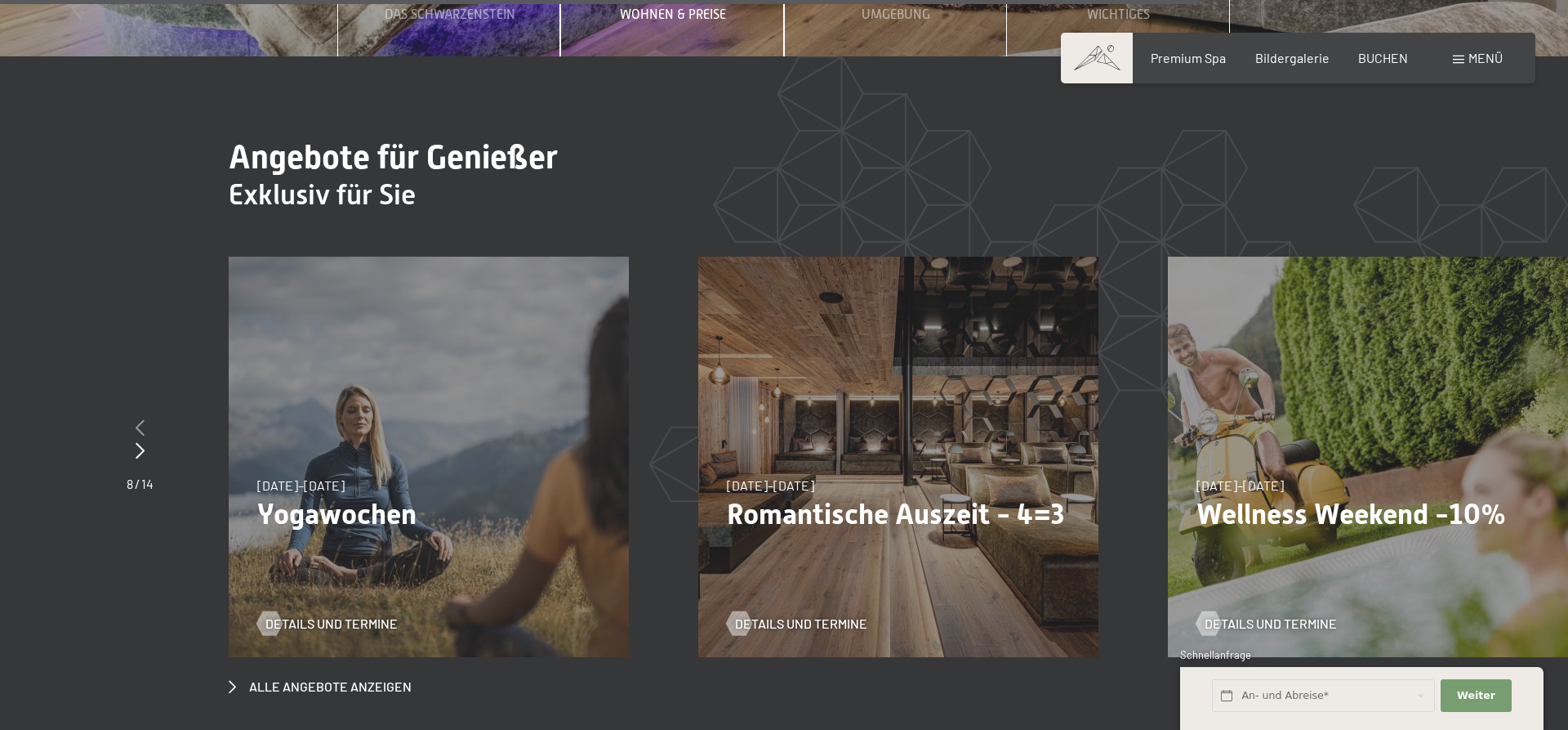
click at [139, 419] on icon at bounding box center [140, 427] width 9 height 16
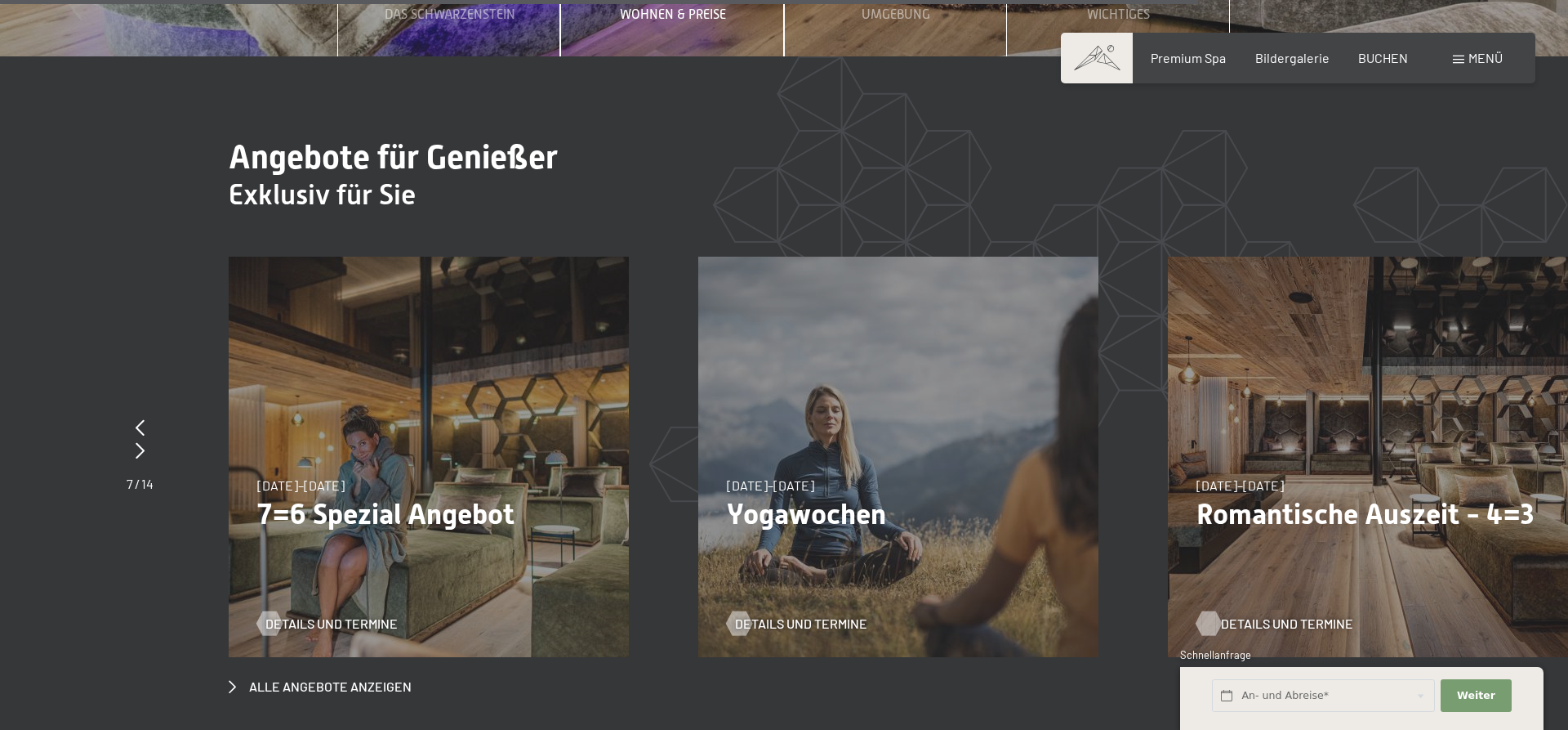
click at [1302, 614] on span "Details und Termine" at bounding box center [1287, 623] width 133 height 18
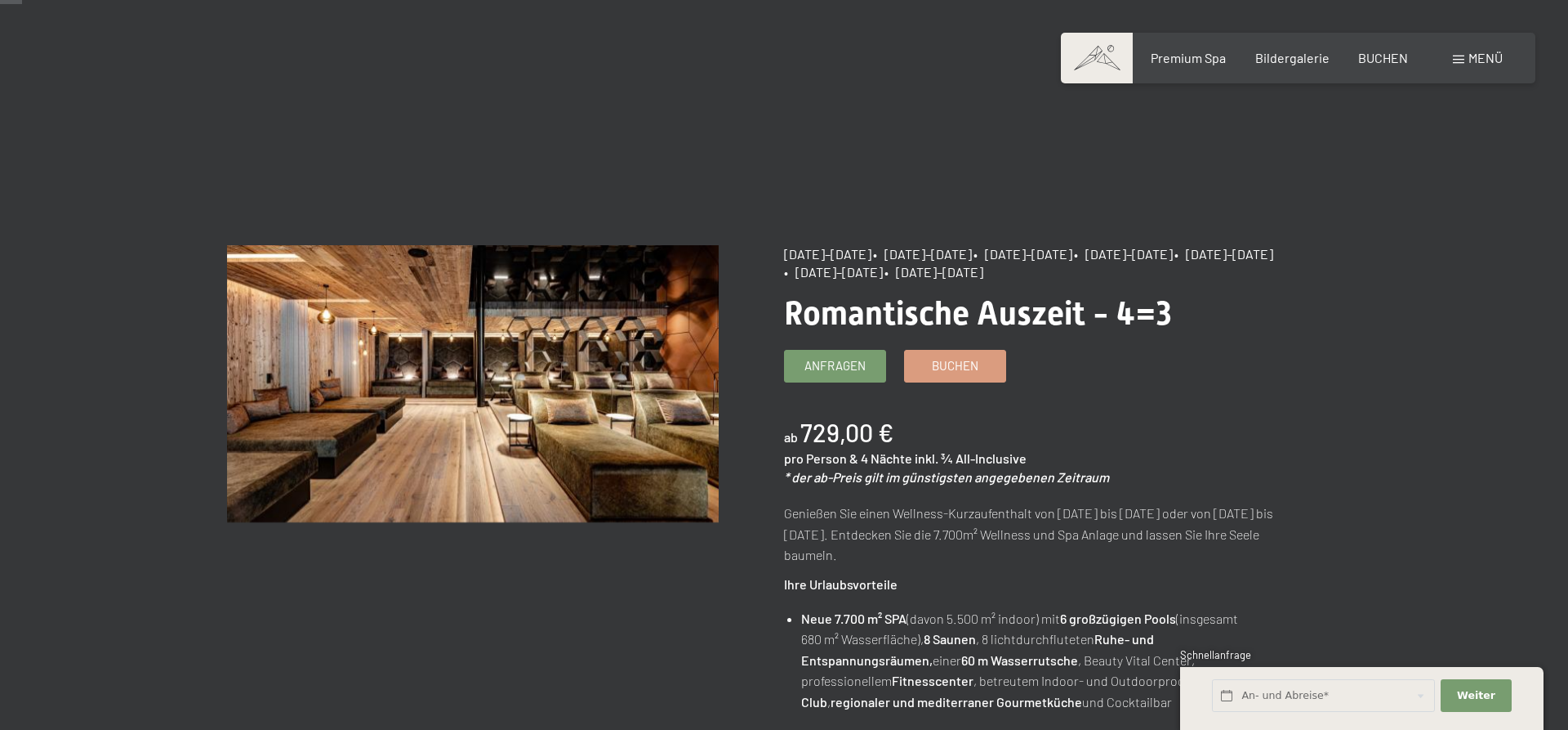
scroll to position [83, 0]
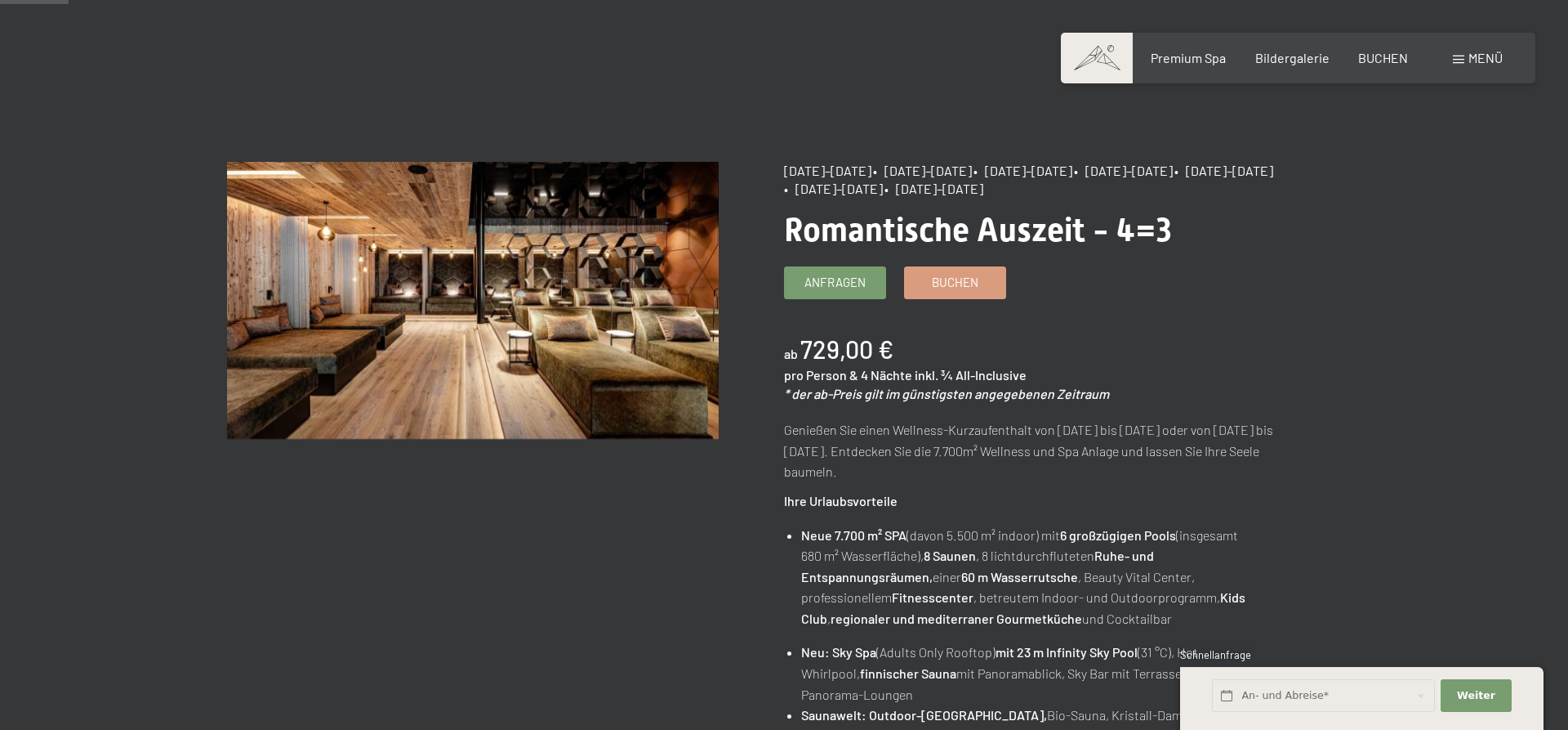
drag, startPoint x: 1231, startPoint y: 176, endPoint x: 1137, endPoint y: 176, distance: 94.0
click at [1138, 176] on span "• [DATE]–[DATE]" at bounding box center [1124, 170] width 99 height 16
click at [1137, 176] on span "• [DATE]–[DATE]" at bounding box center [1124, 170] width 99 height 16
drag, startPoint x: 796, startPoint y: 193, endPoint x: 906, endPoint y: 190, distance: 110.0
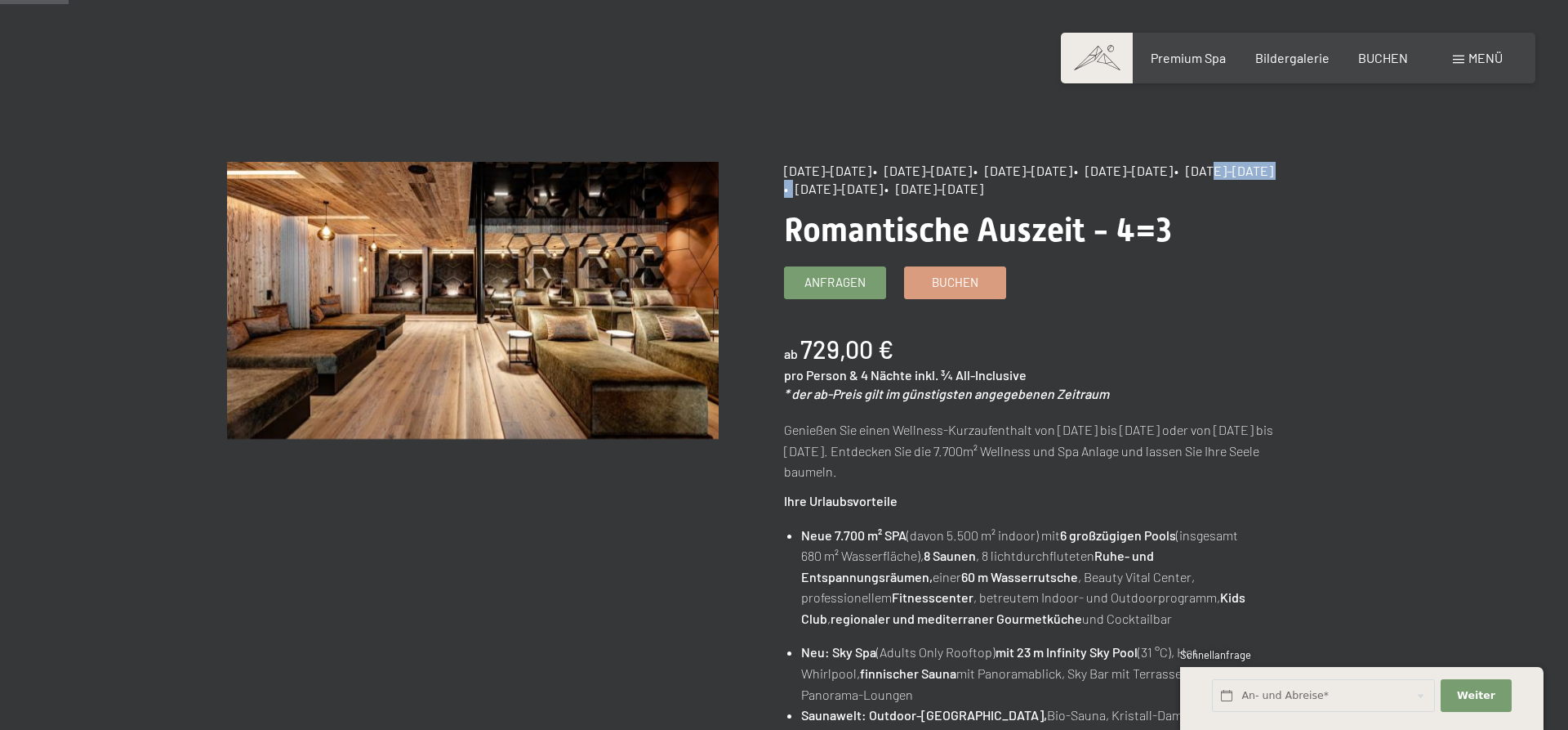
click at [905, 190] on div "[DATE]–[DATE] • [DATE]–[DATE] • [DATE]–[DATE] • [DATE]–[DATE] • [DATE]–[DATE] •…" at bounding box center [1029, 179] width 492 height 37
click at [883, 190] on span "• [DATE]–[DATE]" at bounding box center [833, 188] width 99 height 16
drag, startPoint x: 911, startPoint y: 191, endPoint x: 1007, endPoint y: 186, distance: 96.1
click at [883, 186] on span "• [DATE]–[DATE]" at bounding box center [833, 188] width 99 height 16
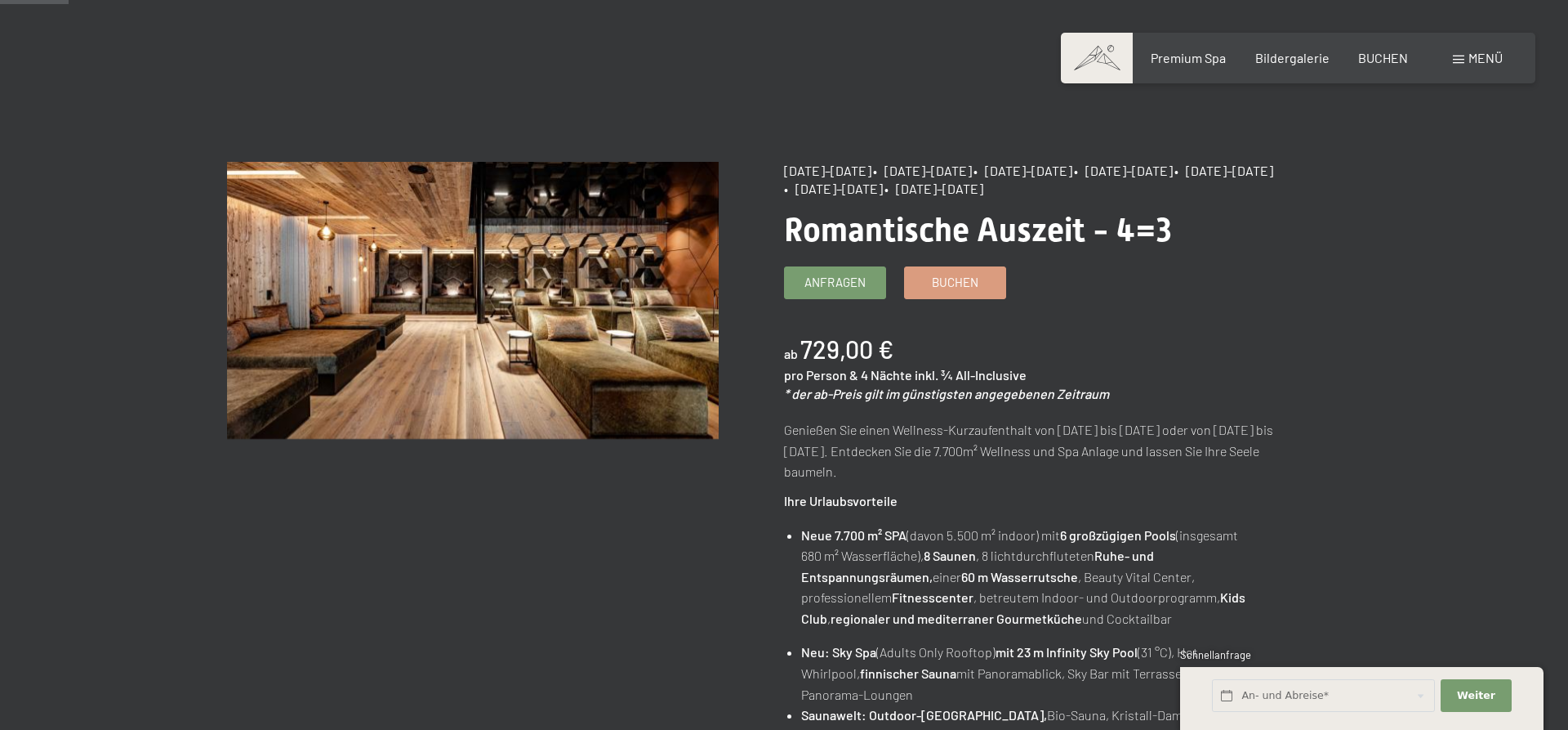
click at [1142, 297] on div "Anfragen Buchen" at bounding box center [1029, 282] width 492 height 33
drag, startPoint x: 802, startPoint y: 193, endPoint x: 953, endPoint y: 191, distance: 151.0
click at [953, 191] on div "[DATE]–[DATE] • [DATE]–[DATE] • [DATE]–[DATE] • [DATE]–[DATE] • [DATE]–[DATE] •…" at bounding box center [1029, 179] width 492 height 37
click at [883, 191] on span "• [DATE]–[DATE]" at bounding box center [833, 188] width 99 height 16
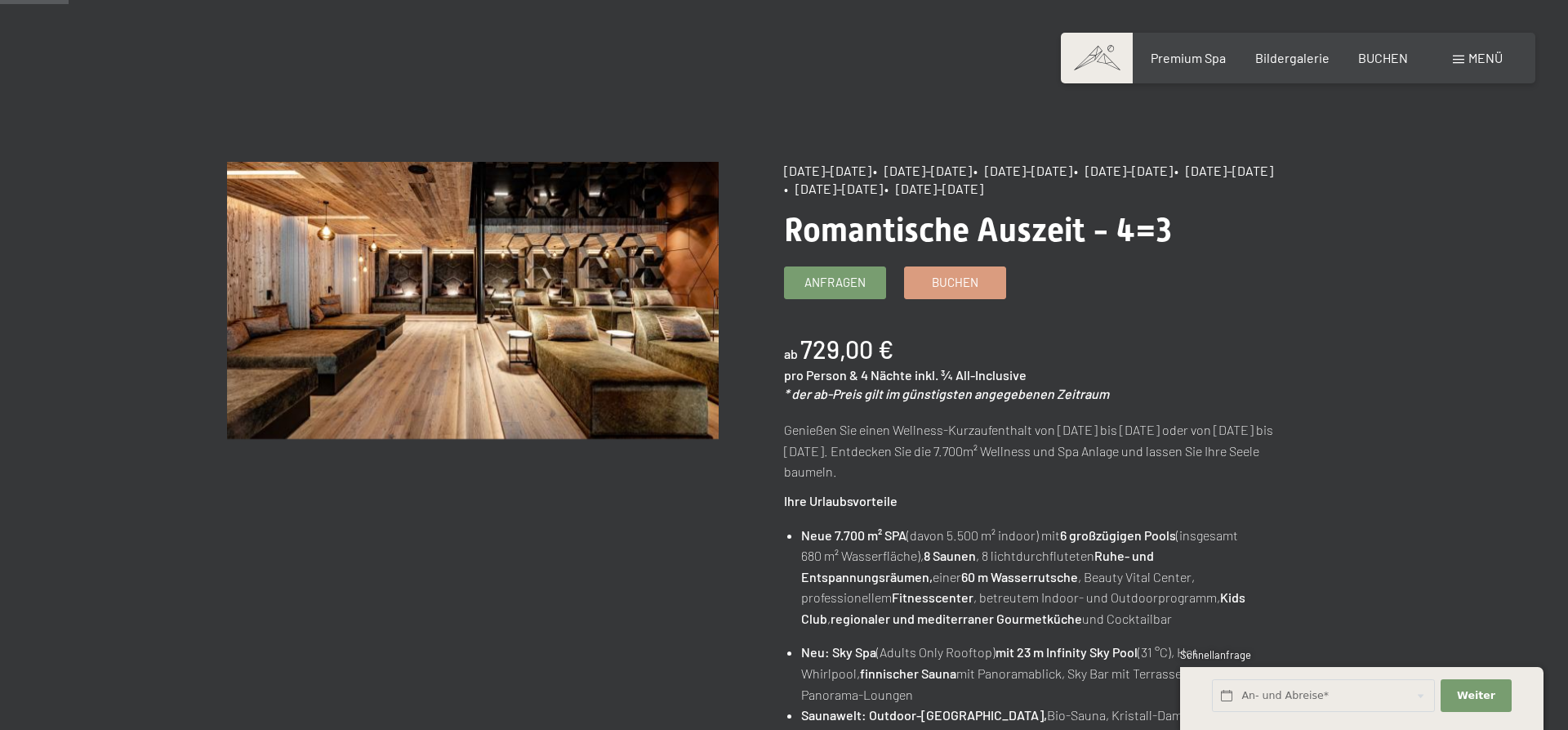
drag, startPoint x: 910, startPoint y: 193, endPoint x: 1001, endPoint y: 198, distance: 91.1
click at [1001, 198] on div "[DATE]–[DATE] • [DATE]–[DATE] • [DATE]–[DATE] • [DATE]–[DATE] • [DATE]–[DATE] •…" at bounding box center [1029, 179] width 492 height 37
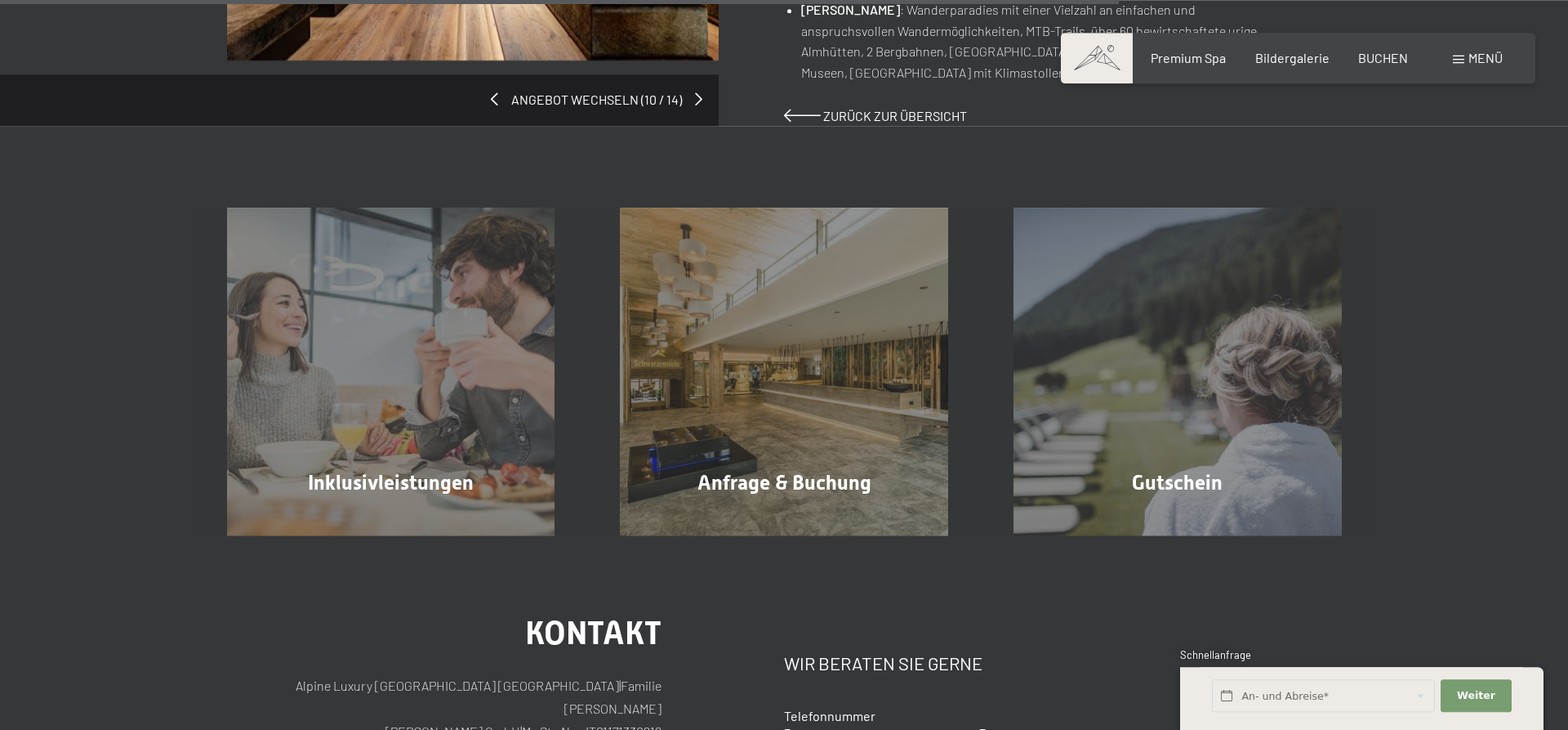
scroll to position [1416, 0]
